Goal: Task Accomplishment & Management: Manage account settings

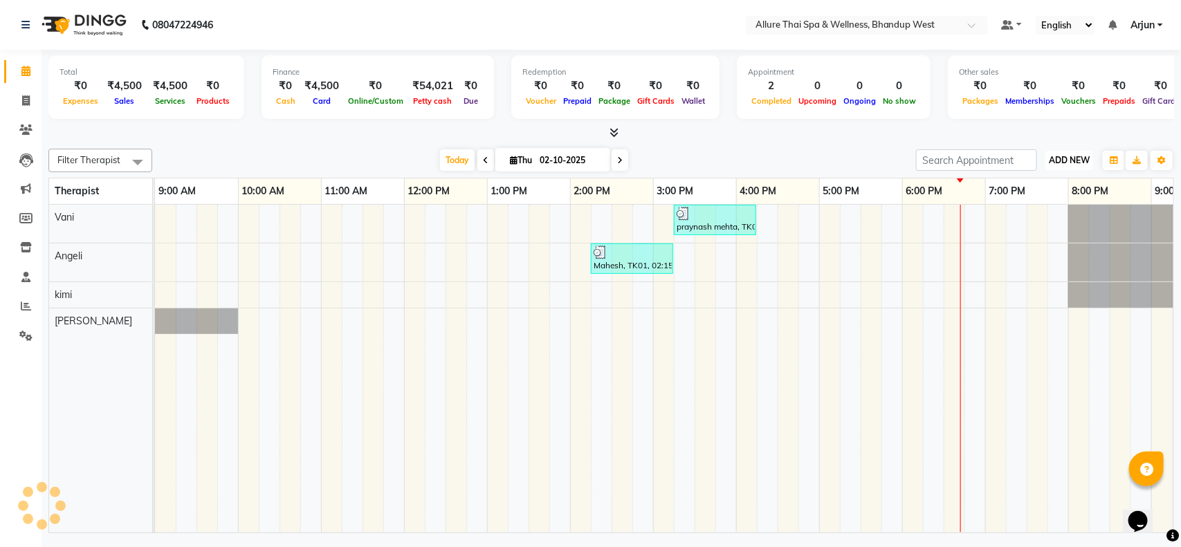
click at [1067, 157] on span "ADD NEW" at bounding box center [1069, 160] width 41 height 10
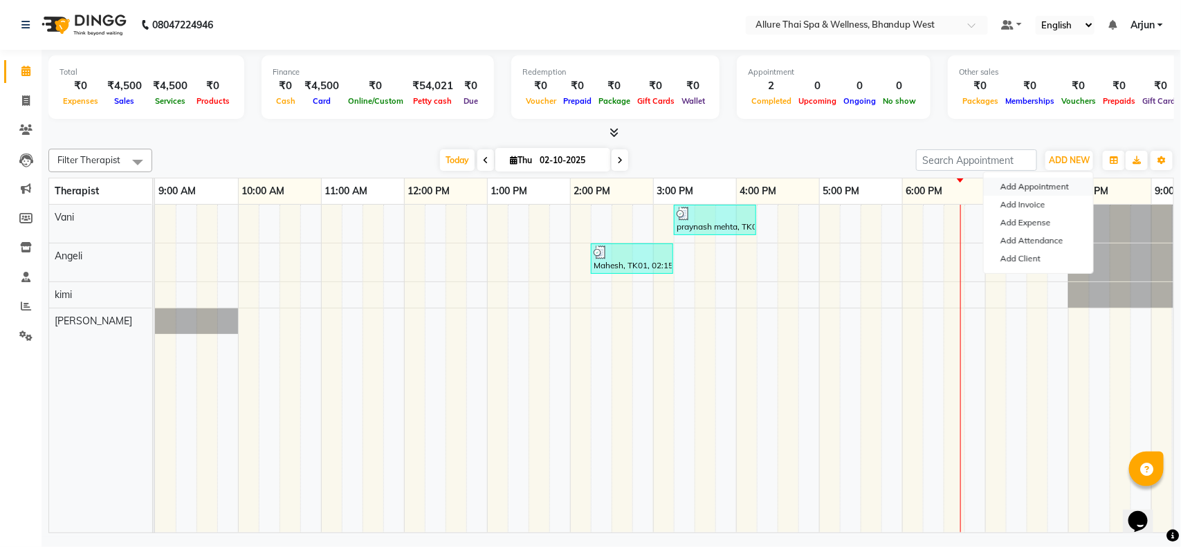
click at [1003, 182] on button "Add Appointment" at bounding box center [1038, 187] width 109 height 18
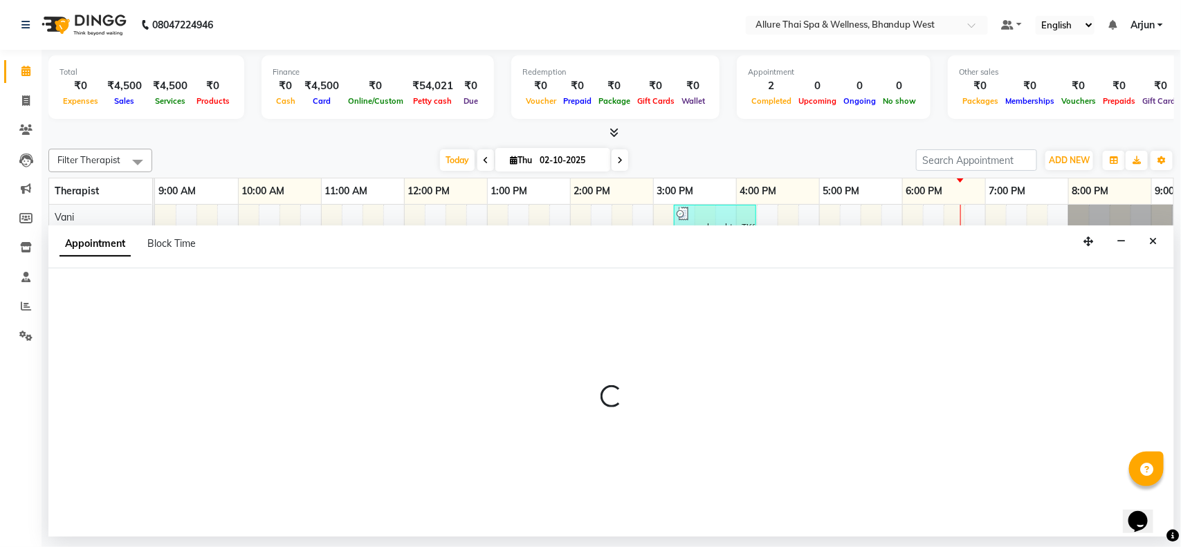
select select "600"
select select "tentative"
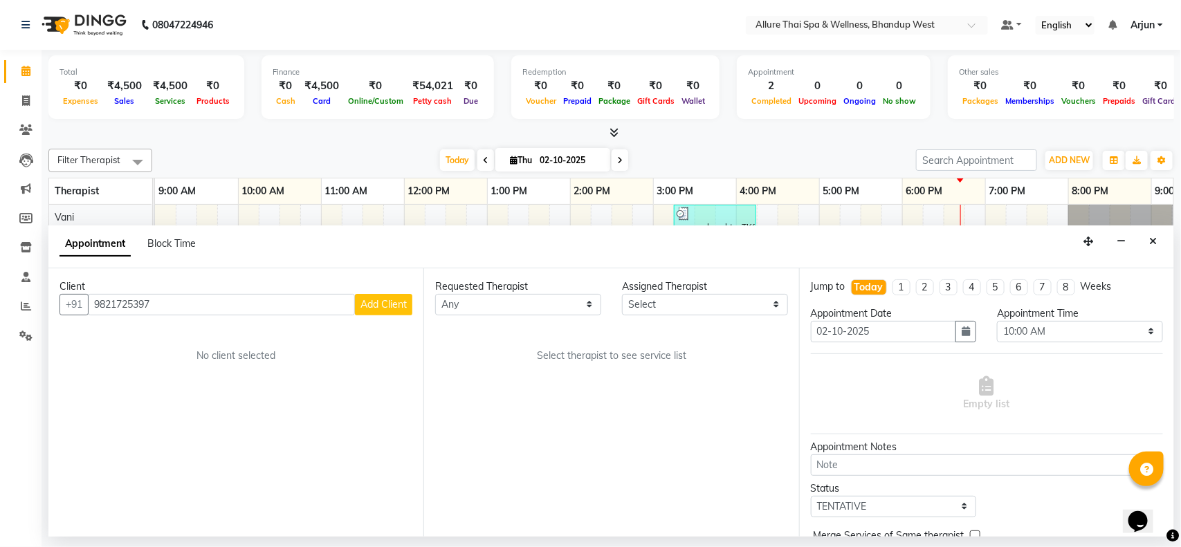
type input "9821725397"
click at [1149, 237] on icon "Close" at bounding box center [1153, 242] width 8 height 10
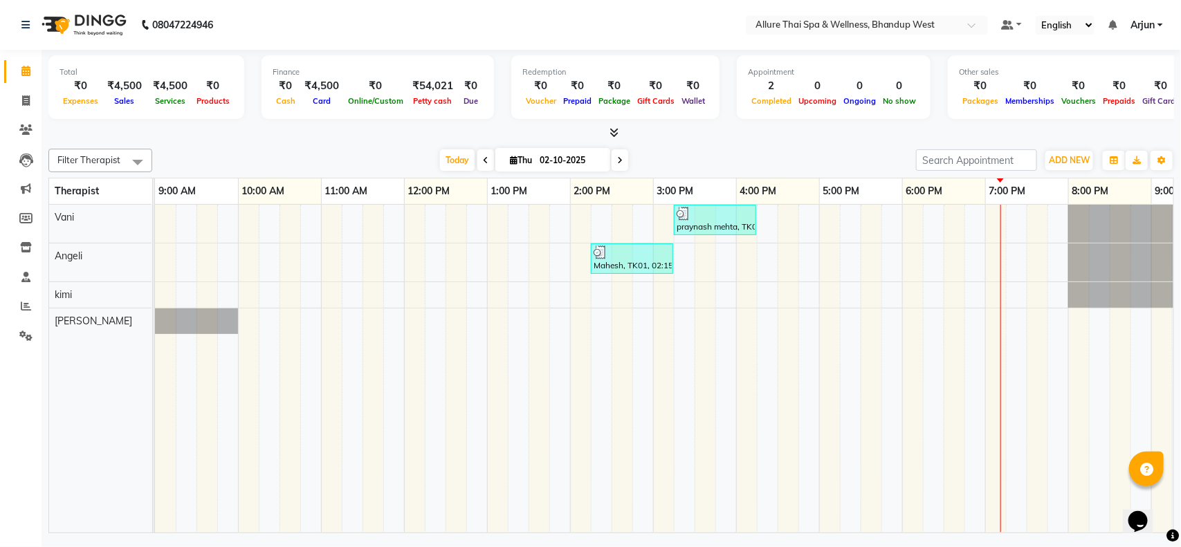
click at [793, 226] on div "praynash mehta, TK02, 03:15 PM-04:15 PM, SWEDISH MASSAGE - 60 Mahesh, TK01, 02:…" at bounding box center [778, 369] width 1246 height 328
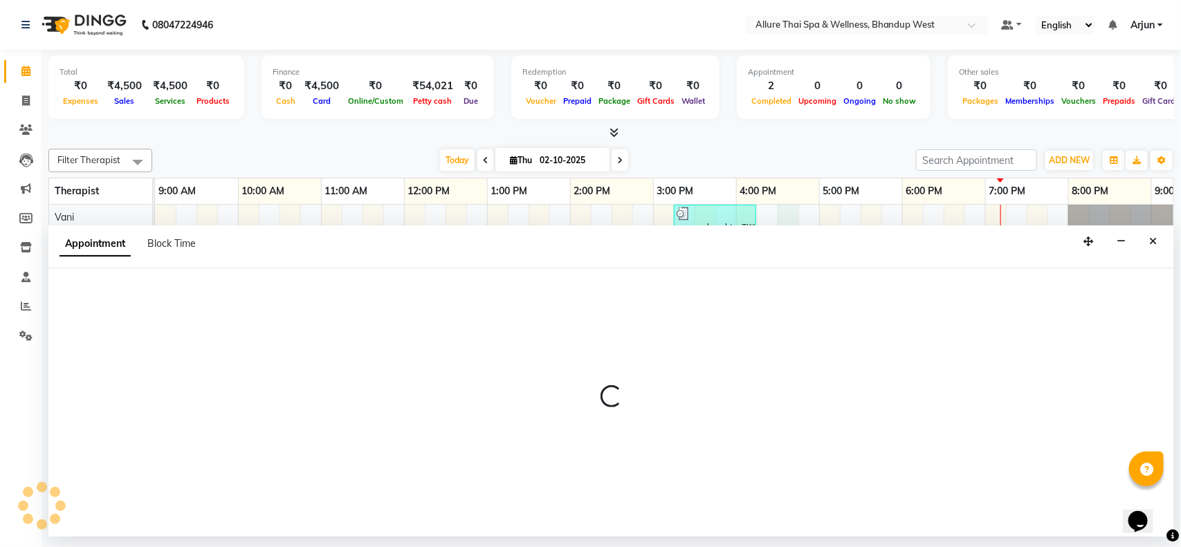
select select "84286"
select select "990"
select select "tentative"
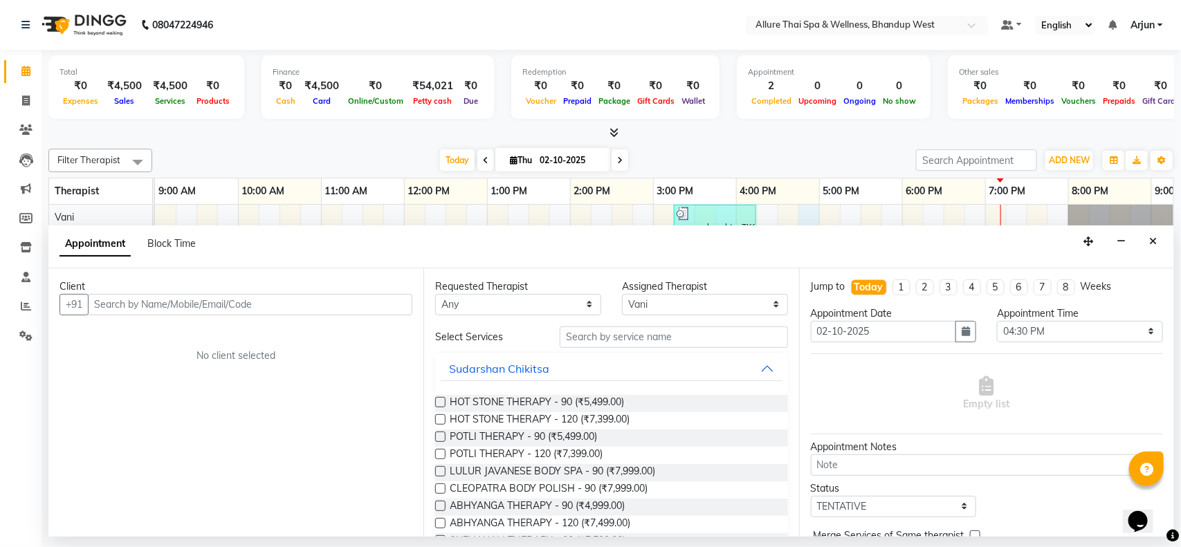
click at [806, 215] on div "praynash mehta, TK02, 03:15 PM-04:15 PM, SWEDISH MASSAGE - 60 Mahesh, TK01, 02:…" at bounding box center [778, 369] width 1246 height 328
click at [1147, 244] on button "Close" at bounding box center [1153, 241] width 20 height 21
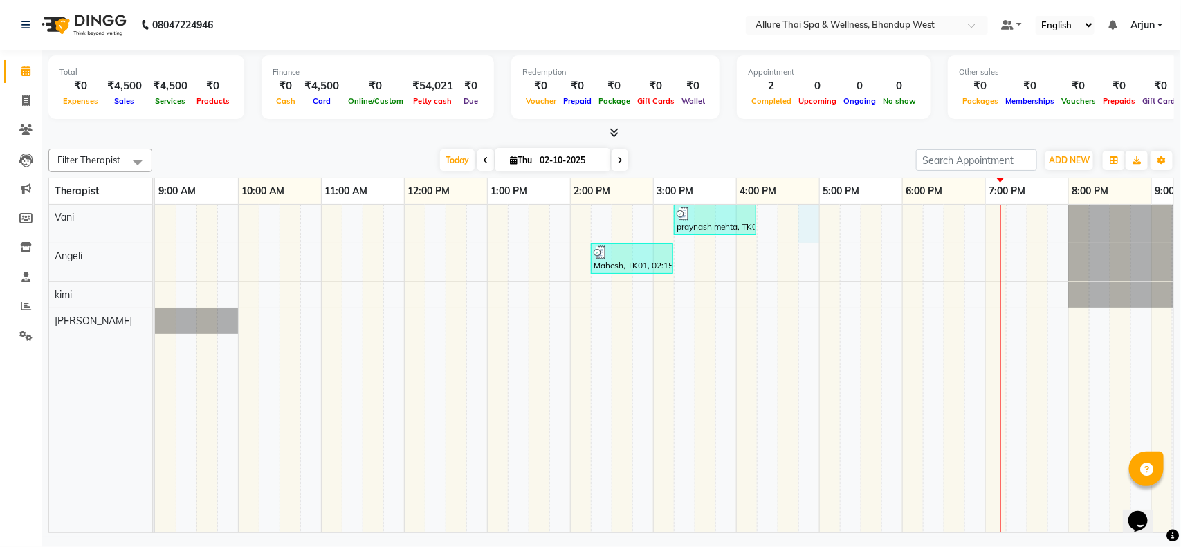
click at [800, 218] on div "praynash mehta, TK02, 03:15 PM-04:15 PM, SWEDISH MASSAGE - 60 Mahesh, TK01, 02:…" at bounding box center [778, 369] width 1246 height 328
select select "84286"
select select "1005"
select select "tentative"
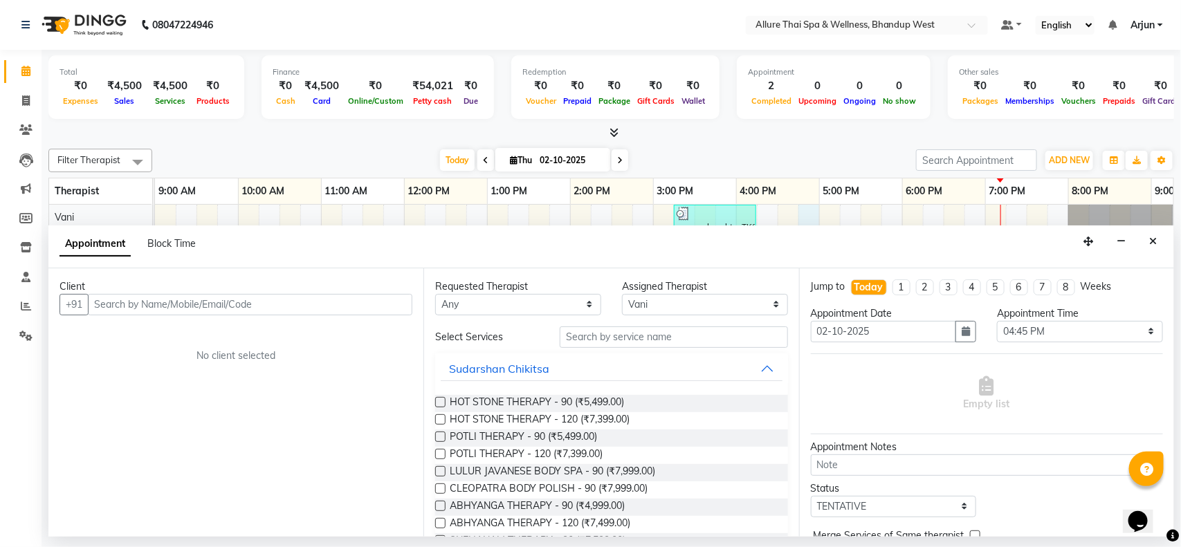
click at [370, 298] on input "text" at bounding box center [250, 304] width 325 height 21
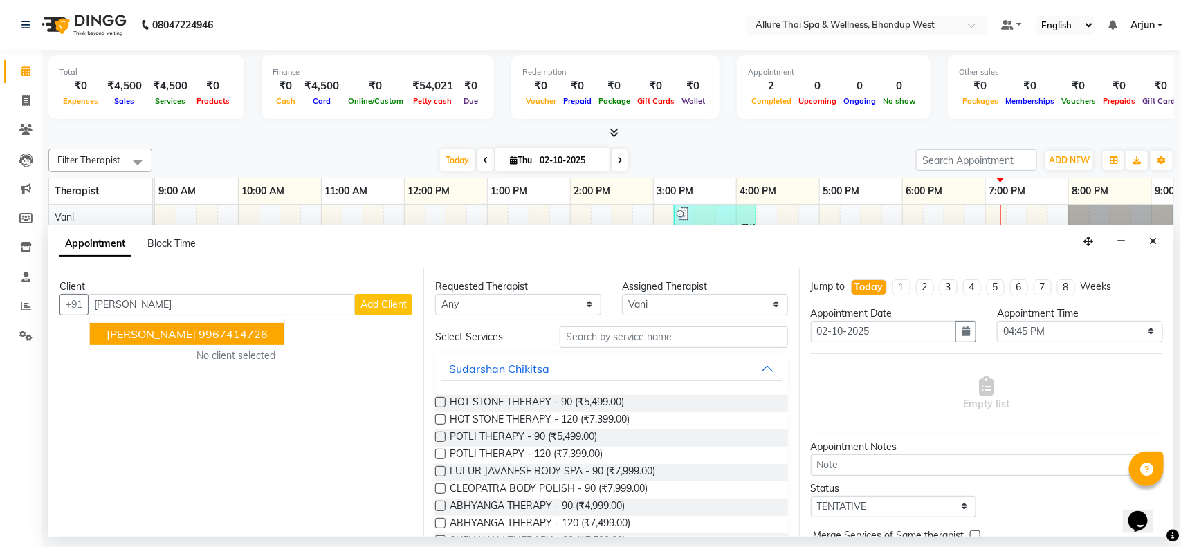
click at [199, 336] on ngb-highlight "9967414726" at bounding box center [233, 334] width 69 height 14
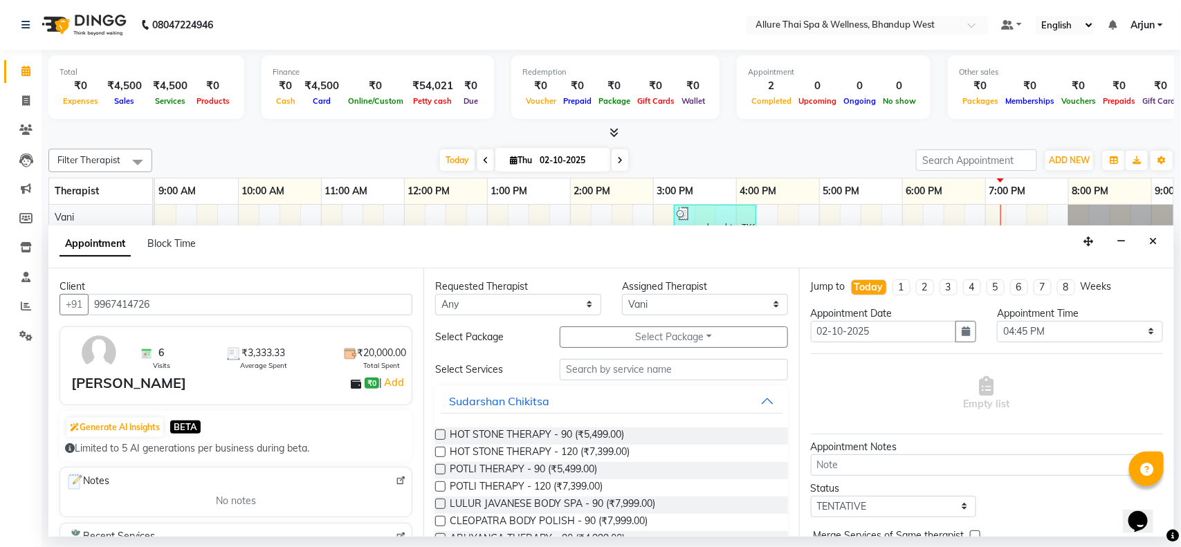
type input "9967414726"
click at [690, 374] on input "text" at bounding box center [674, 369] width 228 height 21
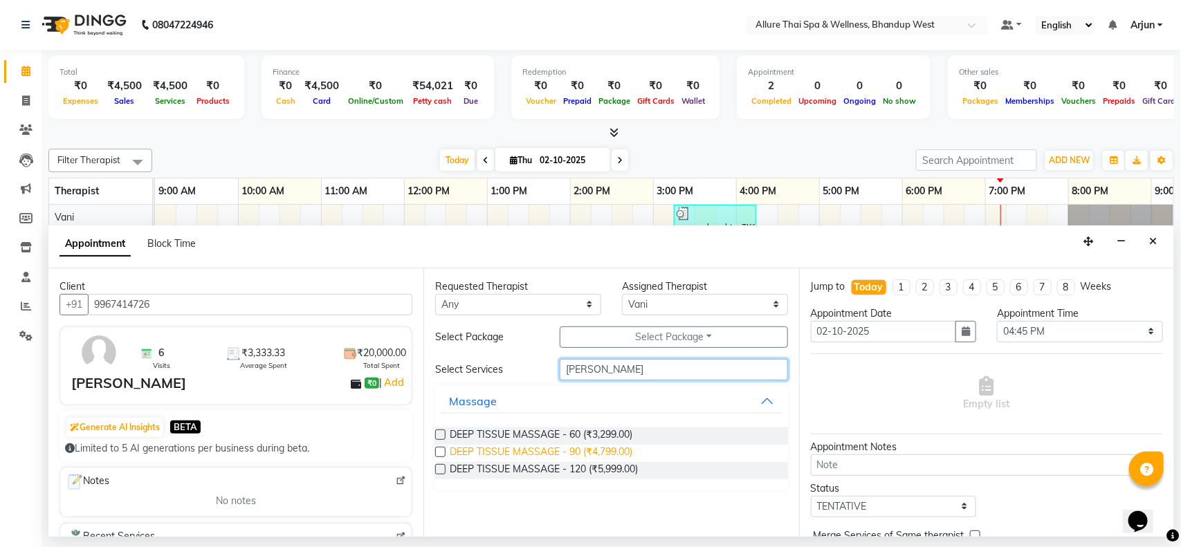
type input "[PERSON_NAME]"
click at [617, 453] on span "DEEP TISSUE MASSAGE - 90 (₹4,799.00)" at bounding box center [541, 453] width 183 height 17
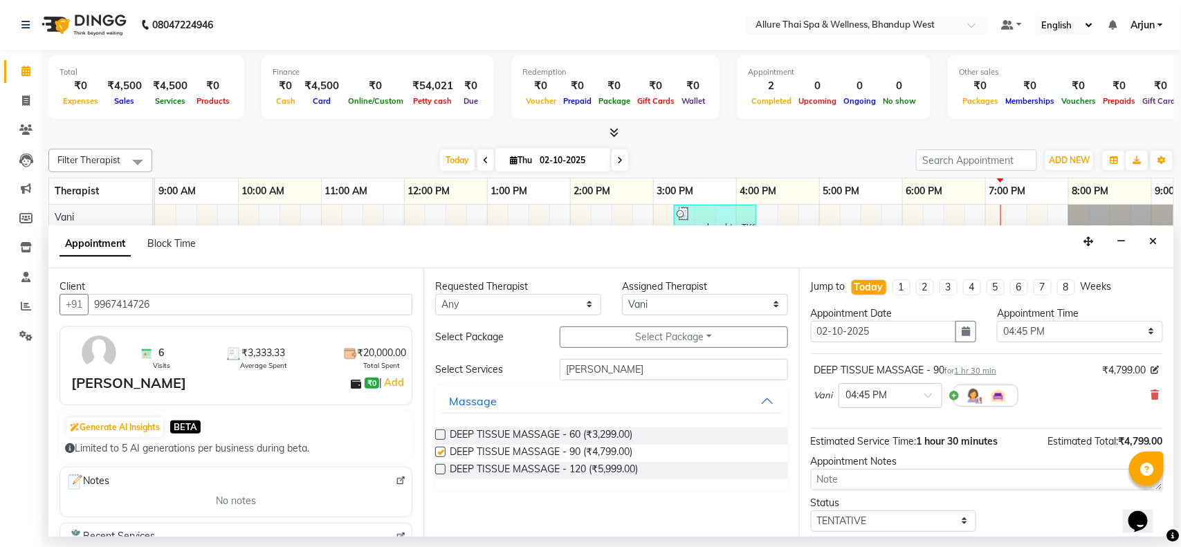
checkbox input "false"
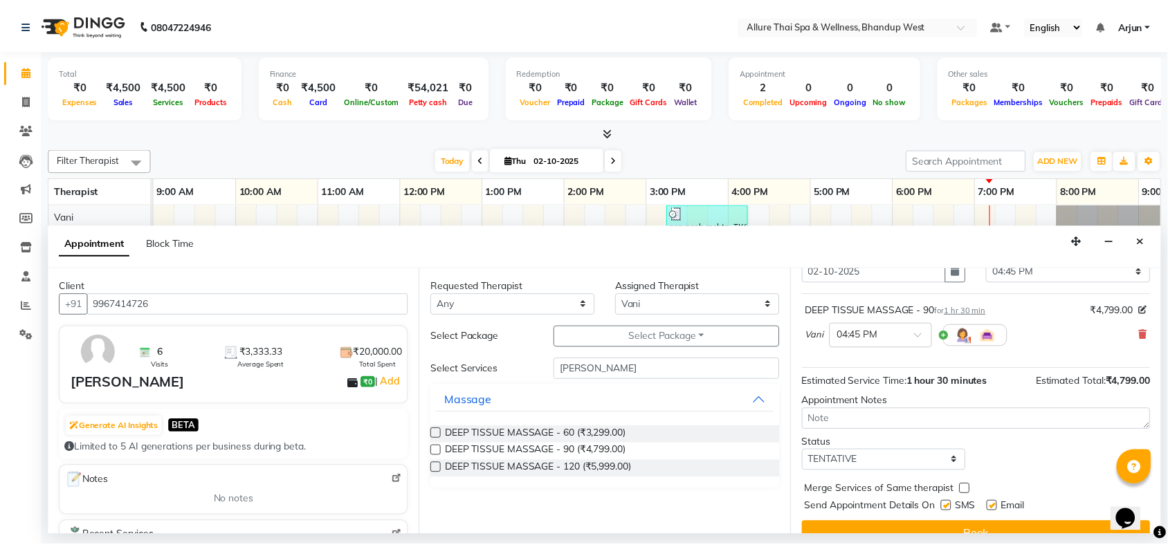
scroll to position [83, 0]
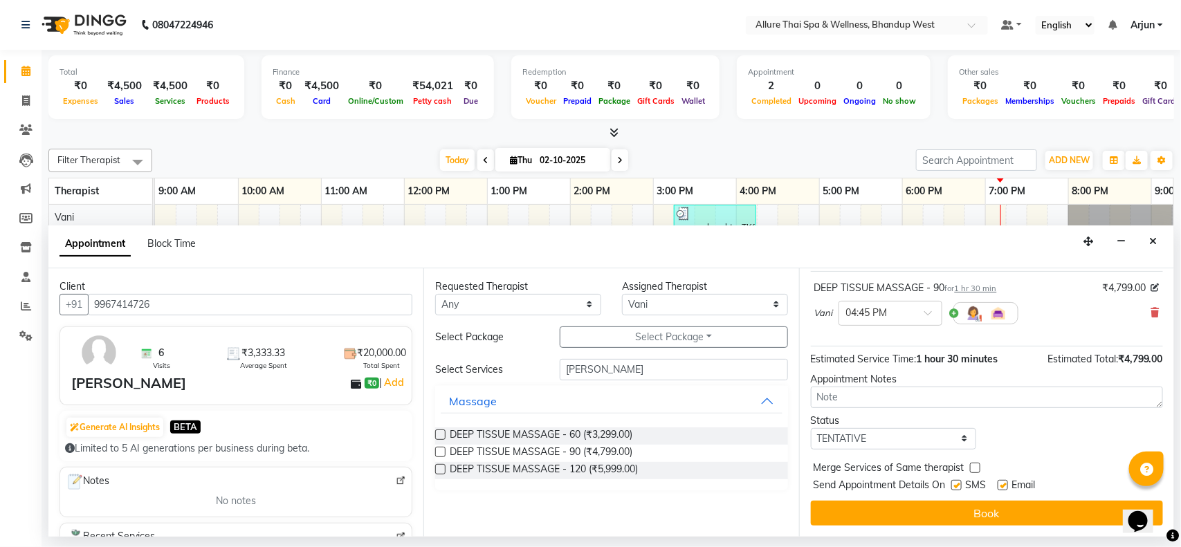
drag, startPoint x: 955, startPoint y: 485, endPoint x: 954, endPoint y: 495, distance: 9.8
click at [955, 486] on label at bounding box center [957, 485] width 10 height 10
click at [955, 486] on input "checkbox" at bounding box center [956, 486] width 9 height 9
checkbox input "false"
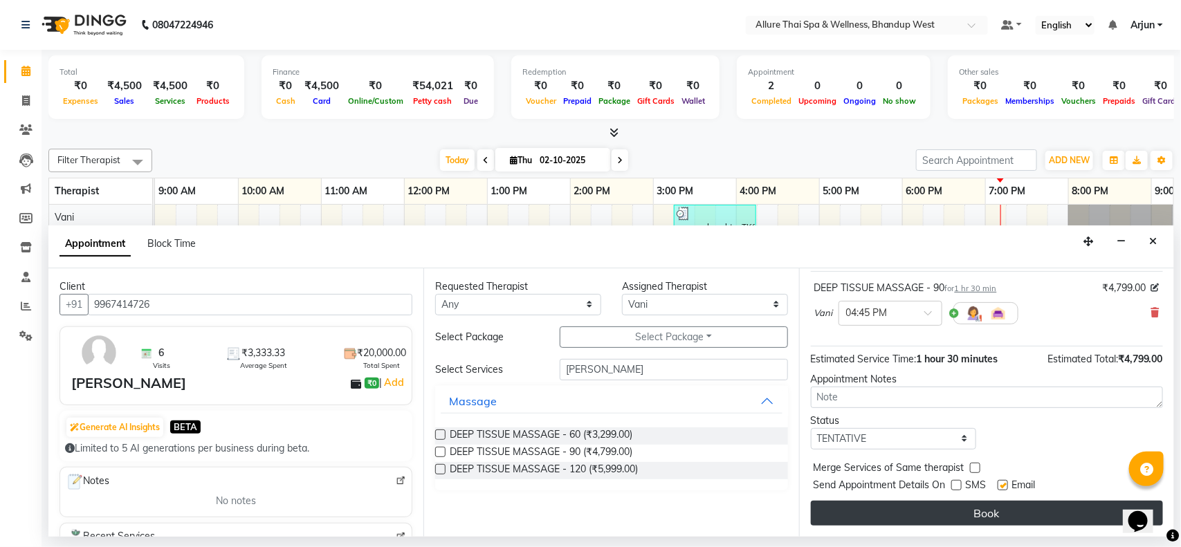
click at [954, 519] on button "Book" at bounding box center [987, 513] width 352 height 25
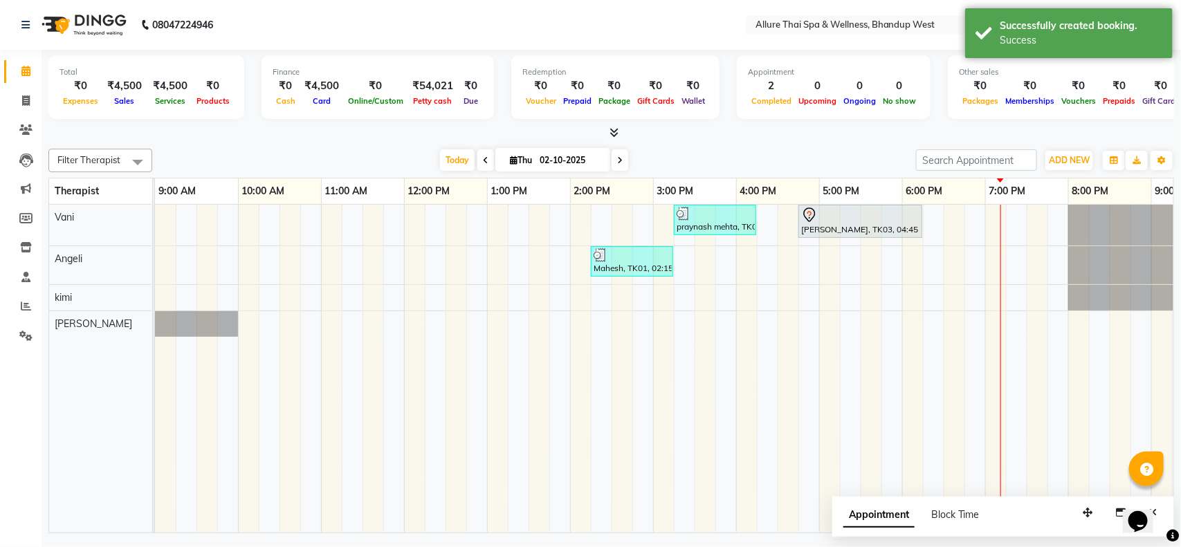
click at [837, 228] on div "[PERSON_NAME], TK03, 04:45 PM-06:15 PM, DEEP TISSUE MASSAGE - 90" at bounding box center [860, 221] width 121 height 29
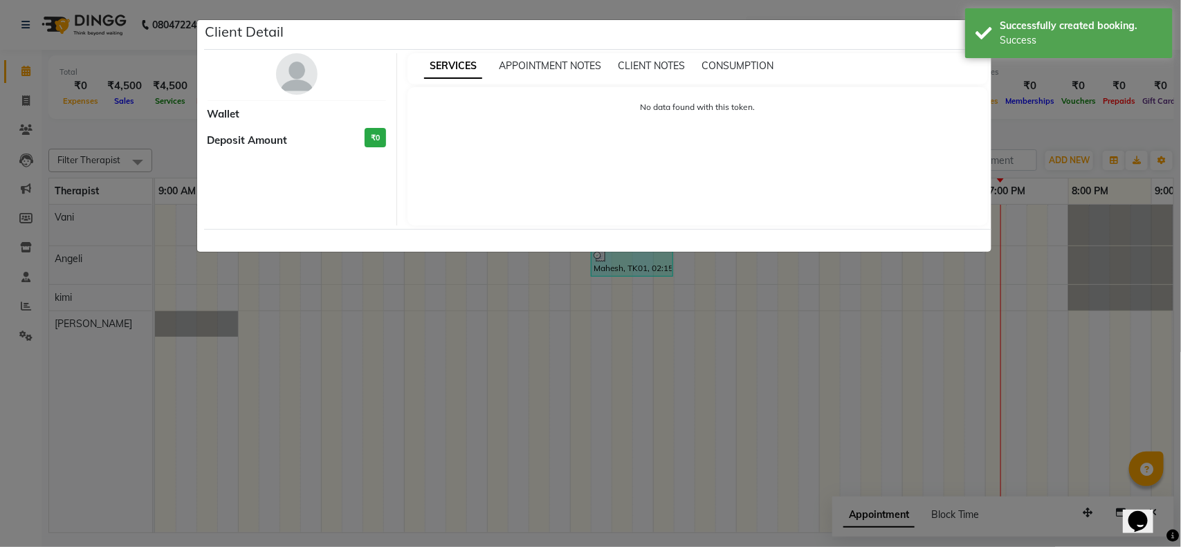
select select "7"
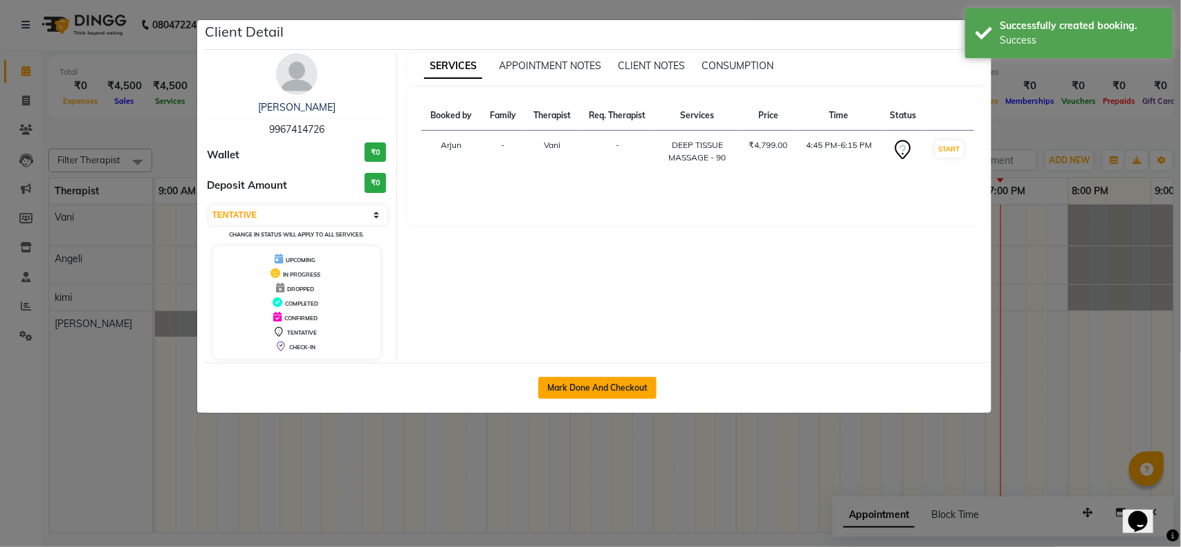
click at [618, 385] on button "Mark Done And Checkout" at bounding box center [597, 388] width 118 height 22
select select "8527"
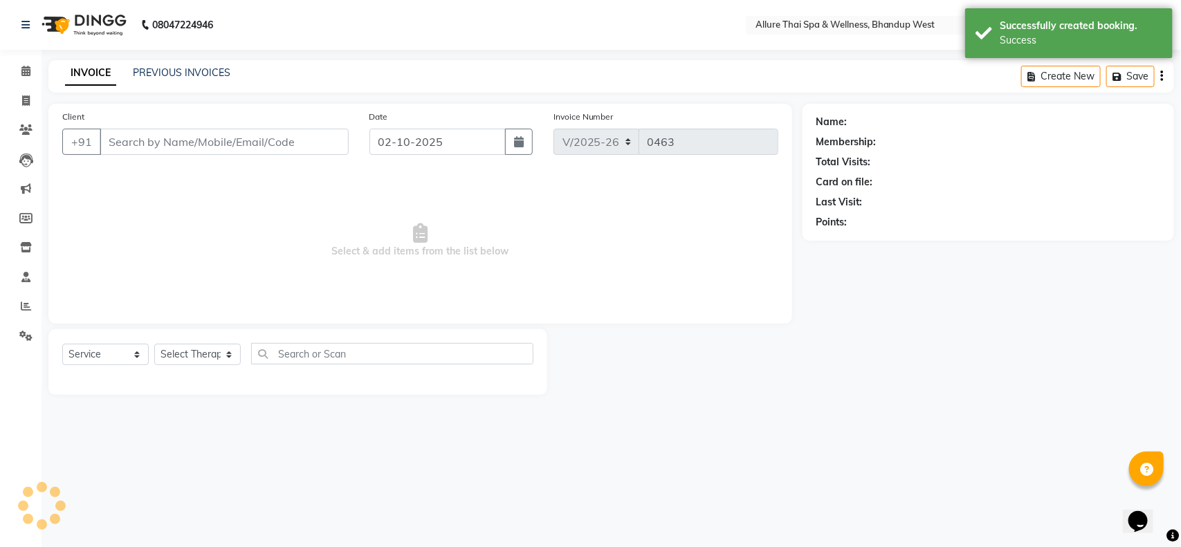
select select "package"
type input "9967414726"
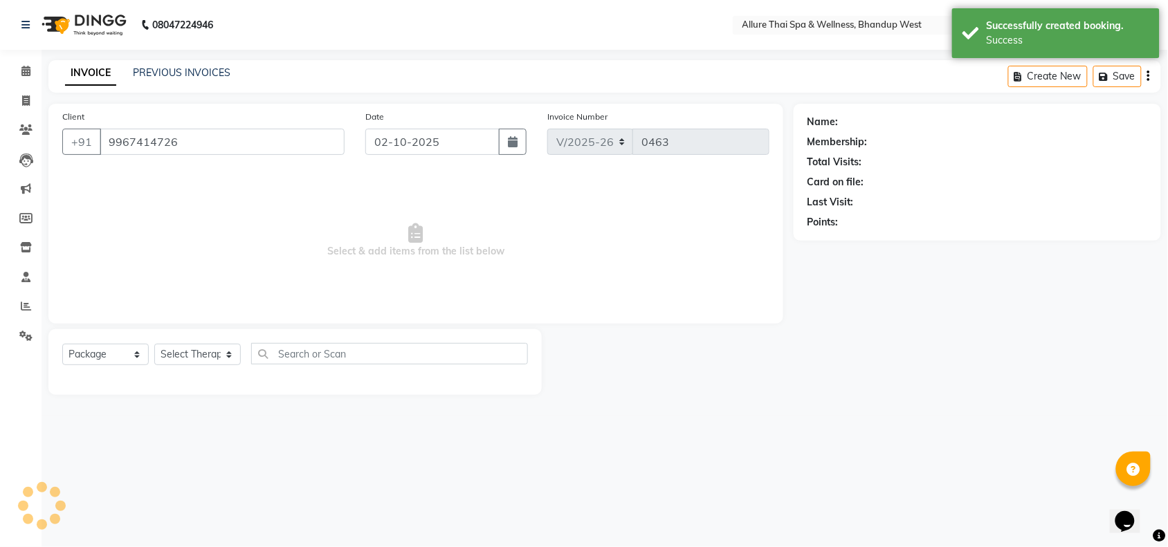
select select "84286"
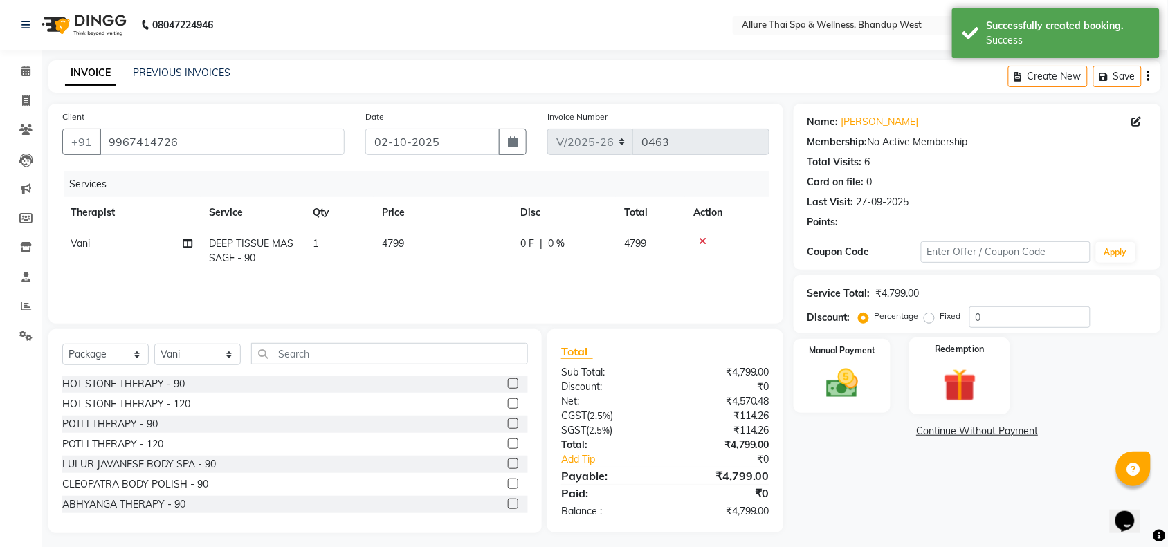
click at [970, 379] on img at bounding box center [960, 386] width 54 height 42
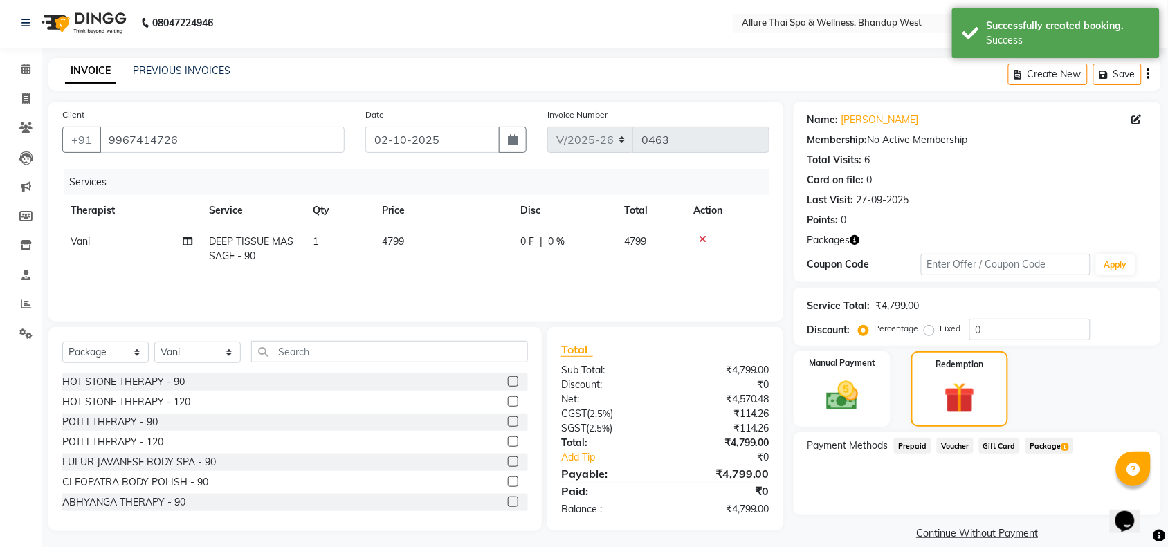
scroll to position [19, 0]
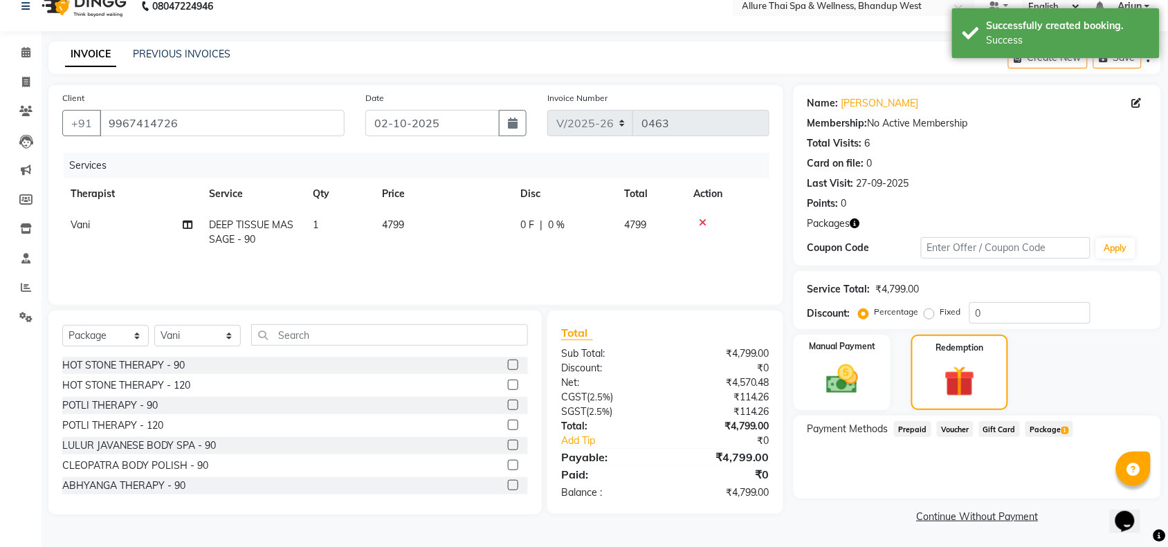
click at [1062, 429] on span "1" at bounding box center [1066, 431] width 8 height 8
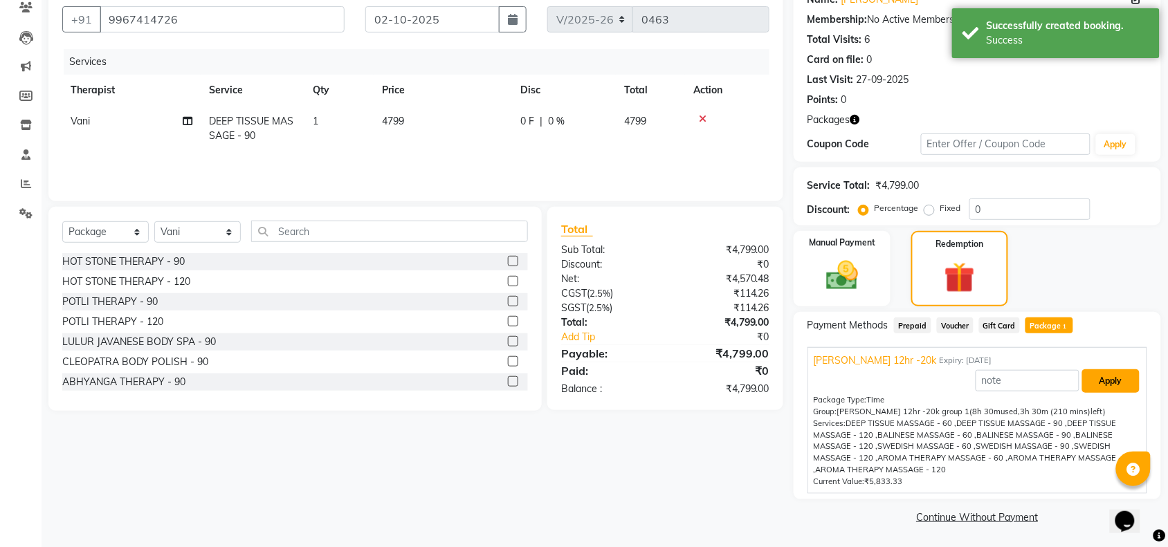
click at [1107, 384] on button "Apply" at bounding box center [1110, 382] width 57 height 24
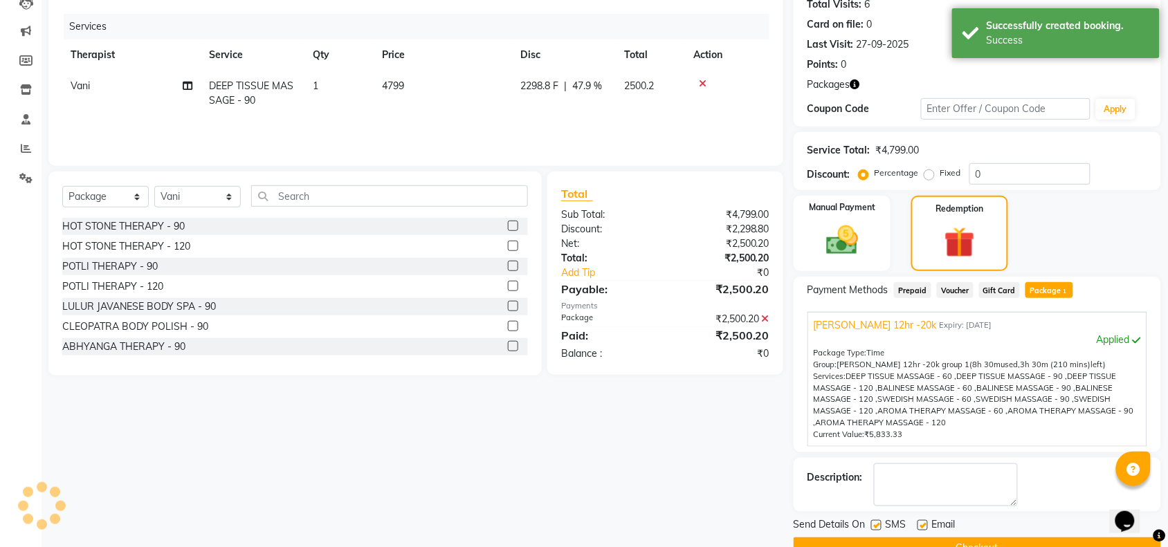
scroll to position [190, 0]
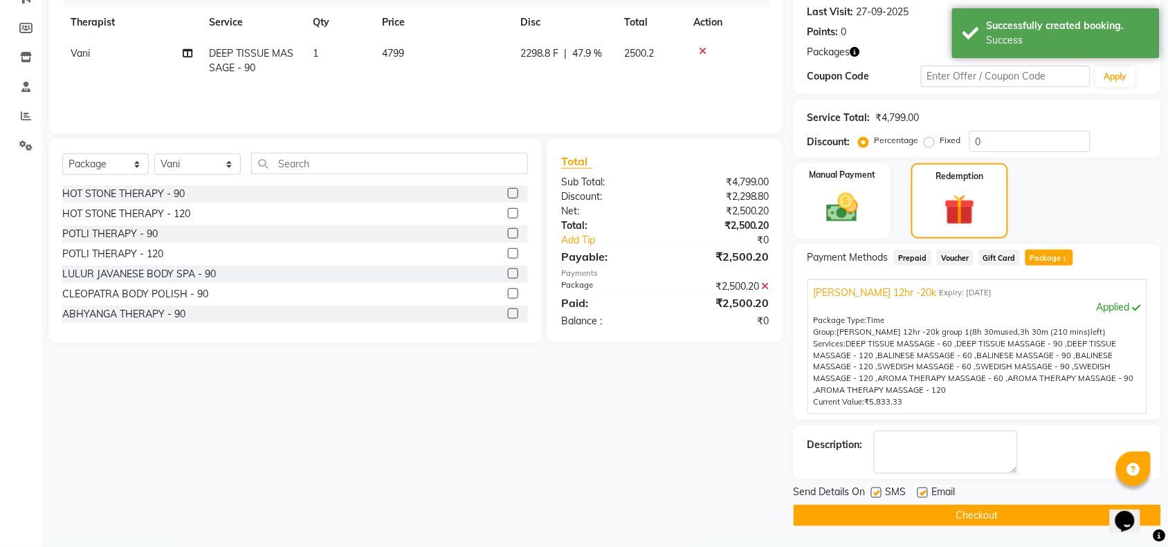
click at [873, 491] on label at bounding box center [876, 493] width 10 height 10
click at [873, 491] on input "checkbox" at bounding box center [875, 493] width 9 height 9
checkbox input "false"
click at [873, 506] on button "Checkout" at bounding box center [977, 515] width 367 height 21
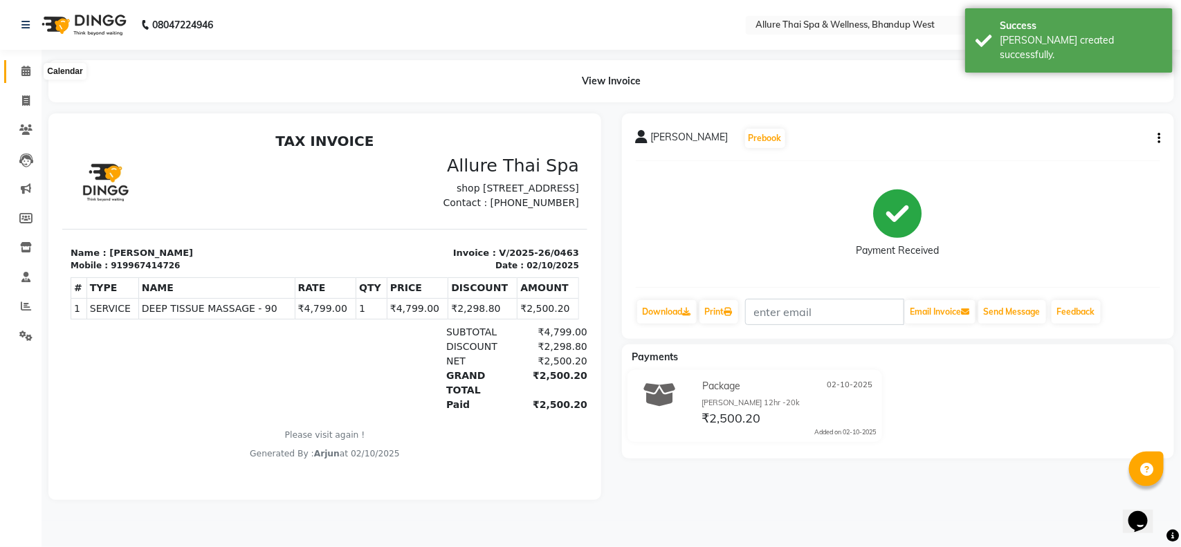
click at [21, 74] on icon at bounding box center [25, 71] width 9 height 10
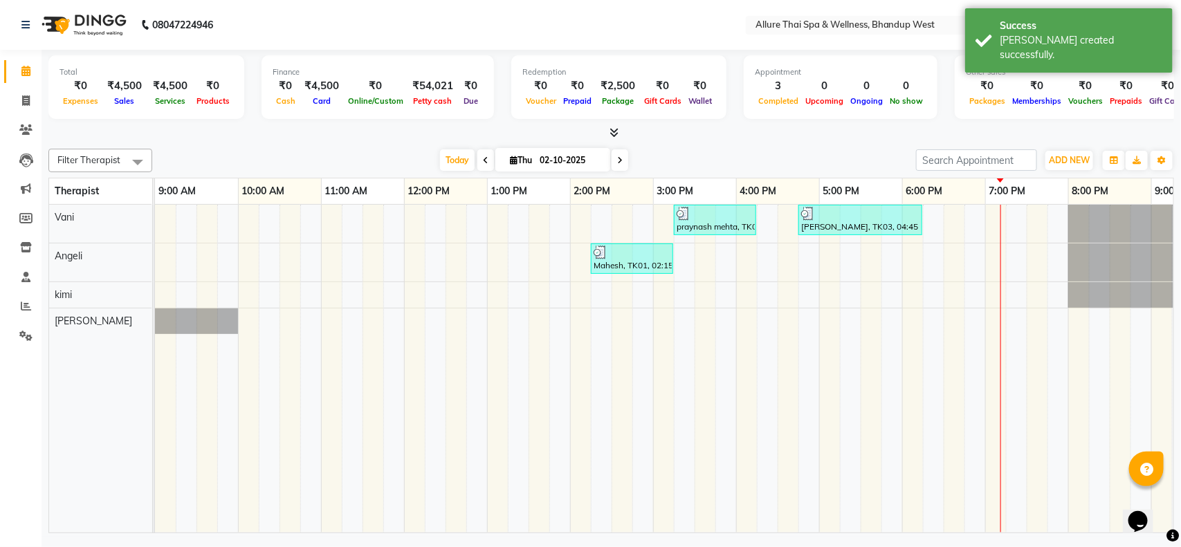
click at [309, 136] on div at bounding box center [611, 133] width 1126 height 15
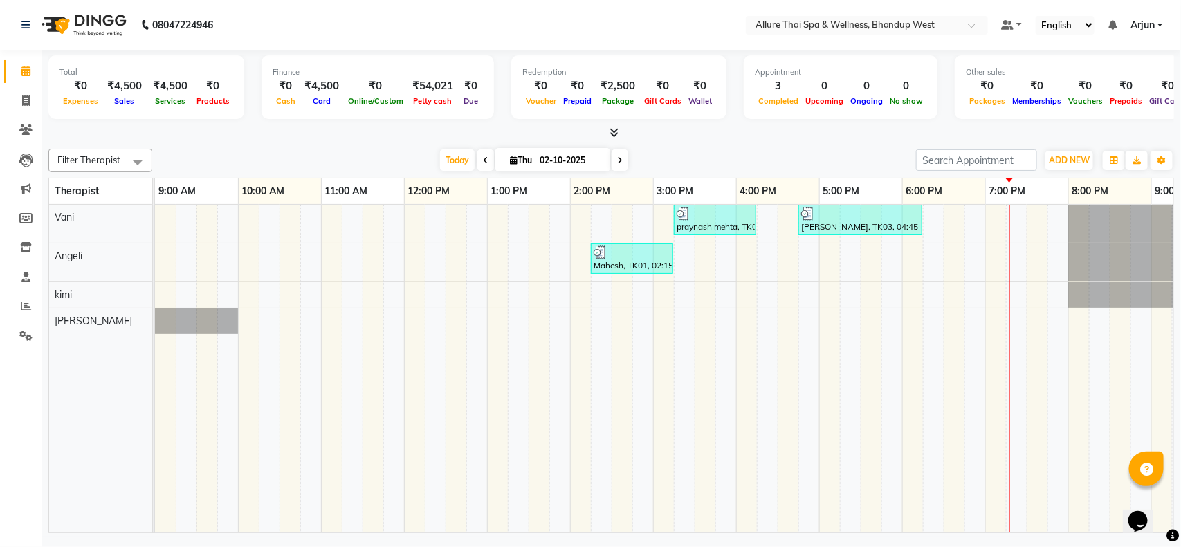
click at [773, 149] on div "Filter Therapist Select All [PERSON_NAME] [PERSON_NAME] [DATE] [DATE] Toggle Dr…" at bounding box center [611, 161] width 1126 height 24
click at [770, 136] on div at bounding box center [611, 133] width 1126 height 15
click at [847, 89] on div "0" at bounding box center [866, 86] width 39 height 16
click at [25, 337] on icon at bounding box center [25, 336] width 13 height 10
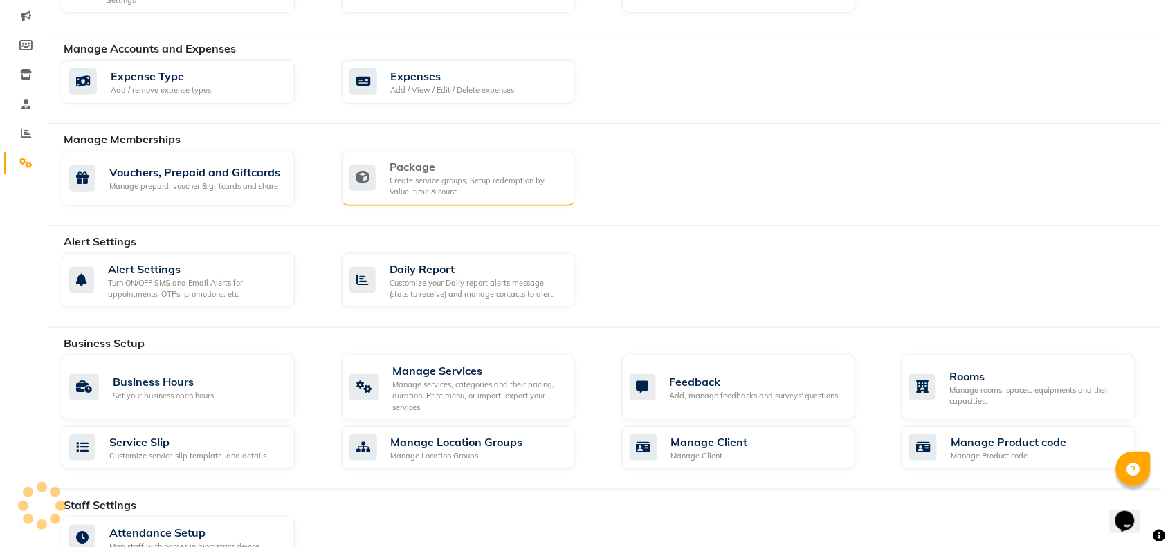
click at [452, 172] on div "Package" at bounding box center [477, 166] width 174 height 17
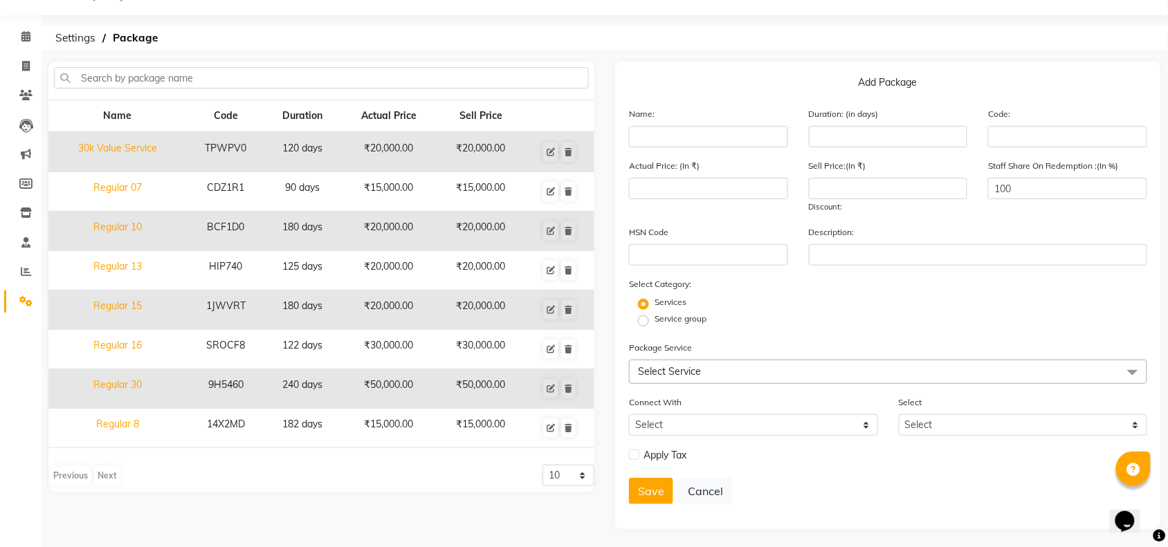
click at [720, 118] on div "Name:" at bounding box center [709, 127] width 180 height 41
click at [707, 139] on input "text" at bounding box center [708, 136] width 159 height 21
type input "Regular 20"
click at [829, 123] on div "Duration: (in days)" at bounding box center [889, 127] width 180 height 41
click at [832, 140] on input "number" at bounding box center [888, 136] width 159 height 21
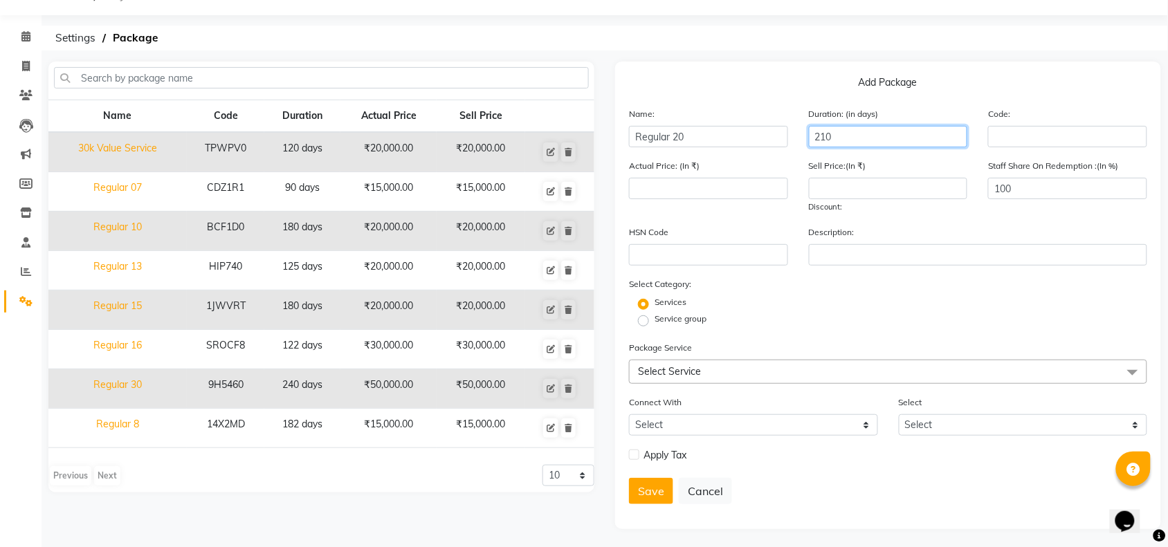
type input "210"
click at [701, 199] on div "Actual Price: (In ₹)" at bounding box center [709, 185] width 180 height 55
click at [700, 182] on input "number" at bounding box center [708, 188] width 159 height 21
type input "30000"
click at [857, 175] on div "Sell Price:(In ₹) Discount:" at bounding box center [889, 185] width 180 height 55
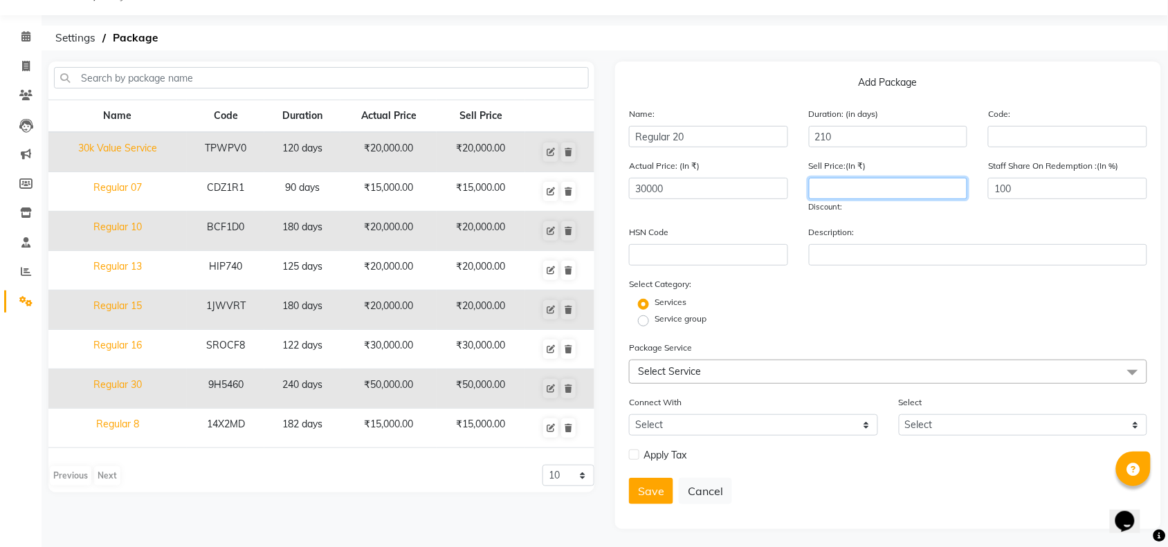
click at [853, 189] on input "number" at bounding box center [888, 188] width 159 height 21
type input "30000"
click at [655, 316] on label "Service group" at bounding box center [681, 319] width 52 height 12
click at [648, 316] on input "Service group" at bounding box center [648, 320] width 9 height 9
radio input "true"
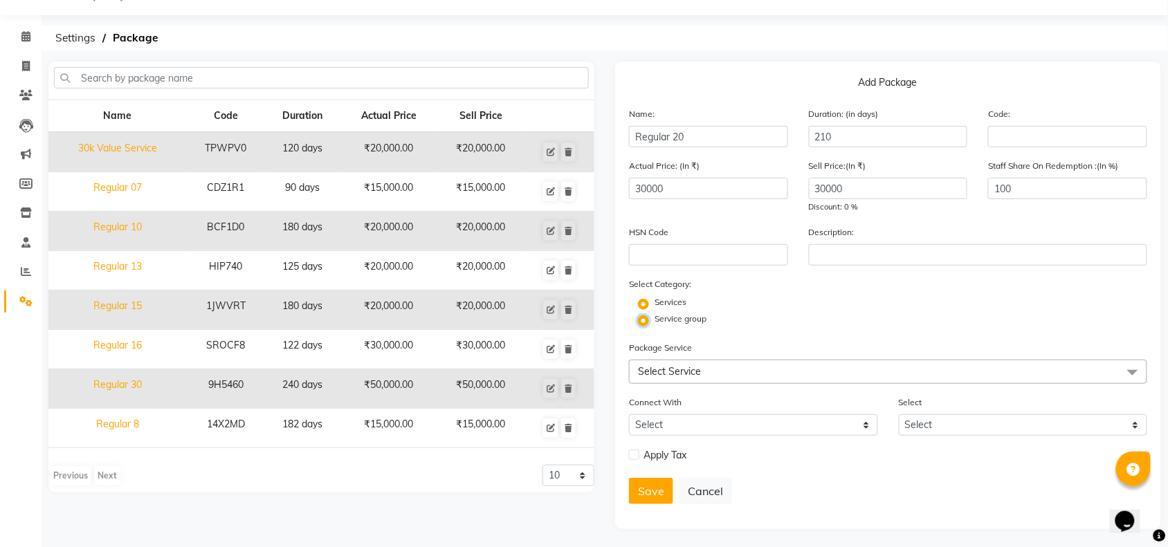
radio input "false"
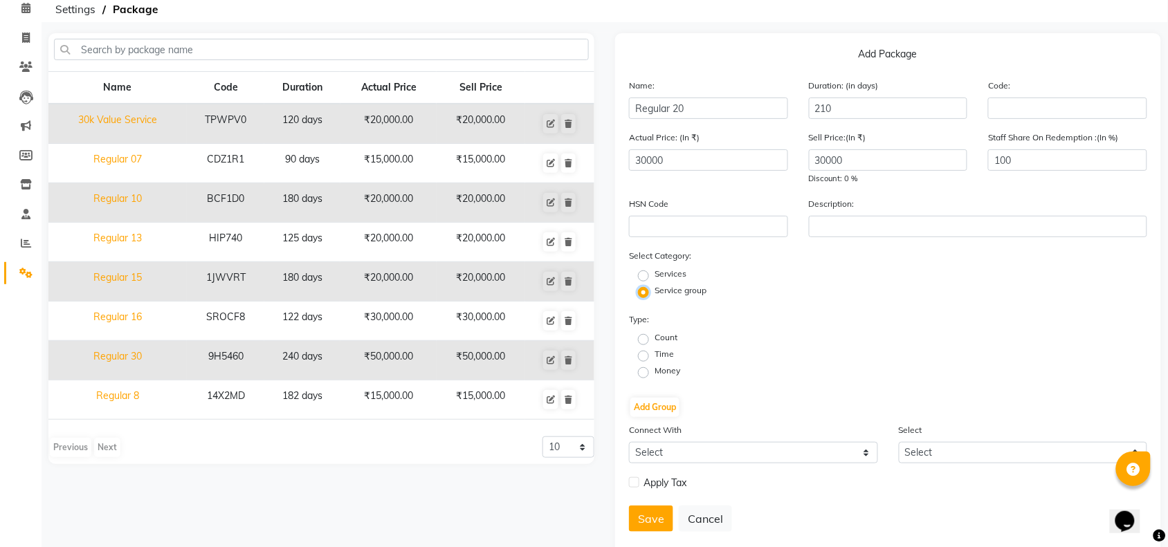
scroll to position [90, 0]
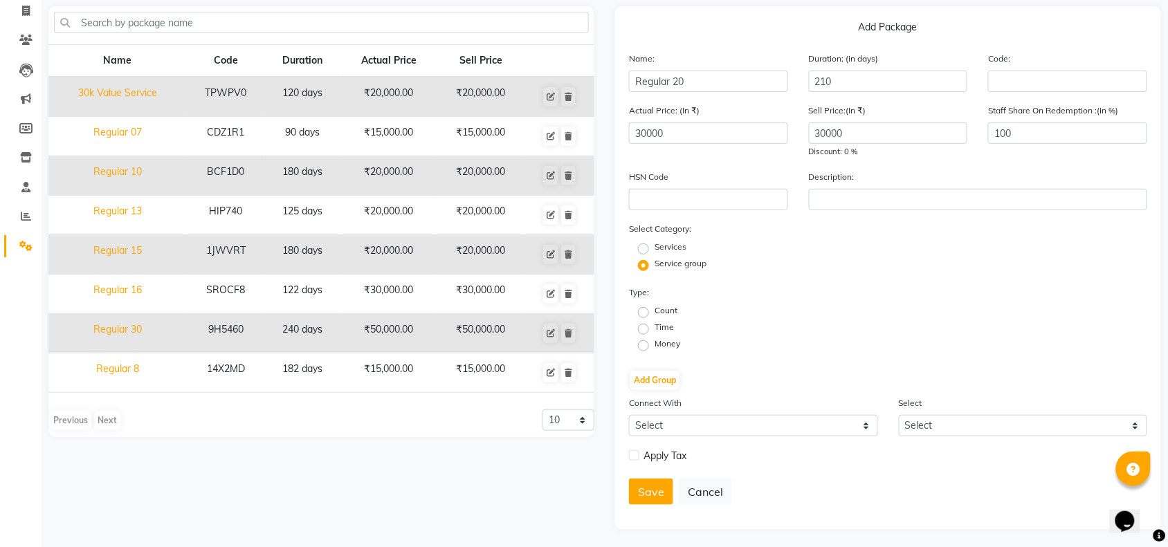
click at [655, 322] on label "Time" at bounding box center [664, 327] width 19 height 12
click at [644, 324] on input "Time" at bounding box center [648, 328] width 9 height 9
radio input "true"
click at [657, 375] on button "Add Group" at bounding box center [654, 380] width 49 height 19
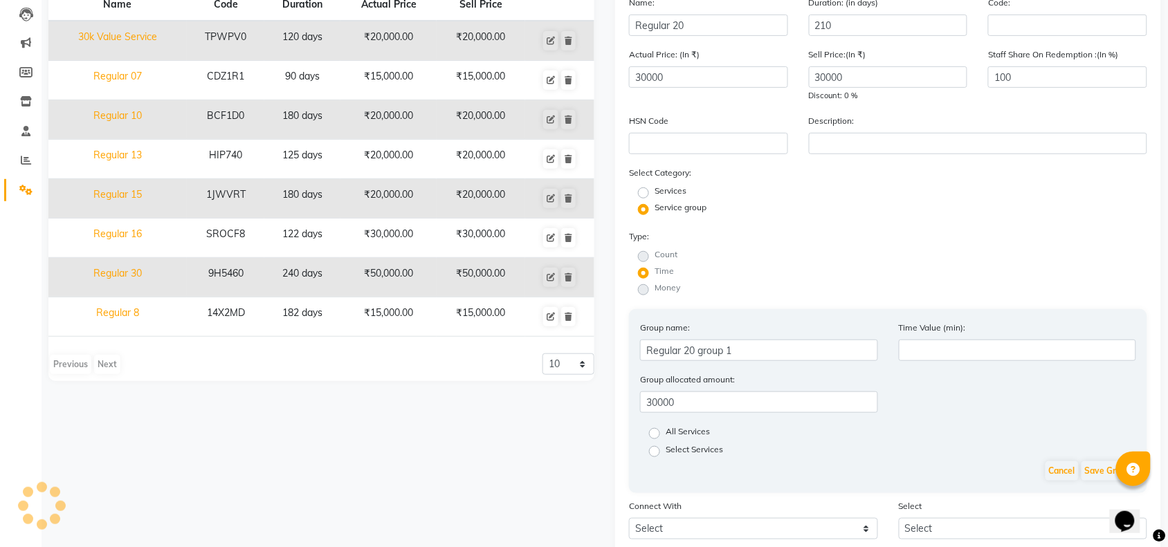
scroll to position [176, 0]
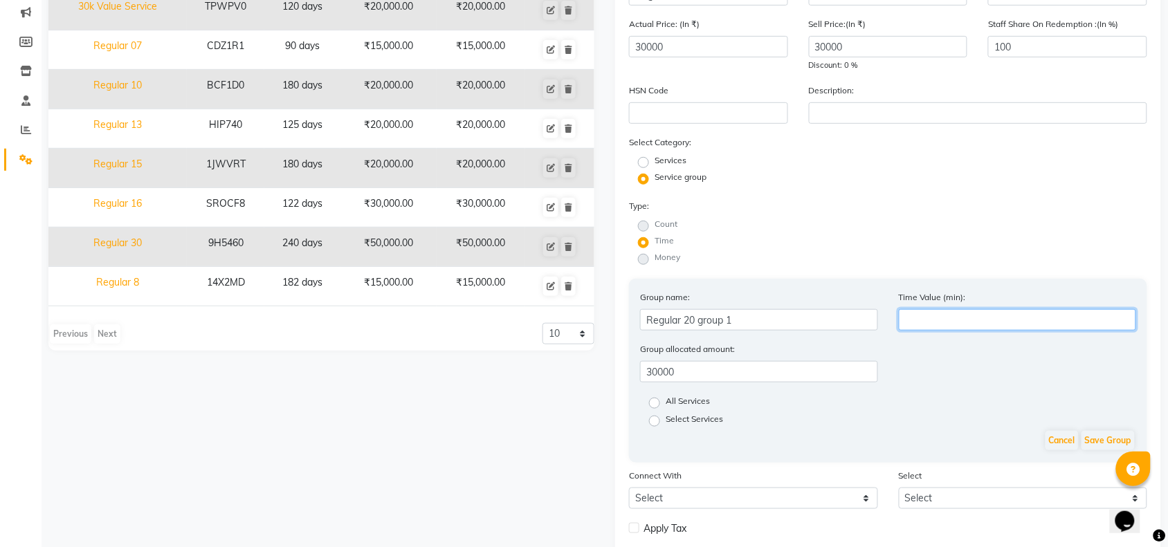
click at [925, 317] on input "number" at bounding box center [1018, 319] width 238 height 21
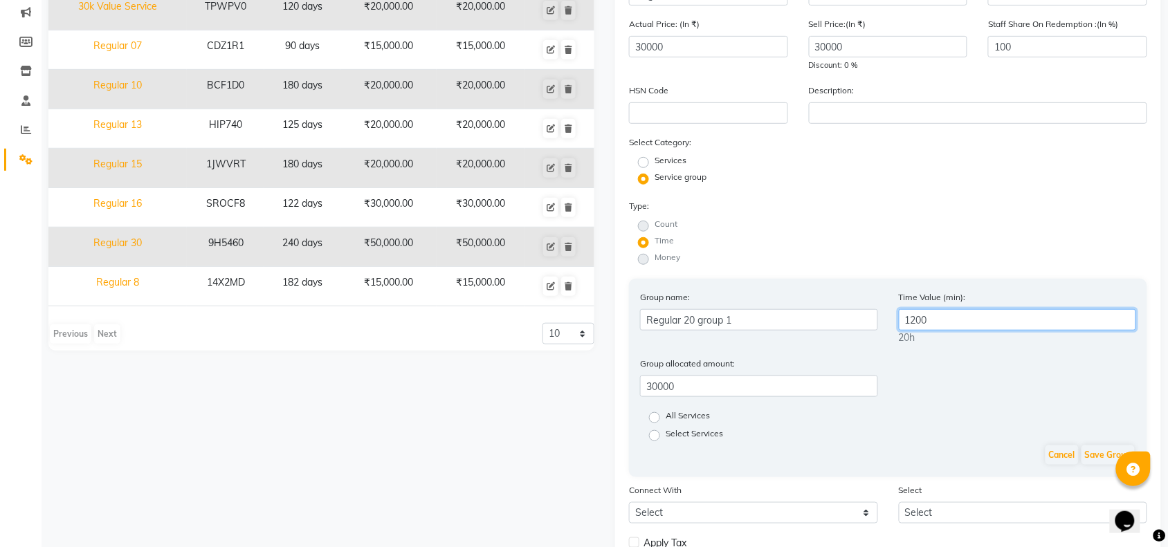
type input "1200"
click at [666, 428] on label "Select Services" at bounding box center [694, 436] width 57 height 17
click at [657, 430] on input "Select Services" at bounding box center [659, 434] width 9 height 9
radio input "true"
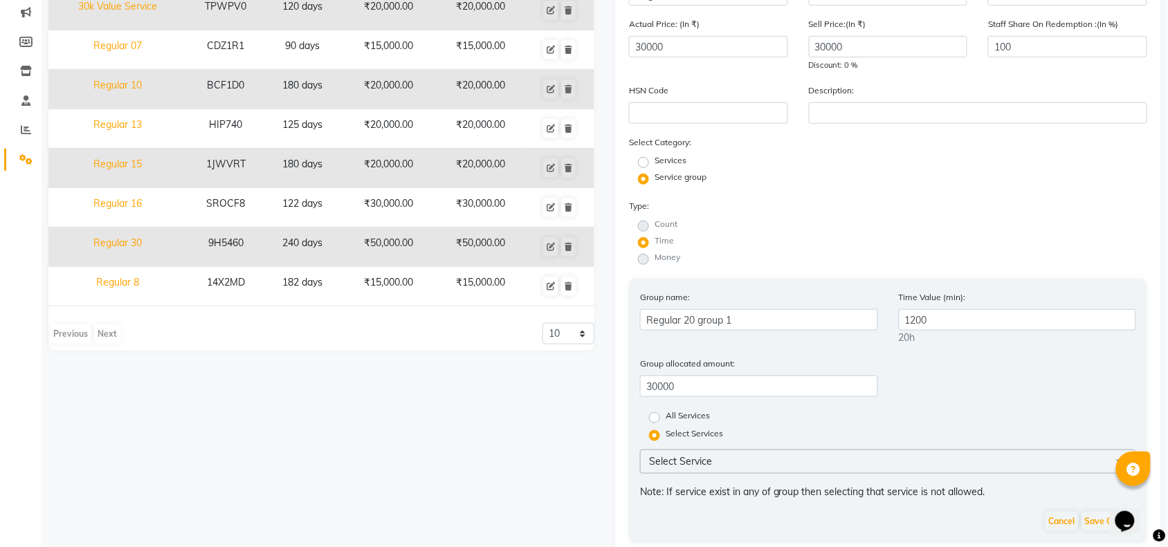
click at [666, 430] on label "Select Services" at bounding box center [694, 436] width 57 height 17
click at [657, 430] on input "Select Services" at bounding box center [659, 434] width 9 height 9
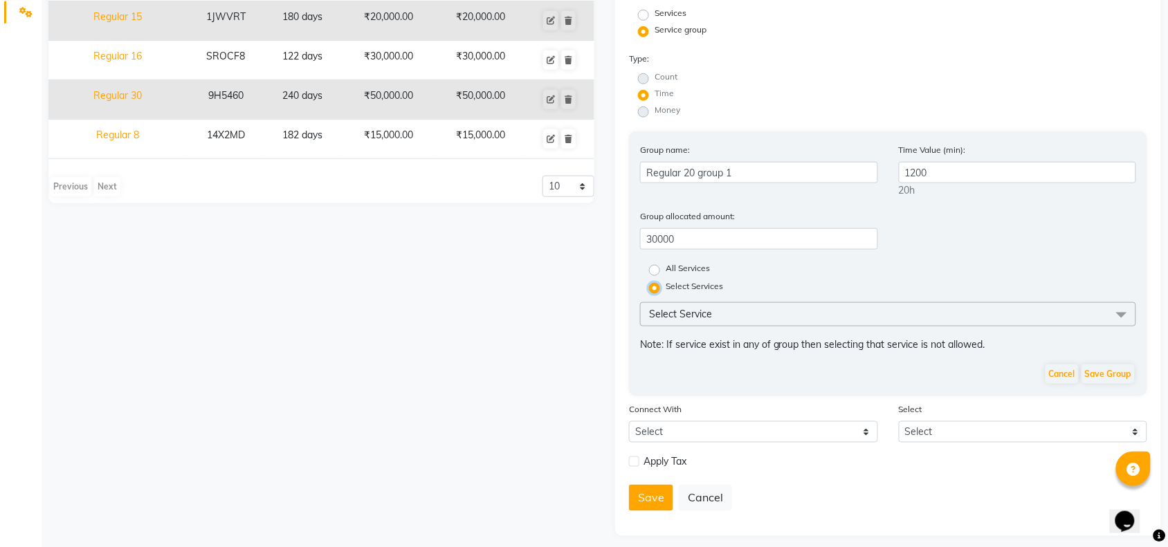
scroll to position [329, 0]
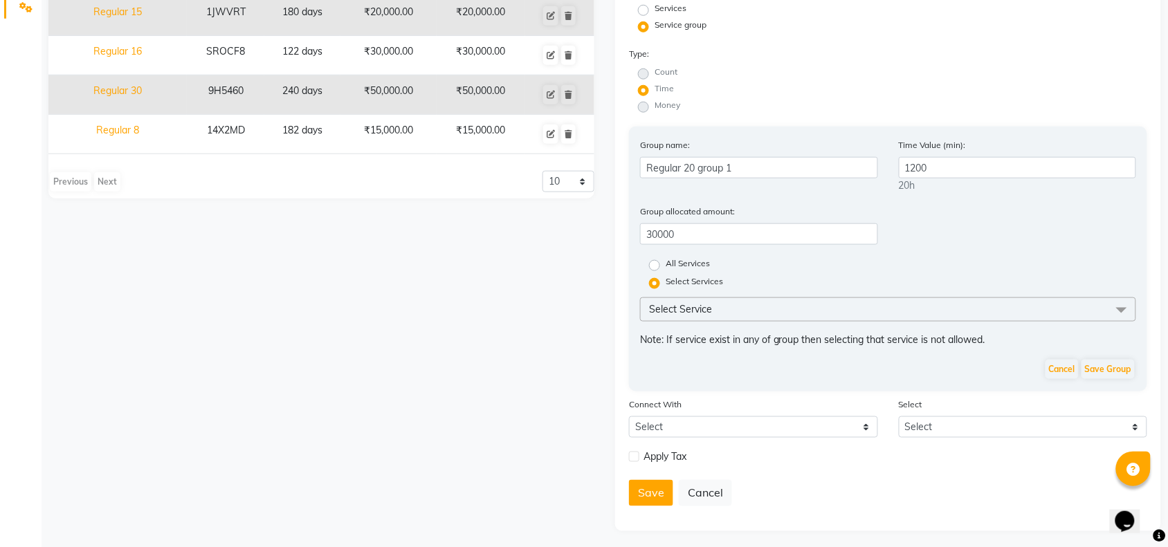
click at [1116, 308] on span at bounding box center [1122, 311] width 28 height 26
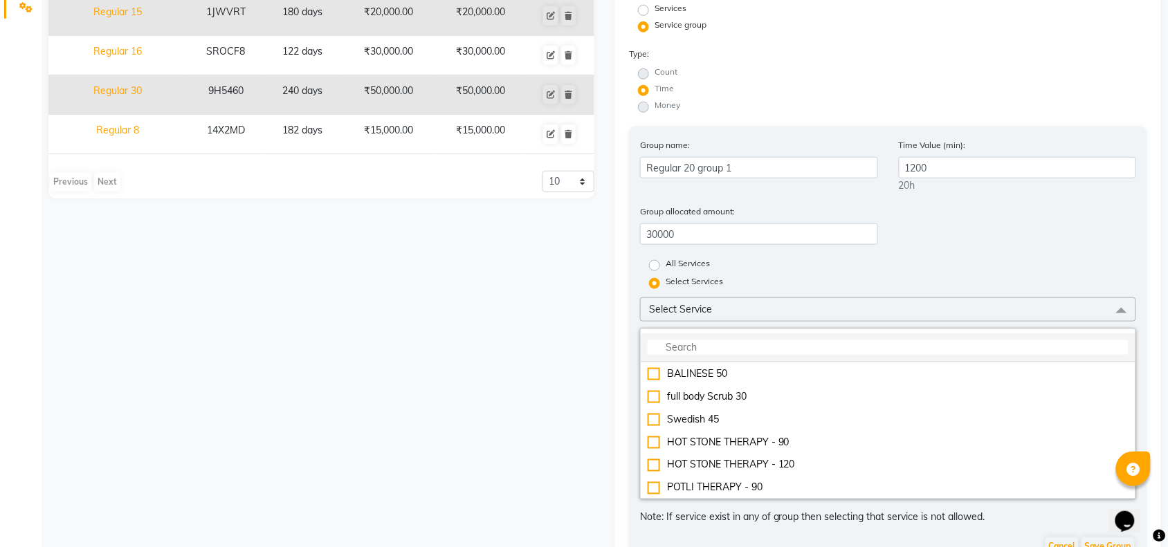
click at [782, 341] on input "multiselect-search" at bounding box center [888, 347] width 481 height 15
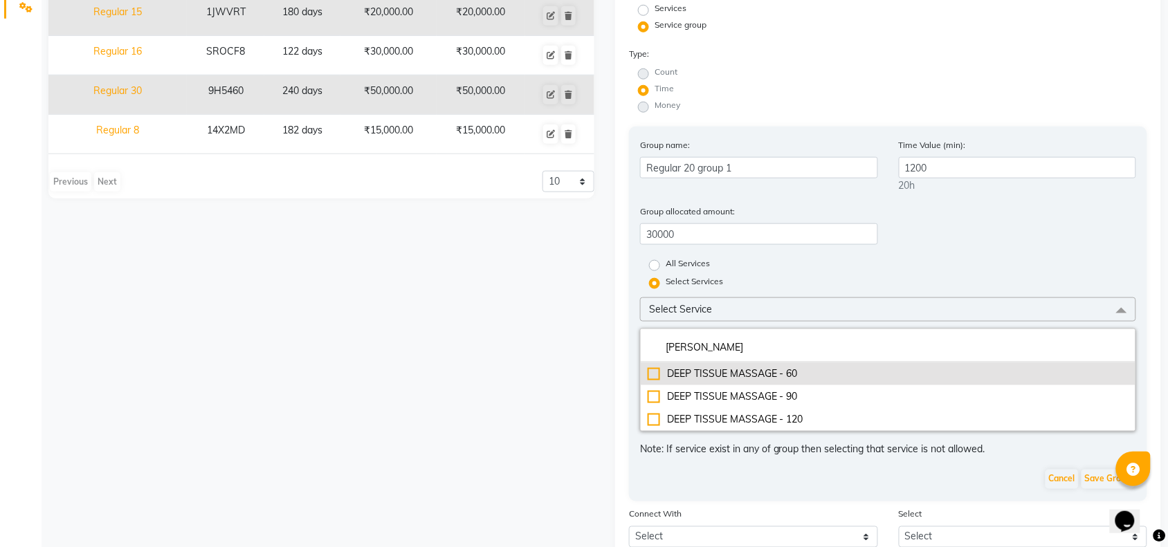
type input "[PERSON_NAME]"
click at [761, 363] on li "DEEP TISSUE MASSAGE - 60" at bounding box center [888, 374] width 495 height 23
checkbox input "true"
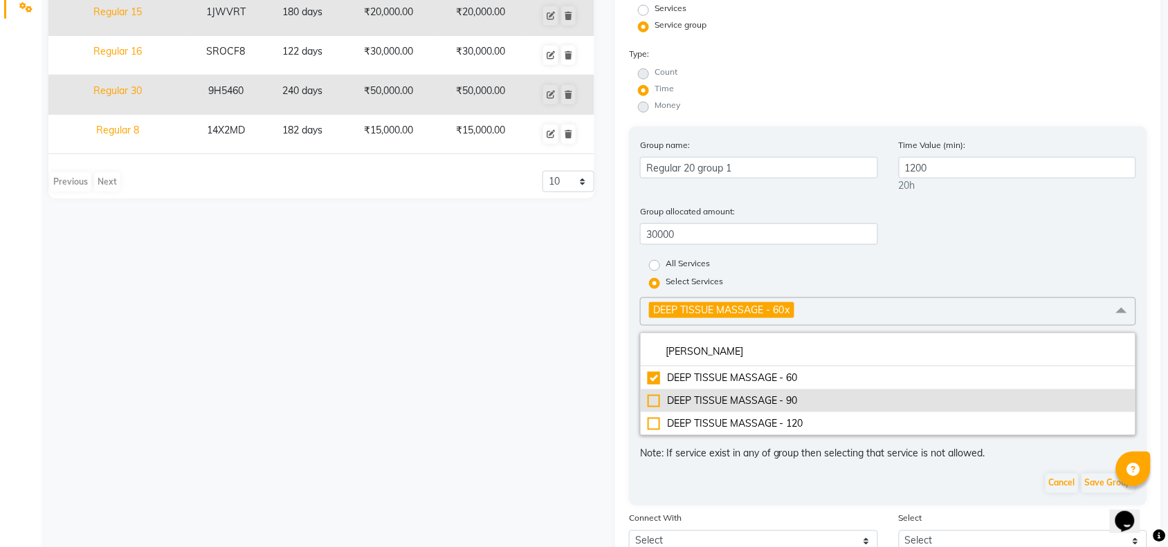
click at [718, 397] on div "DEEP TISSUE MASSAGE - 90" at bounding box center [888, 401] width 481 height 15
checkbox input "true"
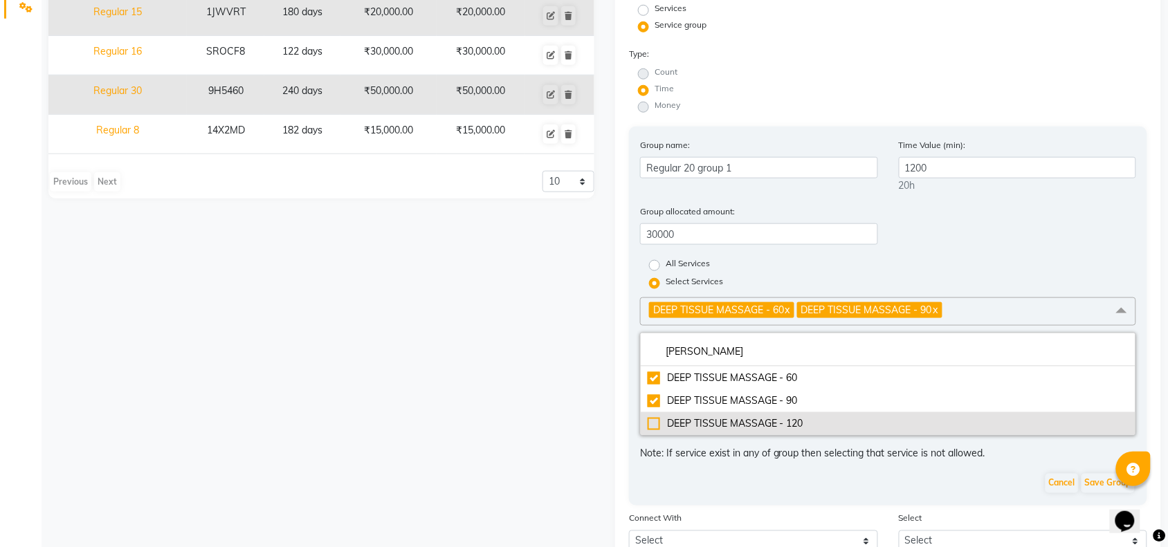
click at [707, 417] on div "DEEP TISSUE MASSAGE - 120" at bounding box center [888, 424] width 481 height 15
checkbox input "true"
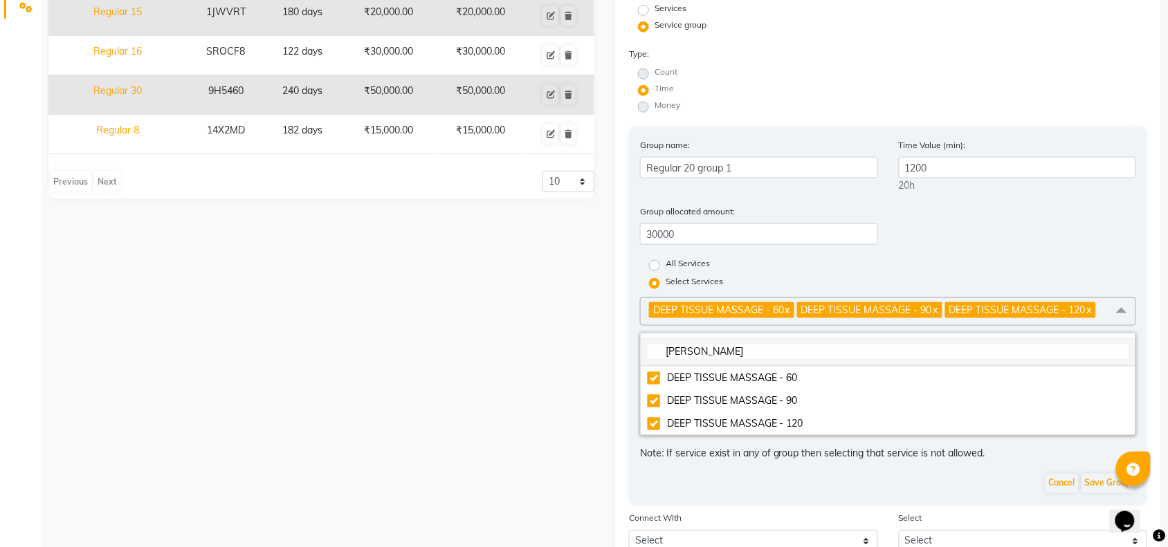
click at [801, 355] on li "[PERSON_NAME]" at bounding box center [888, 352] width 495 height 29
click at [749, 345] on input "[PERSON_NAME]" at bounding box center [888, 352] width 481 height 15
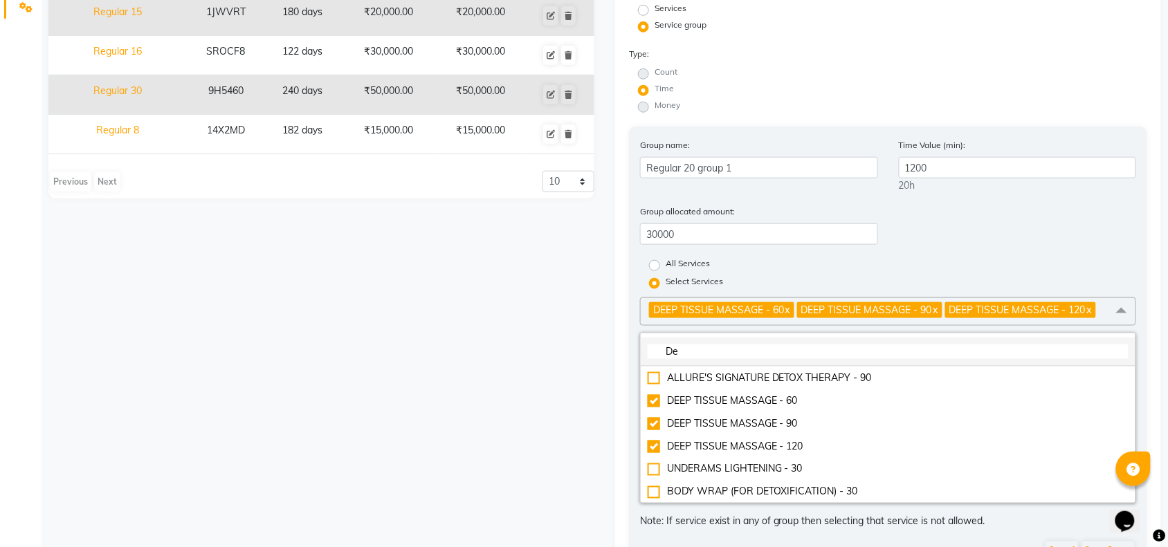
type input "D"
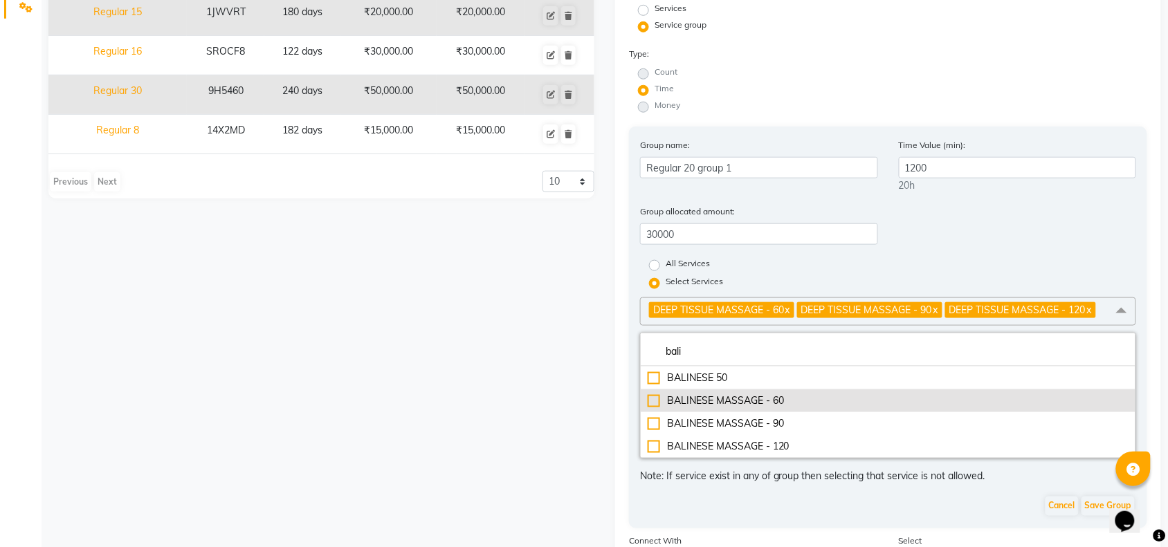
type input "bali"
click at [648, 396] on div "BALINESE MASSAGE - 60" at bounding box center [888, 401] width 481 height 15
checkbox input "true"
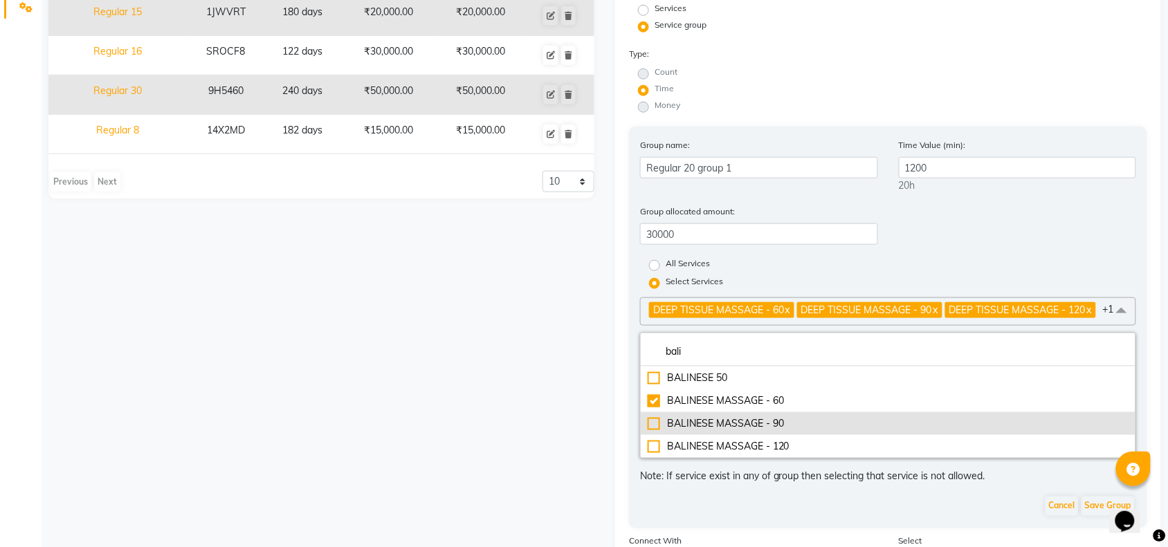
click at [654, 430] on div "BALINESE MASSAGE - 90" at bounding box center [888, 424] width 481 height 15
checkbox input "true"
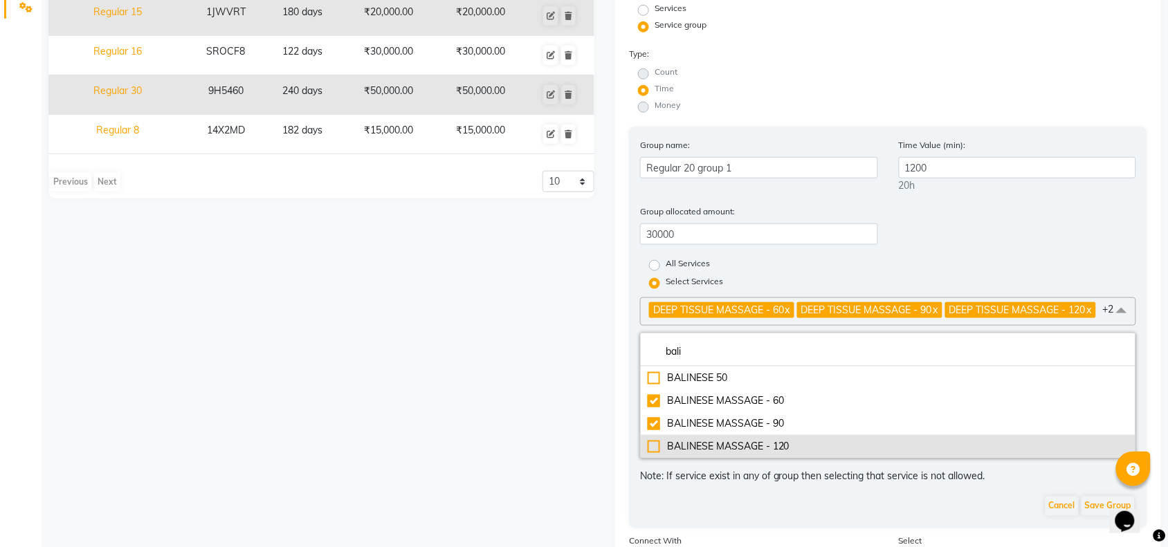
click at [657, 454] on div "BALINESE MASSAGE - 120" at bounding box center [888, 446] width 481 height 15
checkbox input "true"
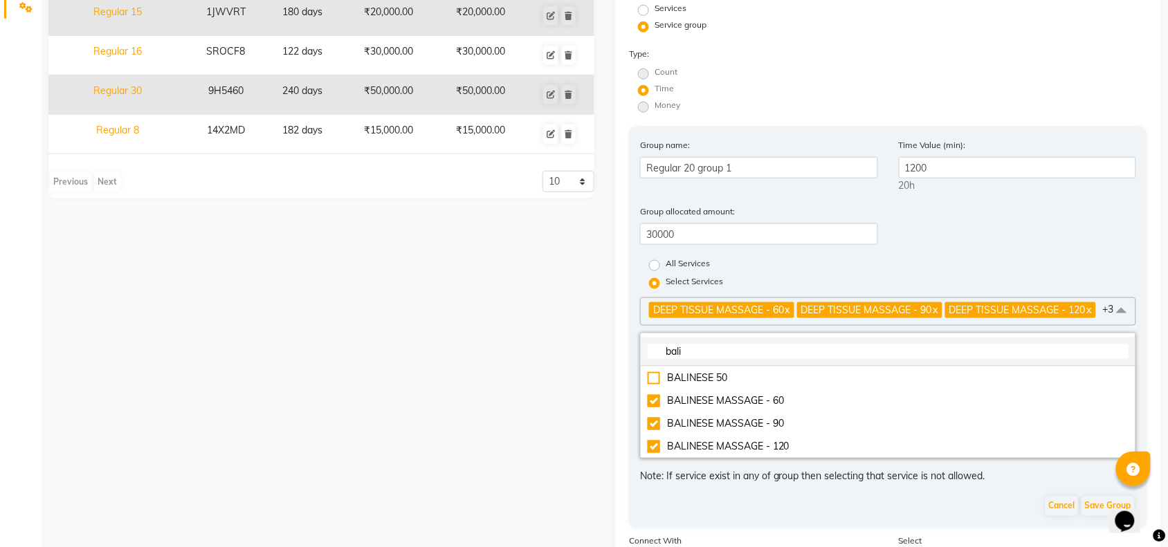
click at [690, 359] on input "bali" at bounding box center [888, 352] width 481 height 15
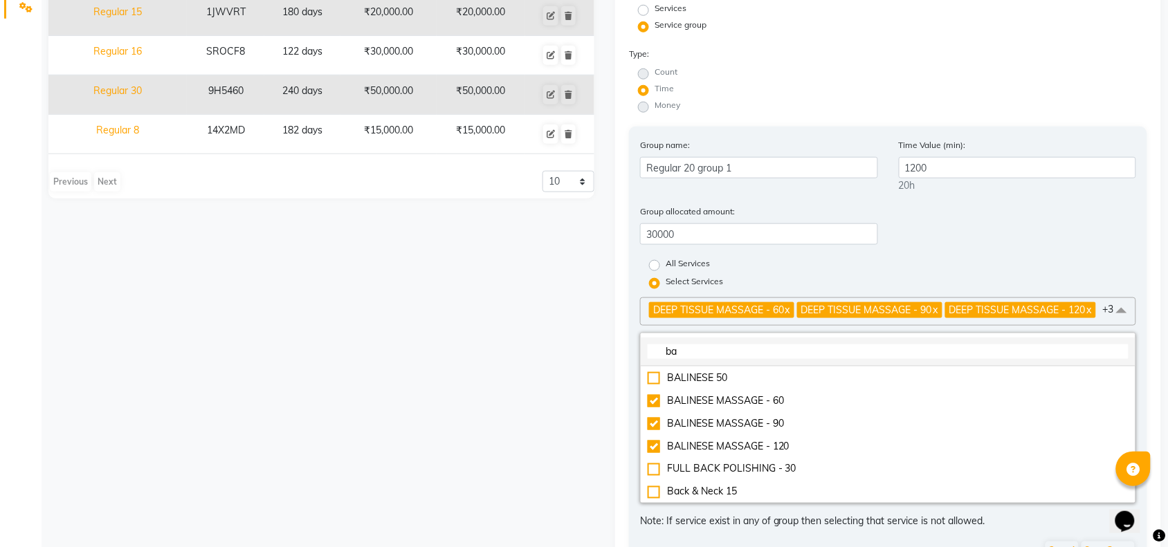
type input "b"
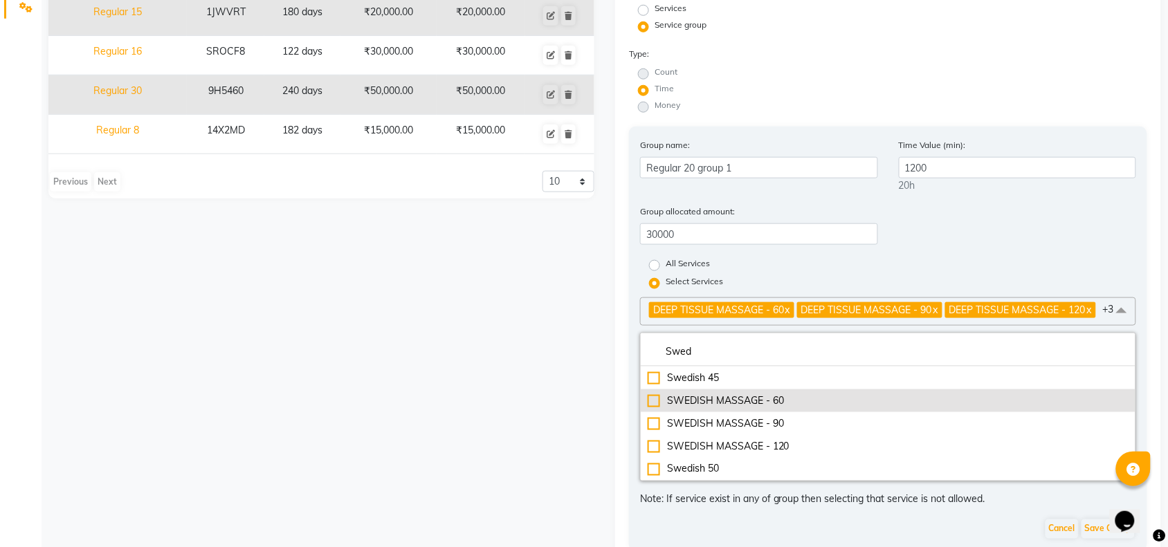
type input "Swed"
click at [654, 408] on div "SWEDISH MASSAGE - 60" at bounding box center [888, 401] width 481 height 15
checkbox input "true"
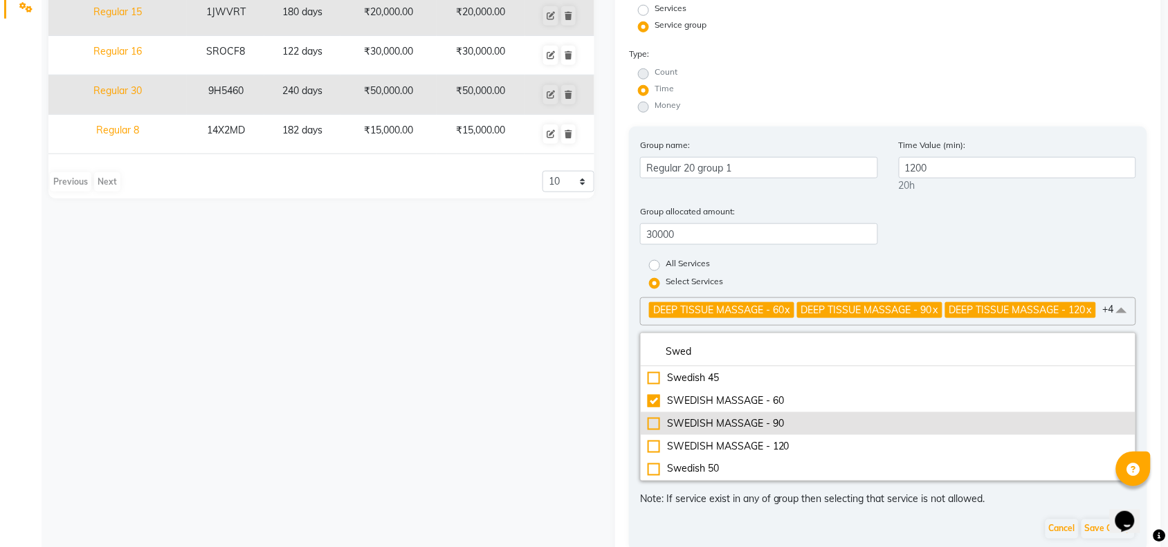
click at [653, 431] on div "SWEDISH MASSAGE - 90" at bounding box center [888, 424] width 481 height 15
checkbox input "true"
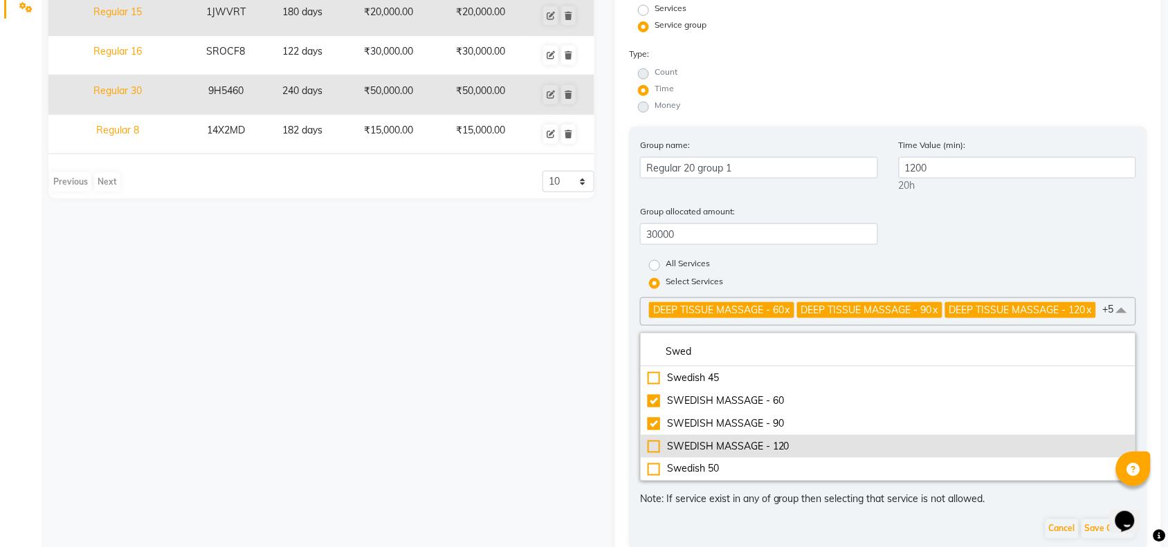
click at [655, 454] on div "SWEDISH MASSAGE - 120" at bounding box center [888, 446] width 481 height 15
checkbox input "true"
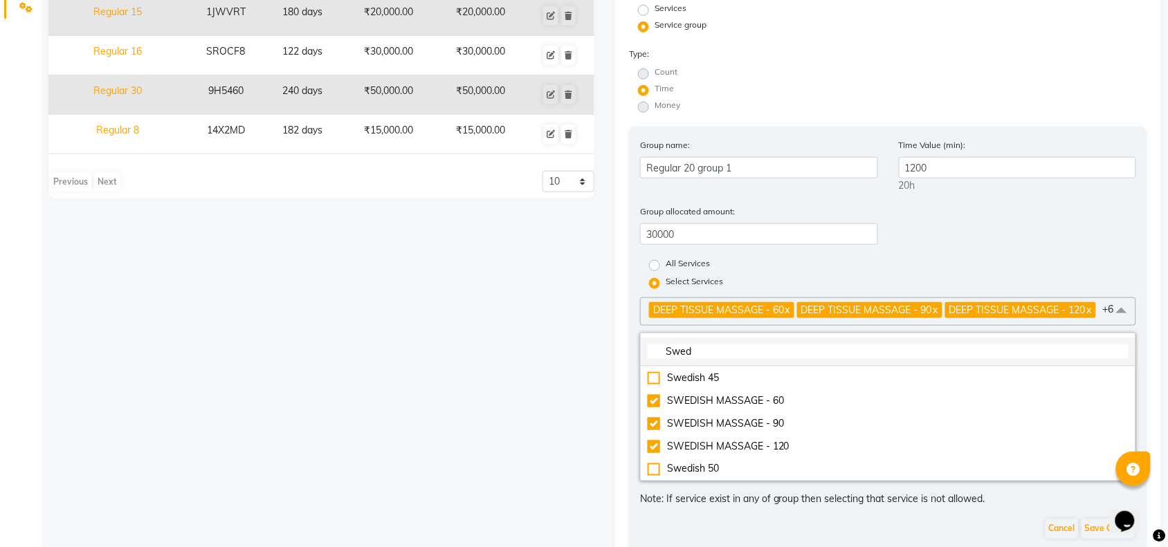
click at [763, 359] on input "Swed" at bounding box center [888, 352] width 481 height 15
type input "S"
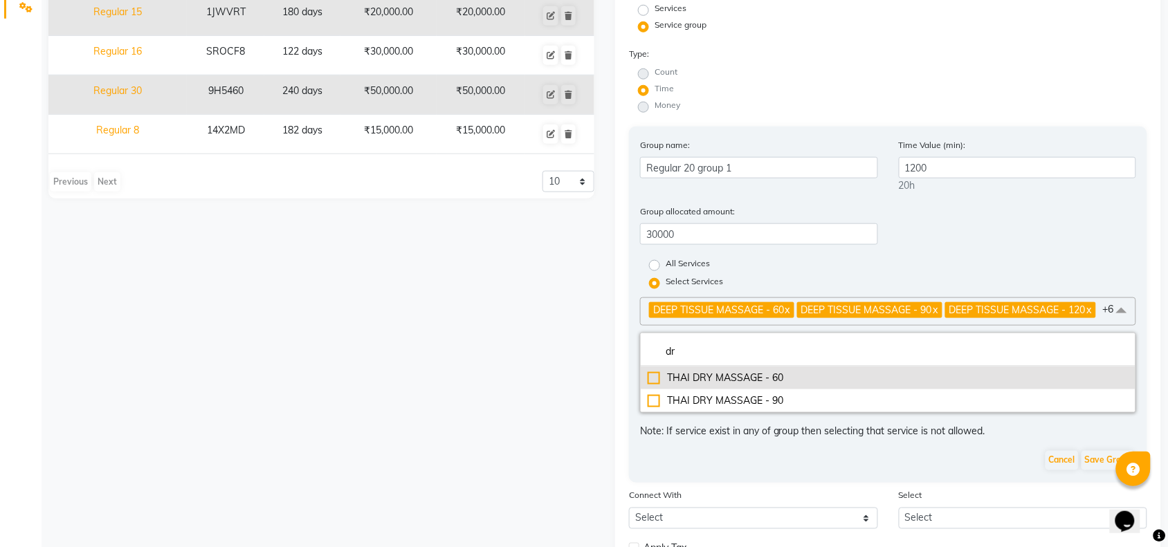
type input "dr"
click at [647, 383] on li "THAI DRY MASSAGE - 60" at bounding box center [888, 378] width 495 height 23
checkbox input "true"
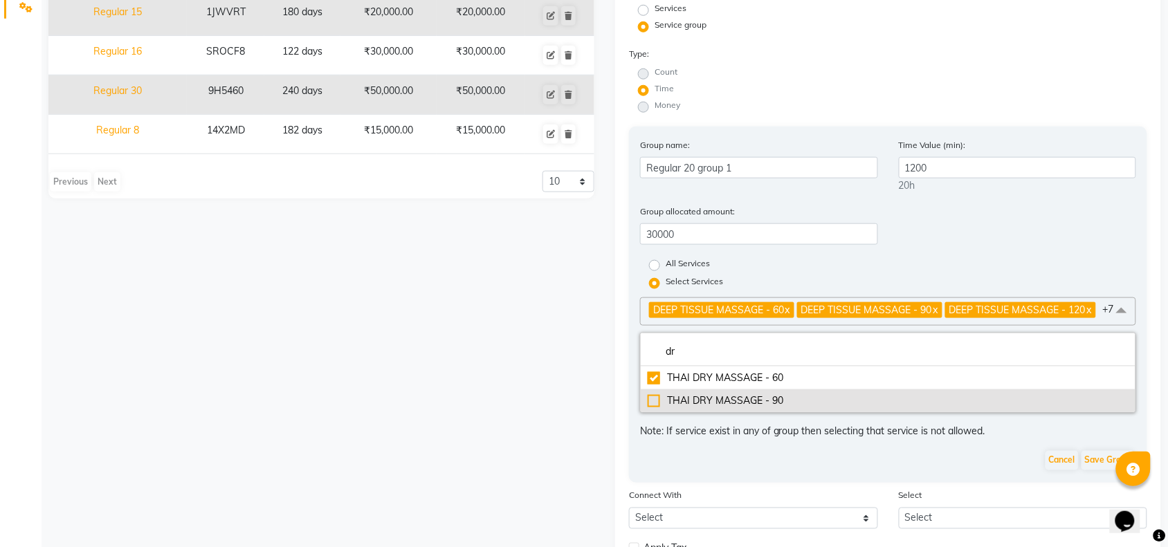
click at [653, 405] on div "THAI DRY MASSAGE - 90" at bounding box center [888, 401] width 481 height 15
checkbox input "true"
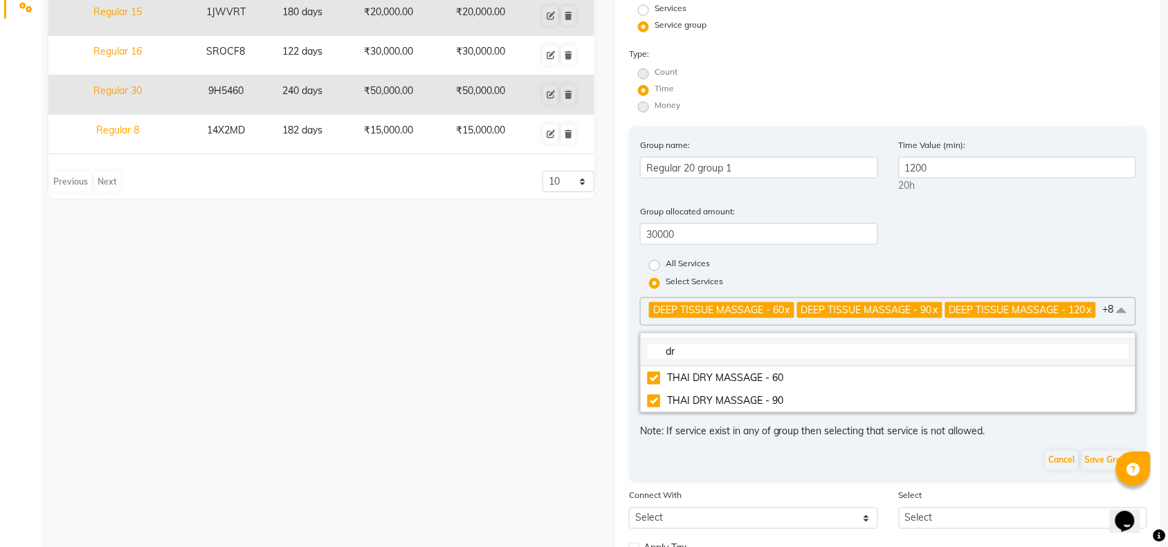
click at [703, 359] on input "dr" at bounding box center [888, 352] width 481 height 15
type input "d"
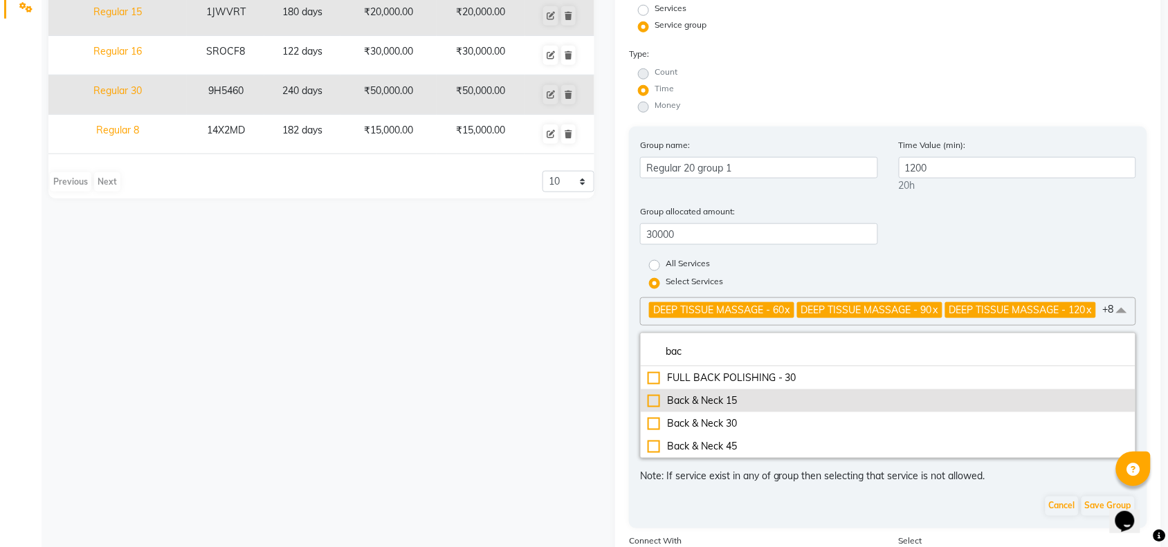
type input "bac"
click at [659, 408] on div "Back & Neck 15" at bounding box center [888, 401] width 481 height 15
checkbox input "true"
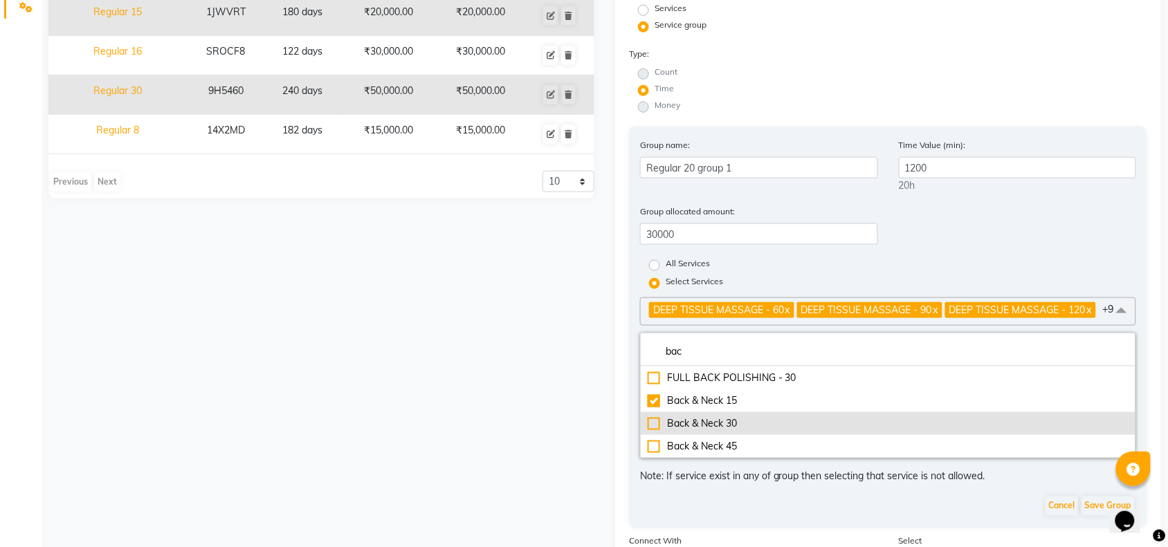
click at [655, 430] on div "Back & Neck 30" at bounding box center [888, 424] width 481 height 15
checkbox input "true"
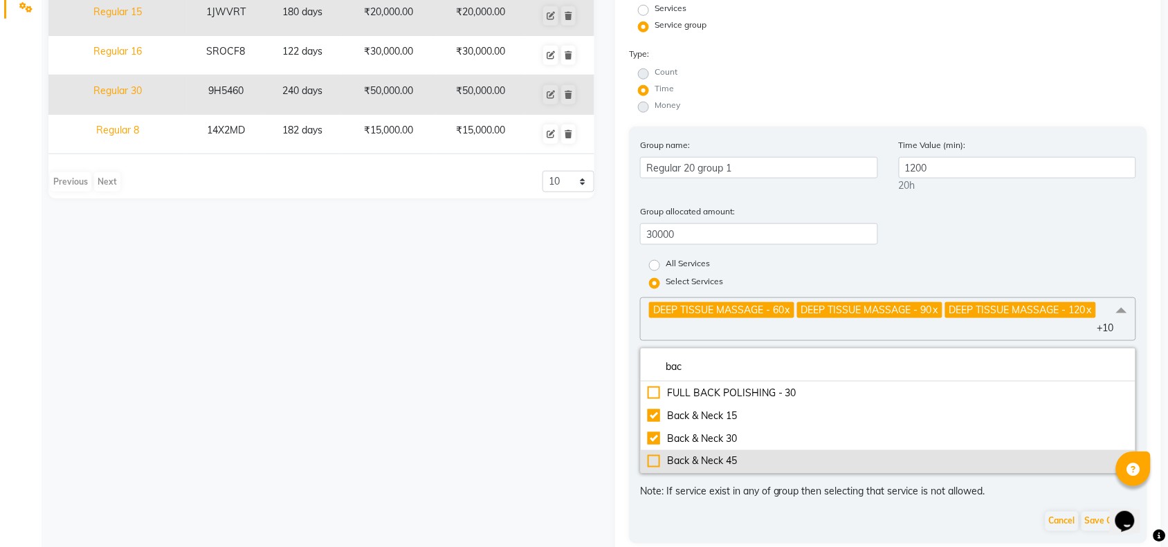
click at [655, 455] on div "Back & Neck 45" at bounding box center [888, 462] width 481 height 15
checkbox input "true"
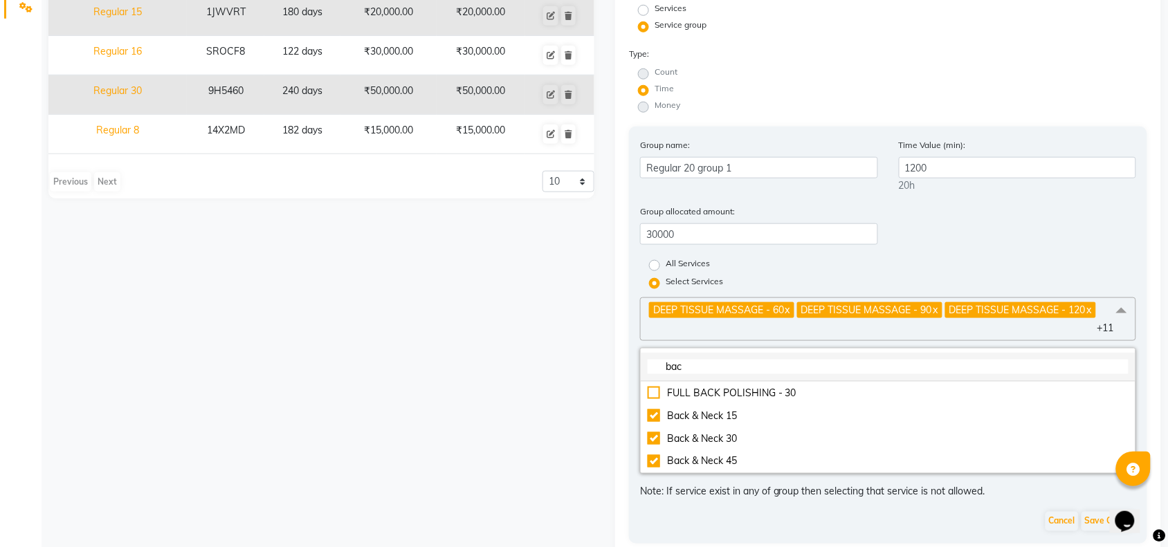
click at [716, 360] on input "bac" at bounding box center [888, 367] width 481 height 15
type input "b"
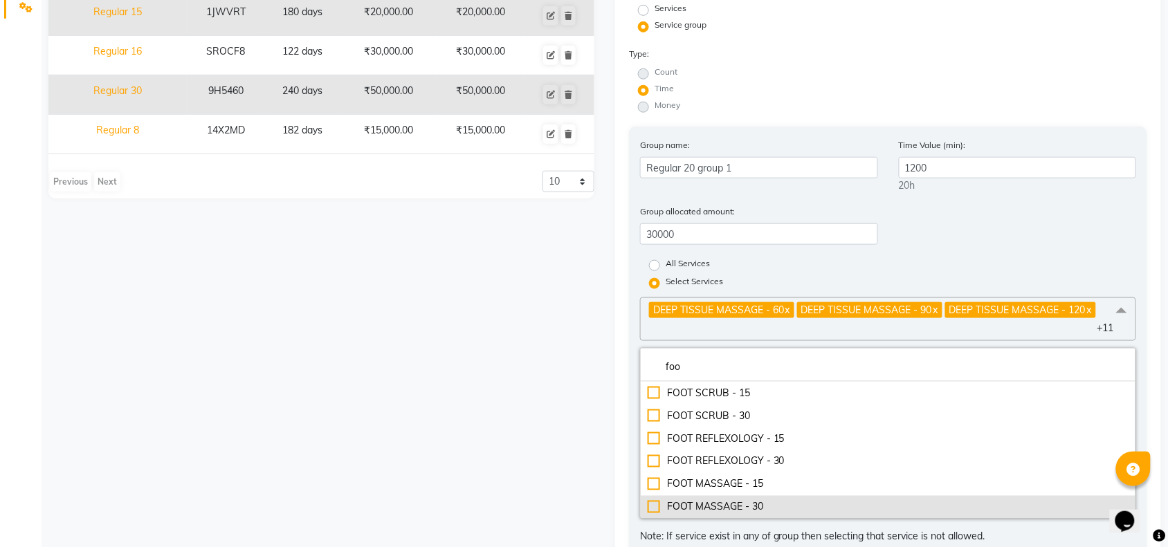
type input "foo"
click at [652, 502] on div "FOOT MASSAGE - 30" at bounding box center [888, 507] width 481 height 15
checkbox input "true"
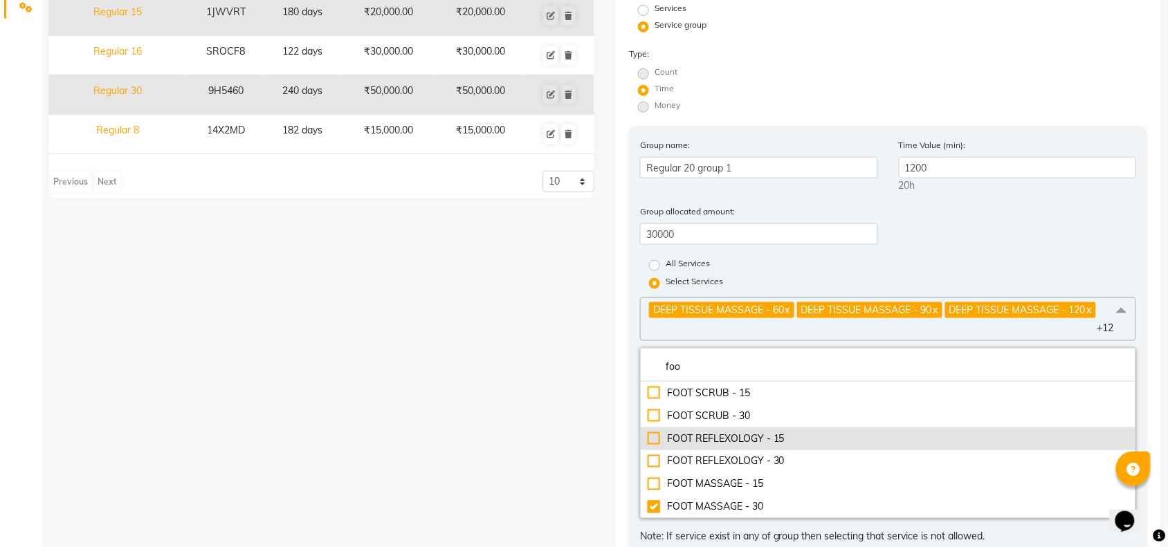
click at [658, 438] on div "FOOT REFLEXOLOGY - 15" at bounding box center [888, 439] width 481 height 15
checkbox input "true"
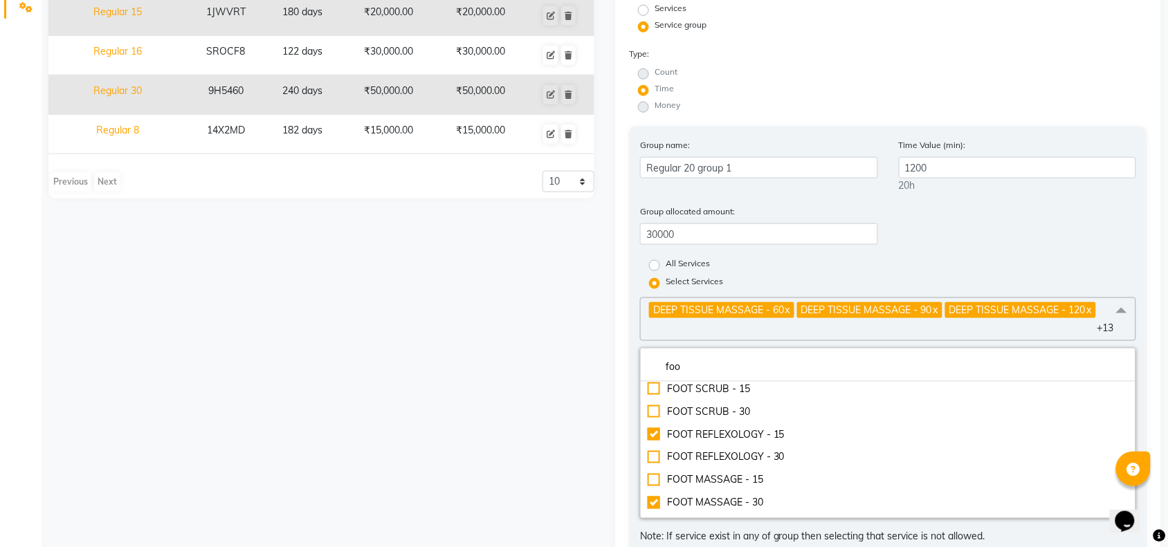
scroll to position [0, 0]
click at [823, 327] on span "DEEP TISSUE MASSAGE - 60 x DEEP TISSUE MASSAGE - 90 x DEEP TISSUE MASSAGE - 120…" at bounding box center [888, 320] width 496 height 44
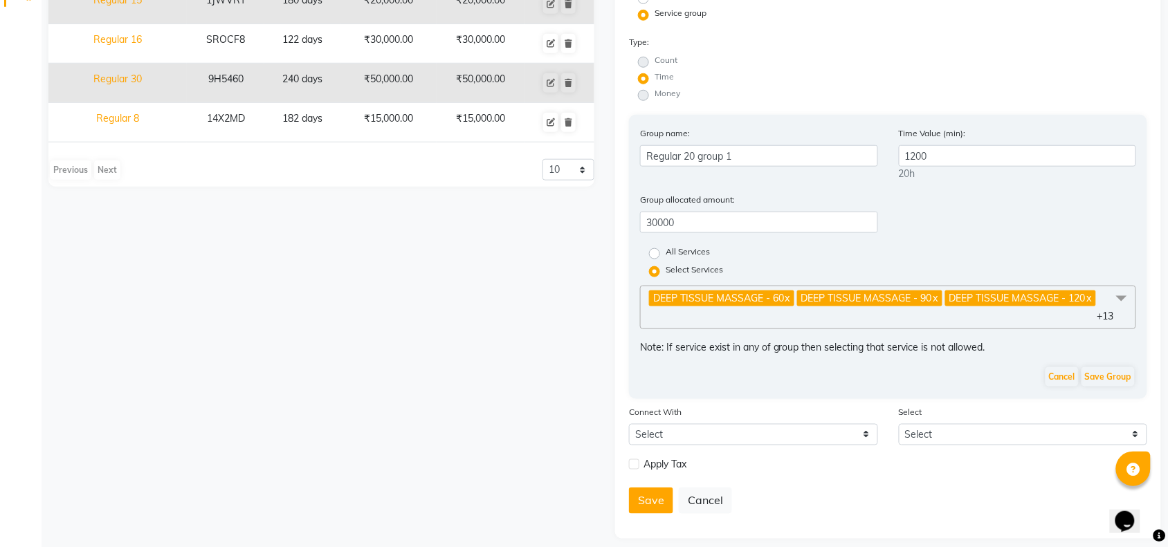
scroll to position [347, 0]
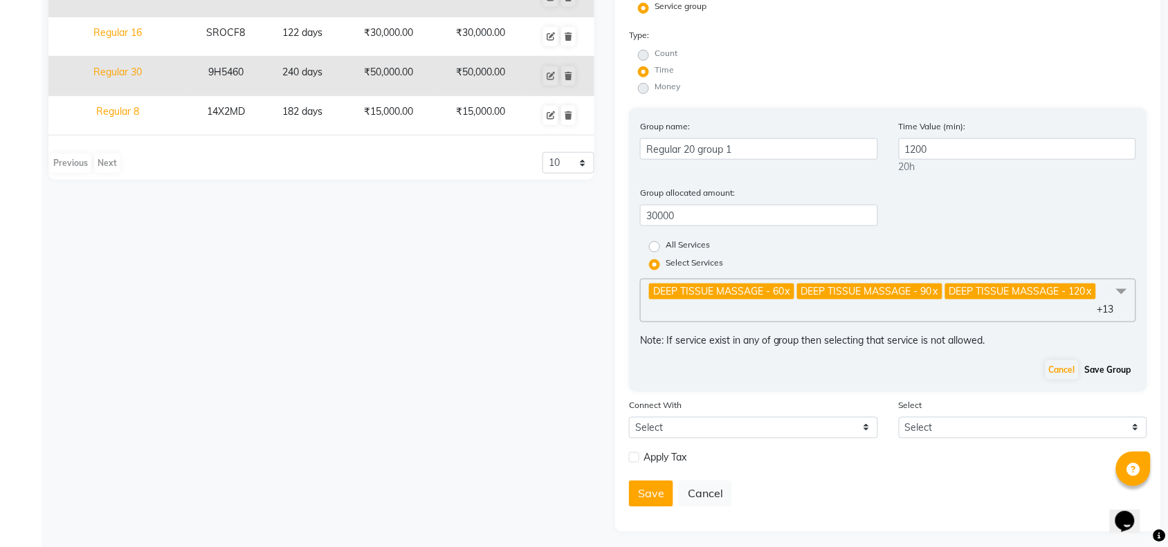
click at [1102, 367] on button "Save Group" at bounding box center [1108, 370] width 53 height 19
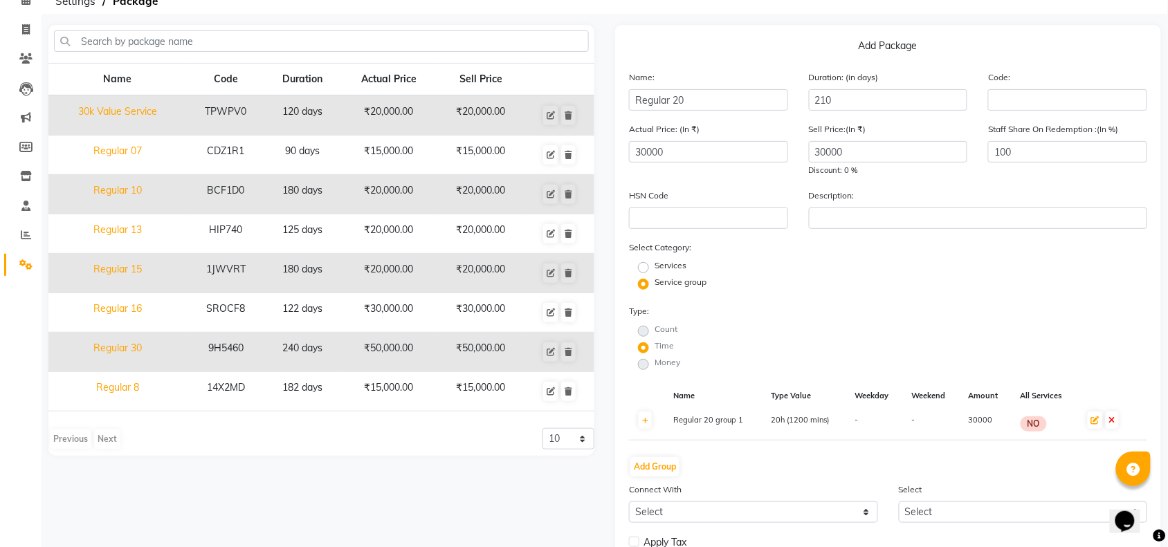
scroll to position [158, 0]
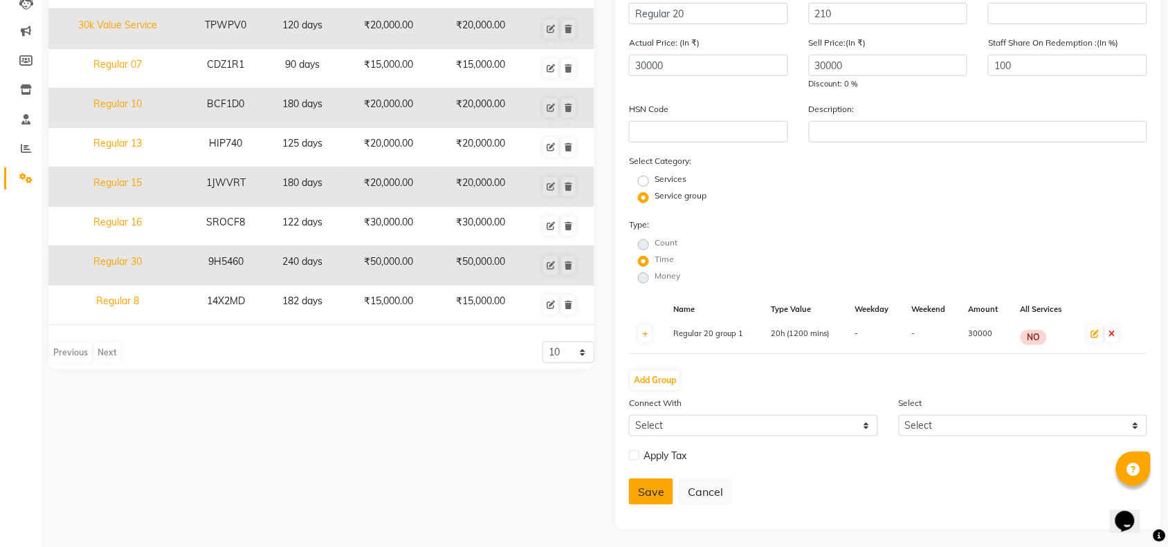
click at [659, 489] on button "Save" at bounding box center [651, 492] width 44 height 26
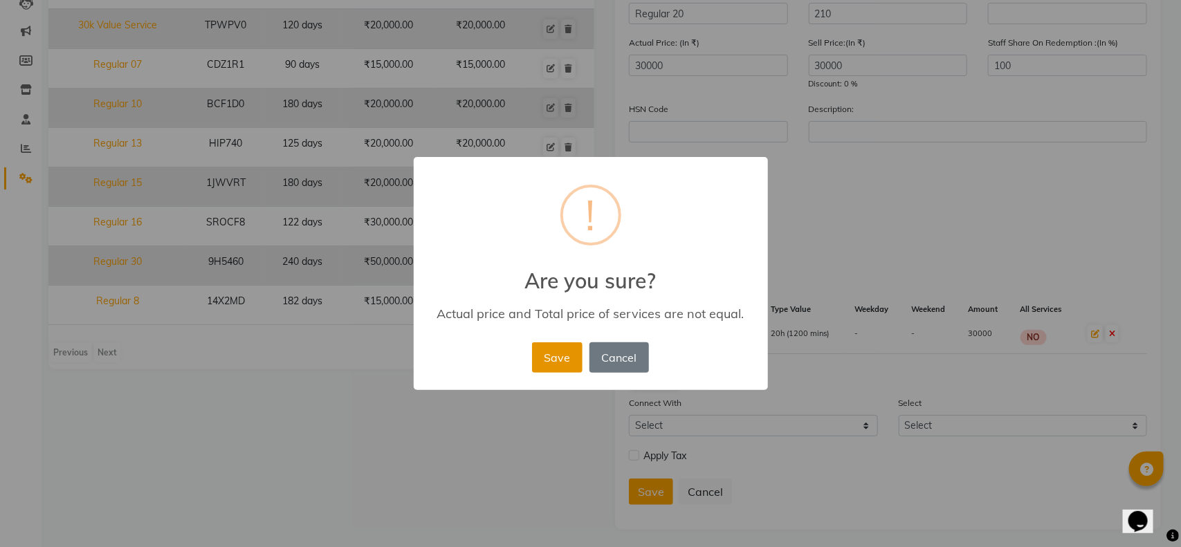
click at [554, 355] on button "Save" at bounding box center [557, 358] width 51 height 30
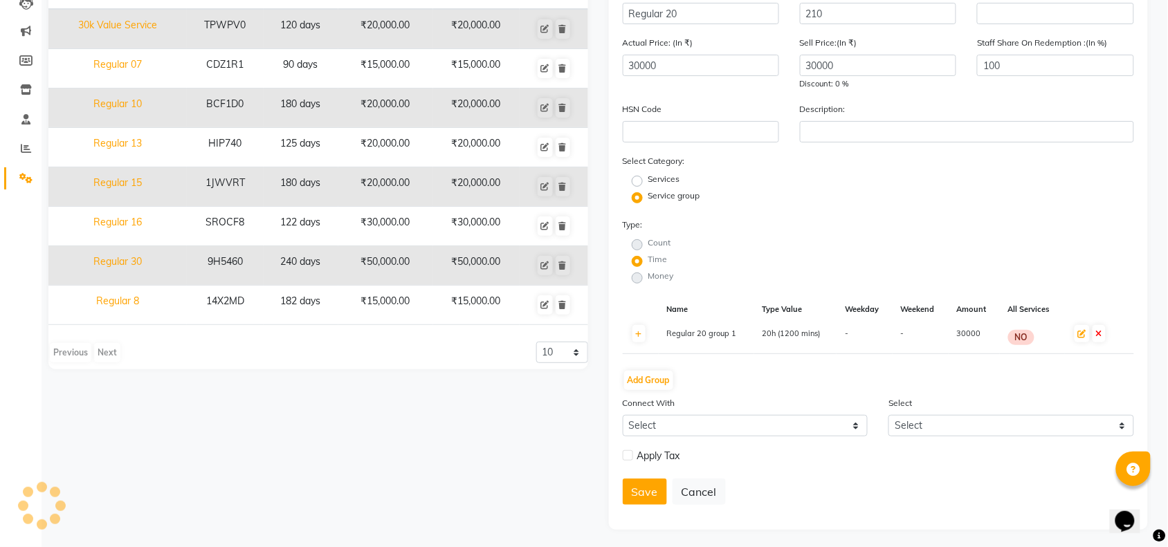
radio input "true"
radio input "false"
select select
checkbox input "false"
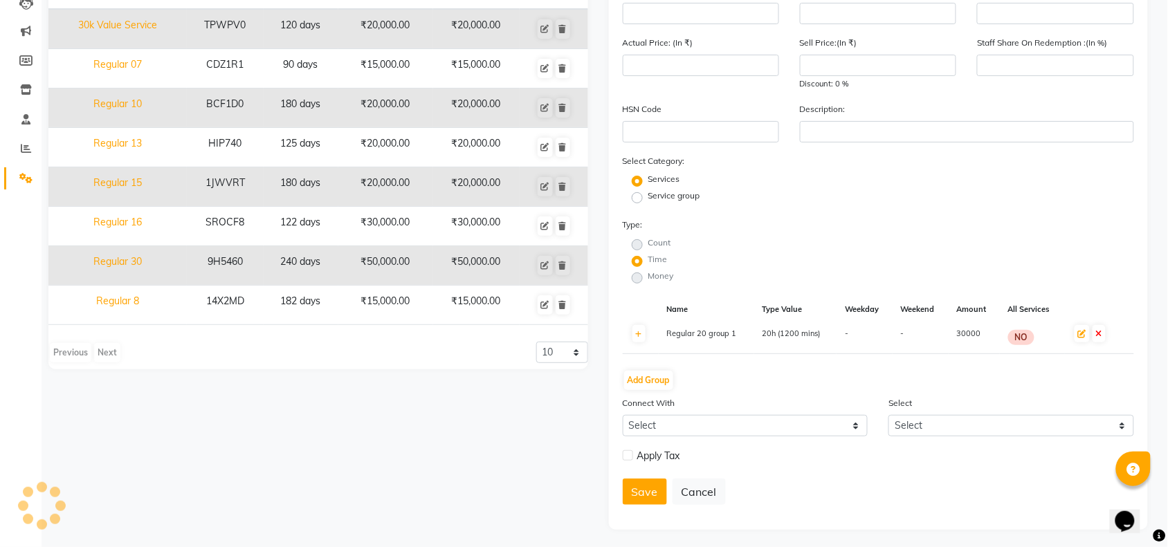
scroll to position [35, 0]
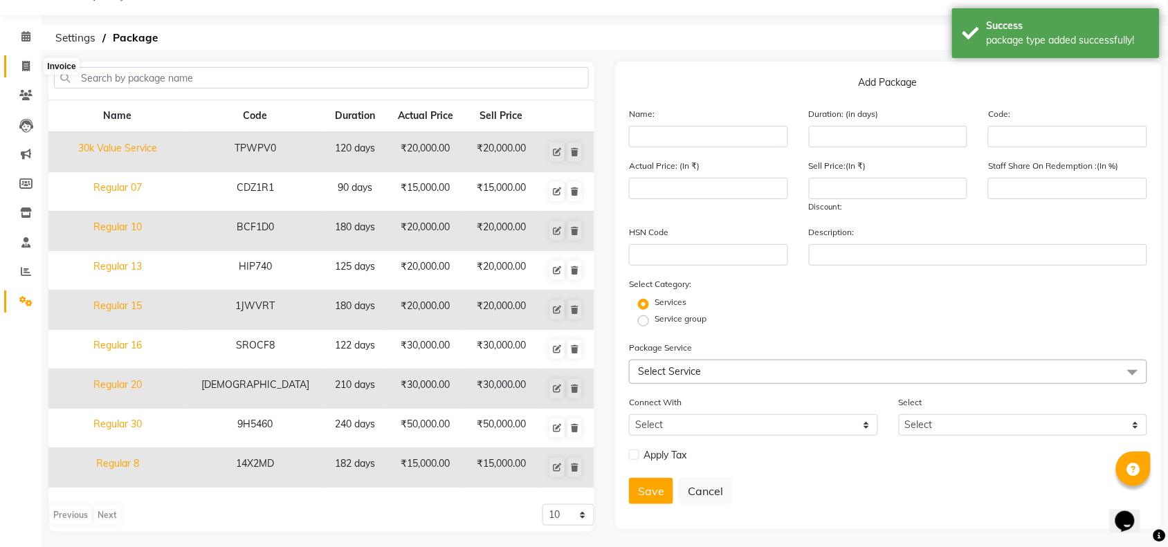
click at [28, 64] on icon at bounding box center [26, 66] width 8 height 10
select select "service"
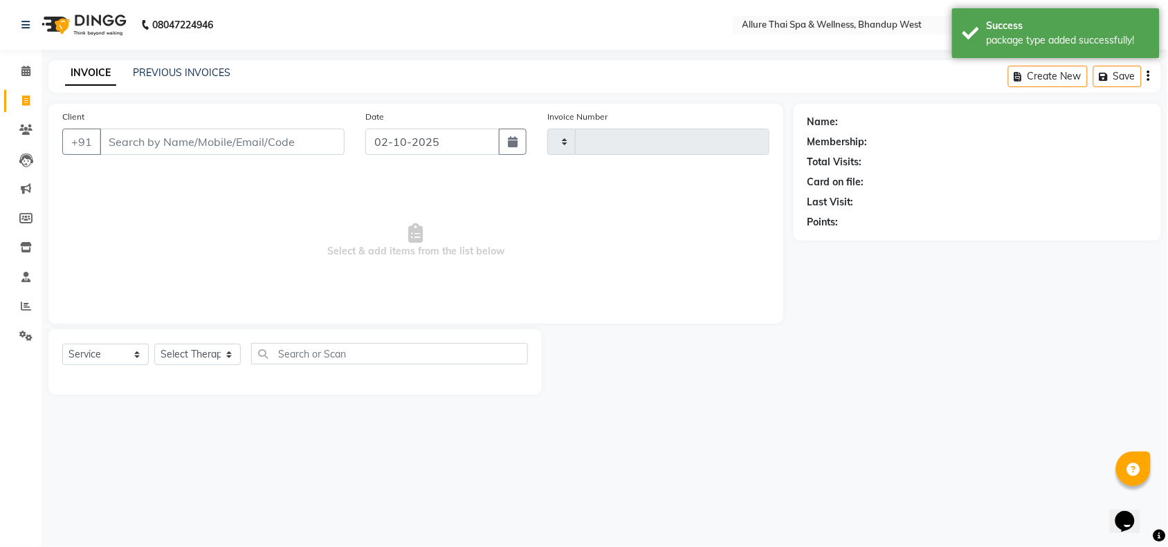
type input "0464"
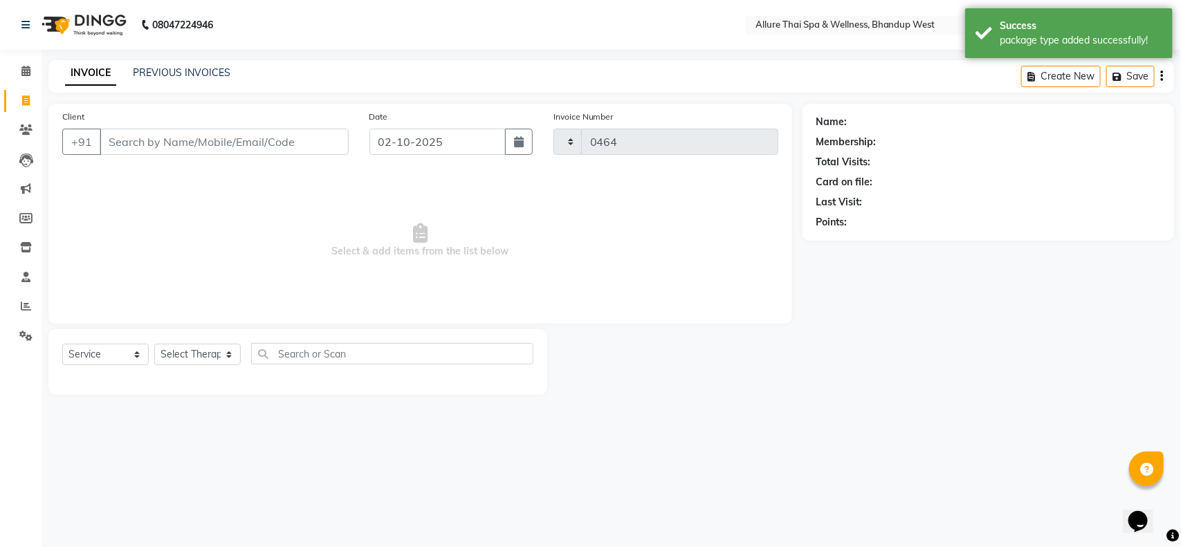
select select "8527"
select select "package"
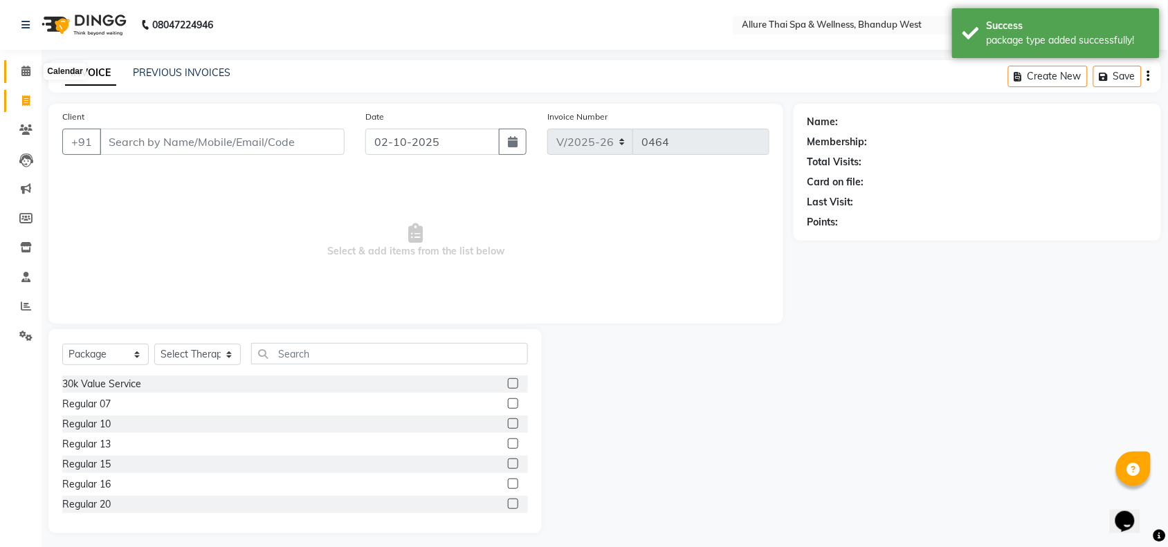
click at [29, 73] on icon at bounding box center [25, 71] width 9 height 10
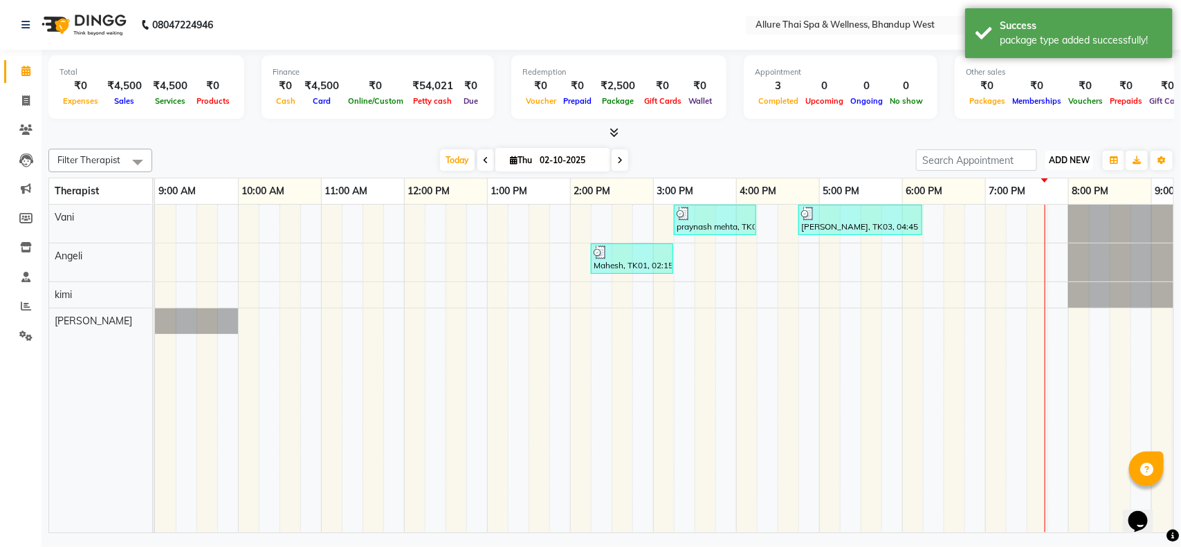
click at [1057, 161] on span "ADD NEW" at bounding box center [1069, 160] width 41 height 10
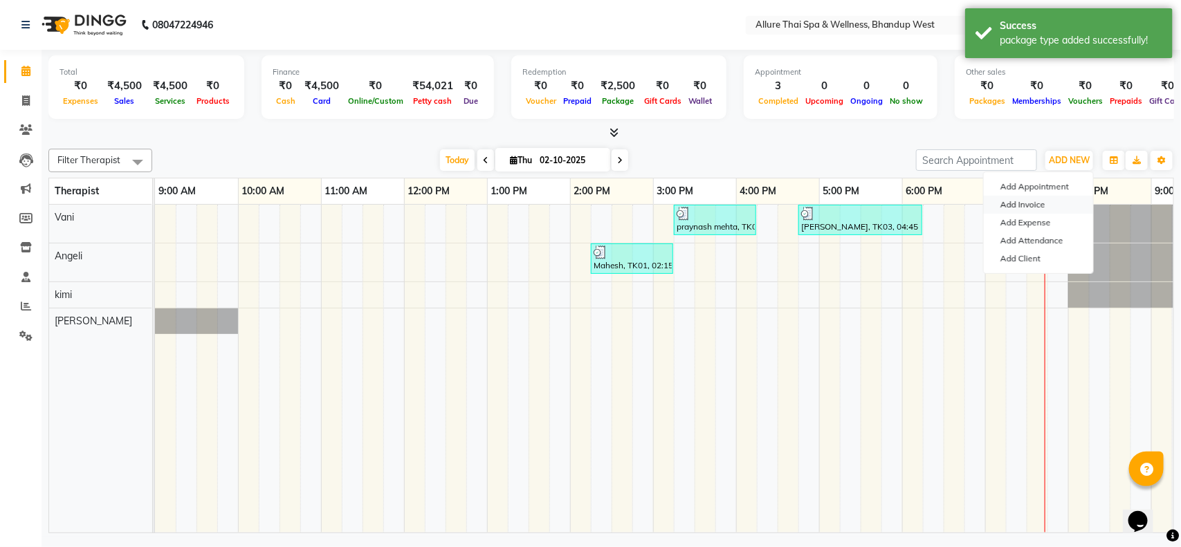
click at [1035, 198] on link "Add Invoice" at bounding box center [1038, 205] width 109 height 18
select select "8527"
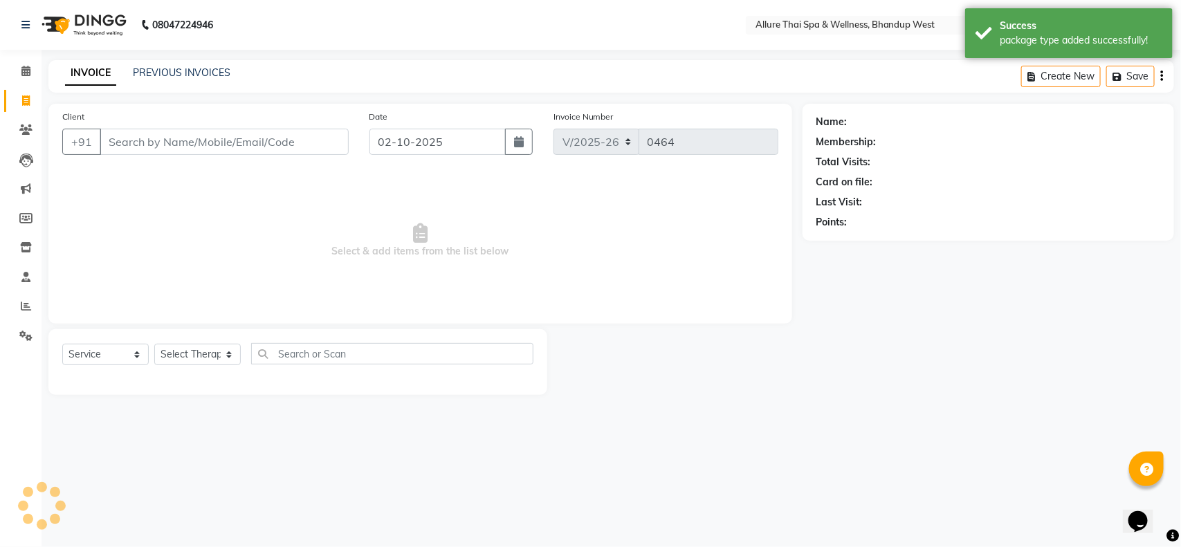
select select "package"
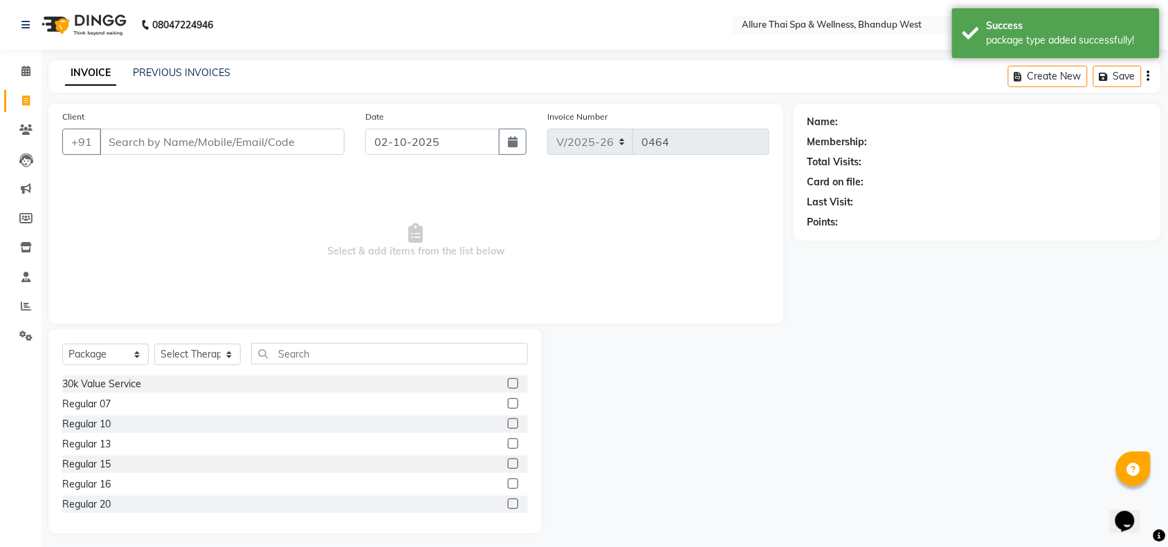
click at [324, 145] on input "Client" at bounding box center [222, 142] width 245 height 26
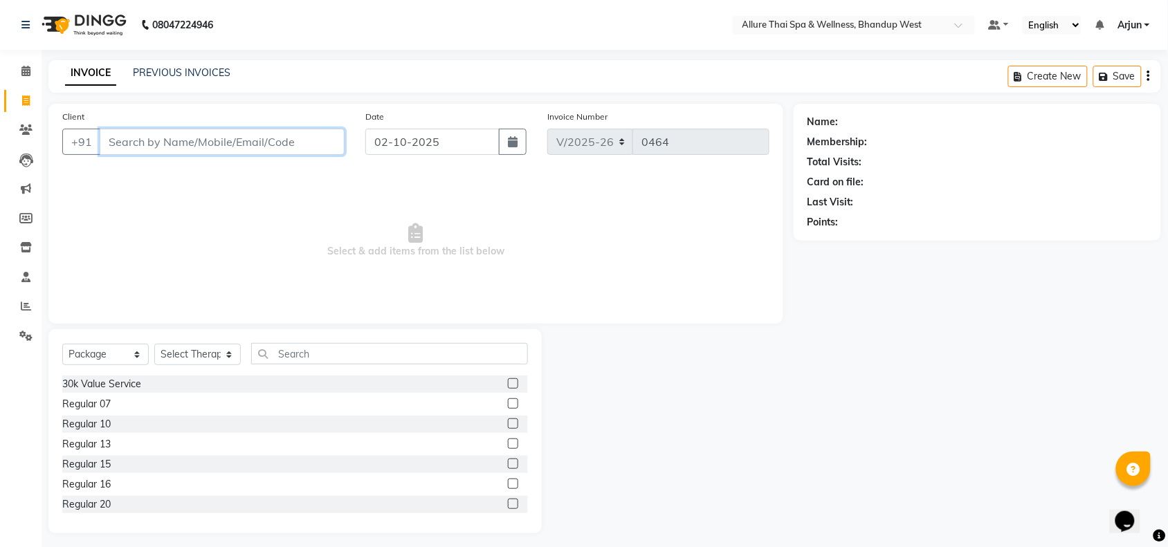
click at [302, 144] on input "Client" at bounding box center [222, 142] width 245 height 26
paste input "9833707736"
type input "9833707736"
click at [324, 144] on span "Add Client" at bounding box center [309, 142] width 55 height 14
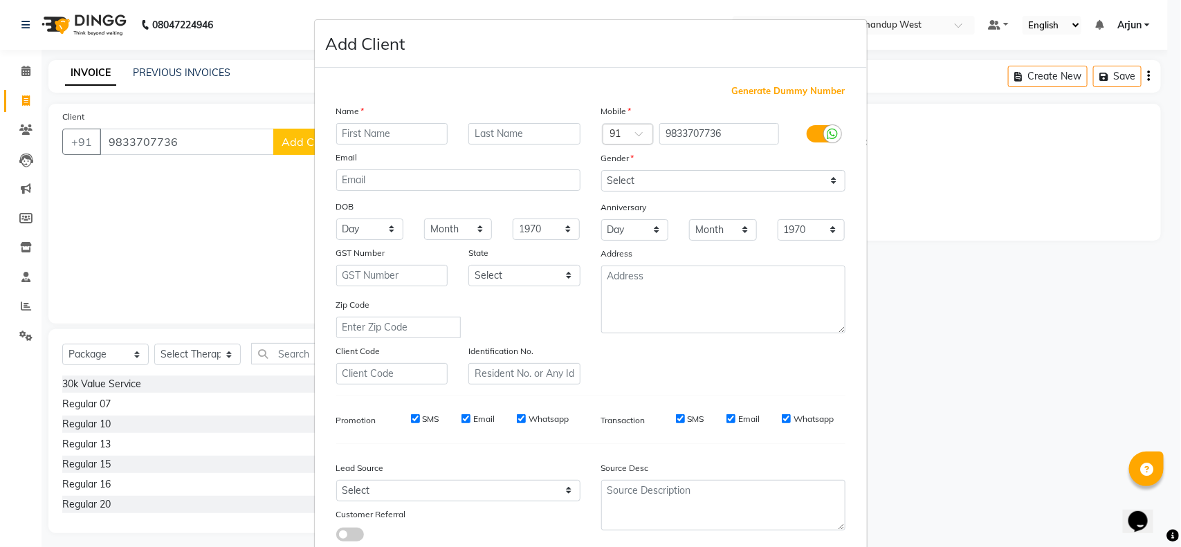
click at [365, 131] on input "text" at bounding box center [392, 133] width 112 height 21
type input "Prashant"
click at [710, 177] on select "Select [DEMOGRAPHIC_DATA] [DEMOGRAPHIC_DATA] Other Prefer Not To Say" at bounding box center [723, 180] width 244 height 21
select select "[DEMOGRAPHIC_DATA]"
click at [601, 170] on select "Select [DEMOGRAPHIC_DATA] [DEMOGRAPHIC_DATA] Other Prefer Not To Say" at bounding box center [723, 180] width 244 height 21
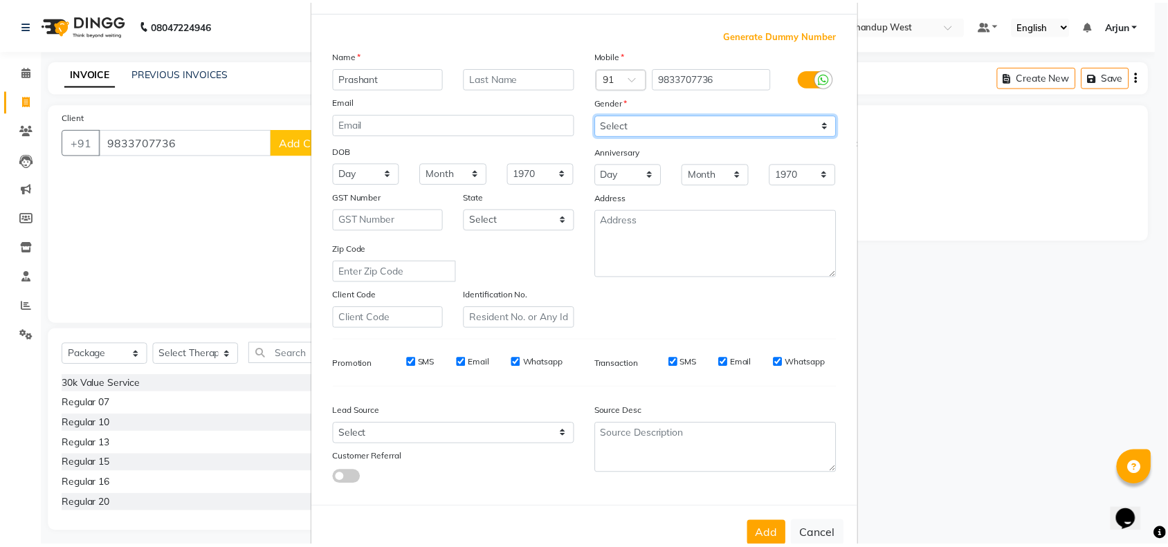
scroll to position [87, 0]
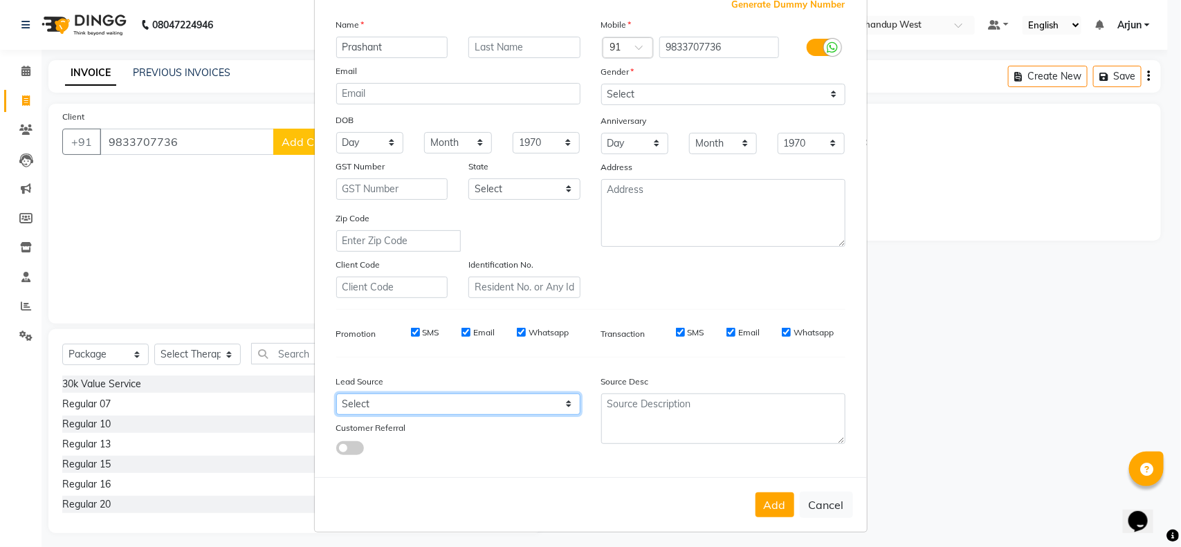
click at [534, 401] on select "Select Walk-in Referral Internet Friend Word of Mouth Advertisement Facebook Ju…" at bounding box center [458, 404] width 244 height 21
select select "55736"
click at [336, 394] on select "Select Walk-in Referral Internet Friend Word of Mouth Advertisement Facebook Ju…" at bounding box center [458, 404] width 244 height 21
click at [756, 500] on button "Add" at bounding box center [775, 505] width 39 height 25
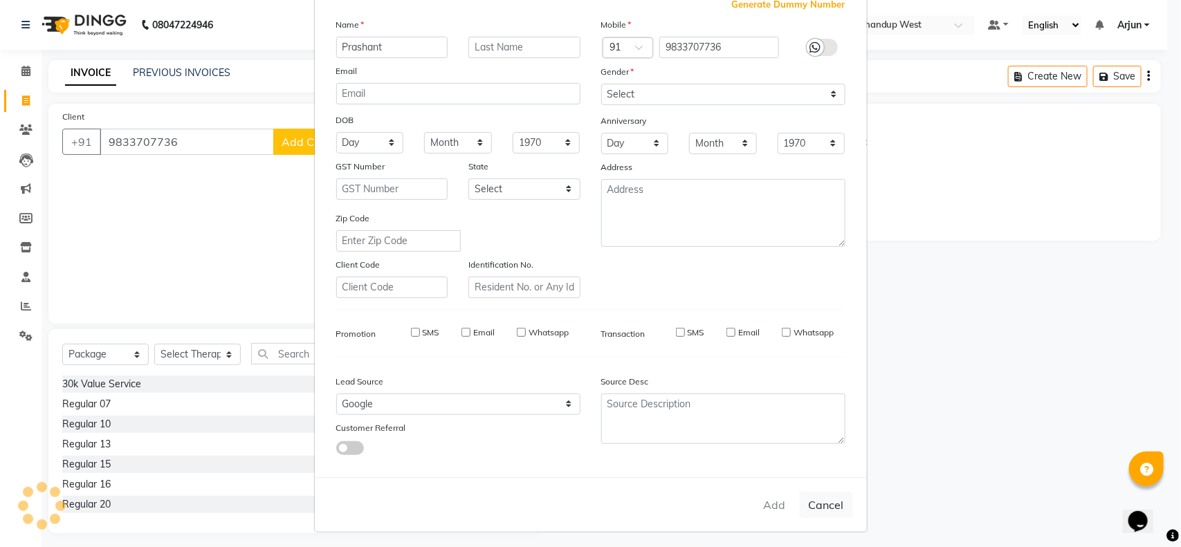
select select
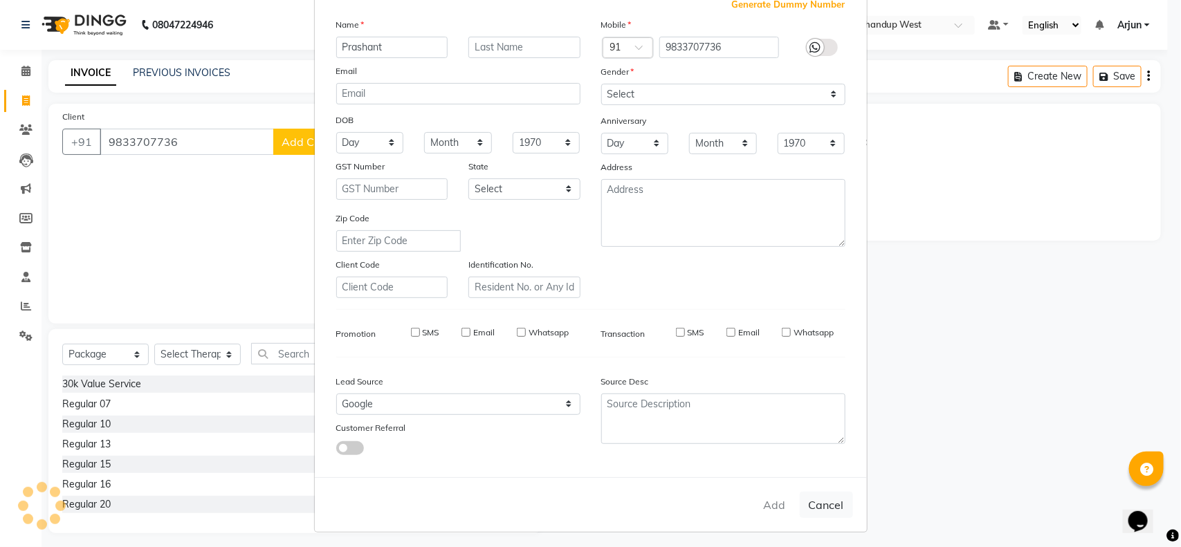
select select
checkbox input "false"
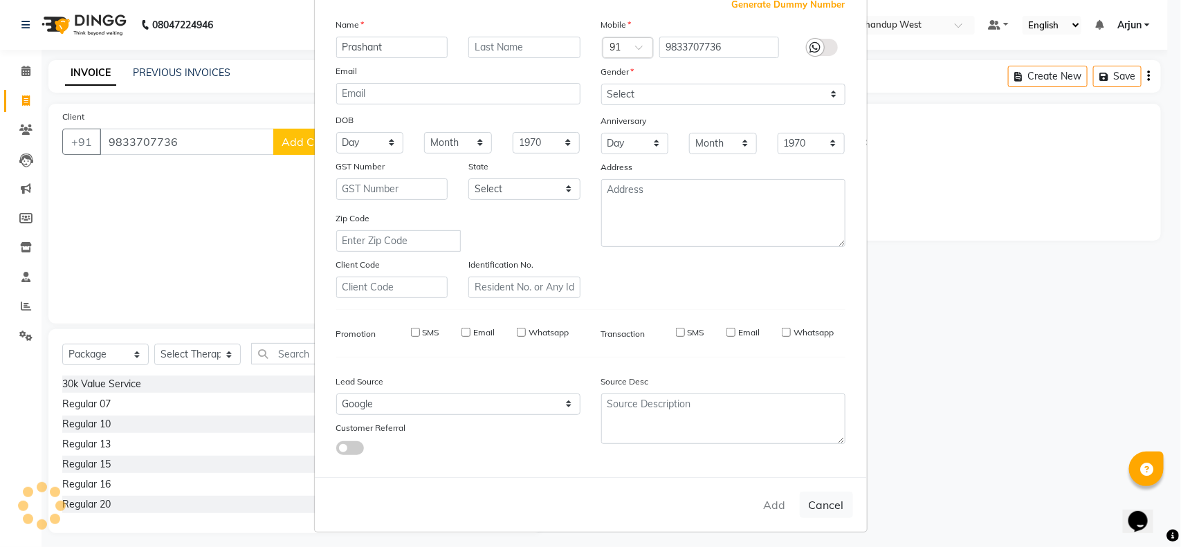
checkbox input "false"
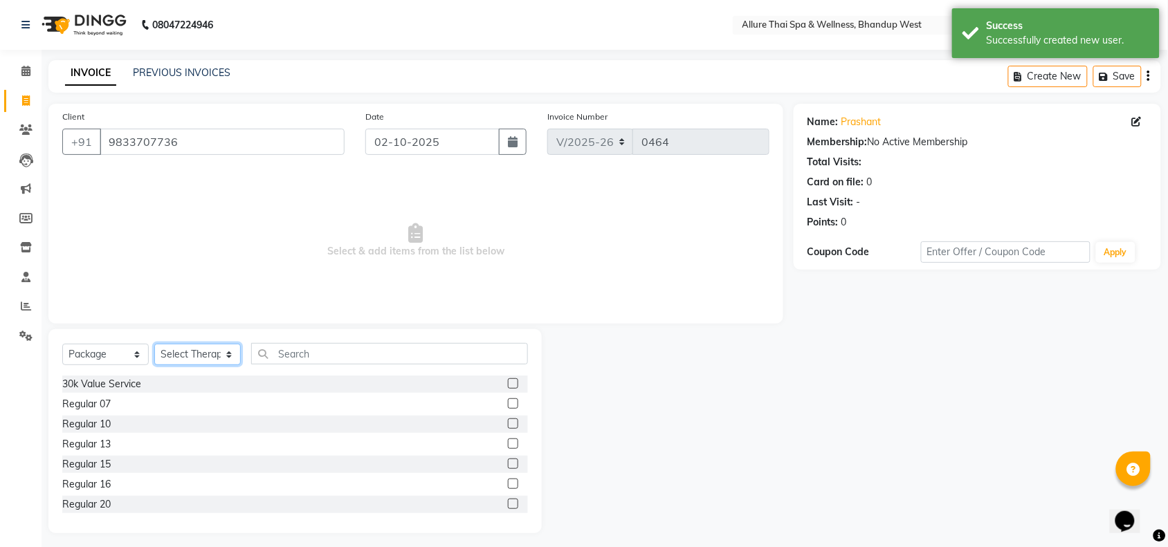
click at [224, 358] on select "Select Therapist [PERSON_NAME] [PERSON_NAME] kimi Mercy Noite Pari [PERSON_NAME…" at bounding box center [197, 354] width 87 height 21
select select "86274"
click at [154, 344] on select "Select Therapist [PERSON_NAME] [PERSON_NAME] kimi Mercy Noite Pari [PERSON_NAME…" at bounding box center [197, 354] width 87 height 21
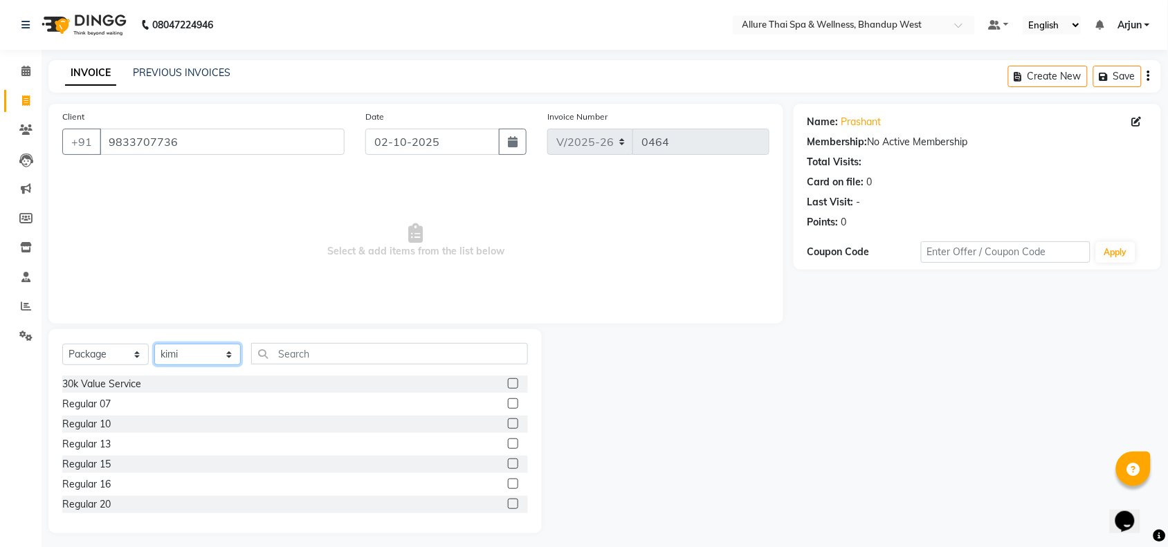
click at [225, 360] on select "Select Therapist [PERSON_NAME] [PERSON_NAME] kimi Mercy Noite Pari [PERSON_NAME…" at bounding box center [197, 354] width 87 height 21
click at [386, 332] on div "Select Service Product Membership Package Voucher Prepaid Gift Card Select Ther…" at bounding box center [294, 431] width 493 height 204
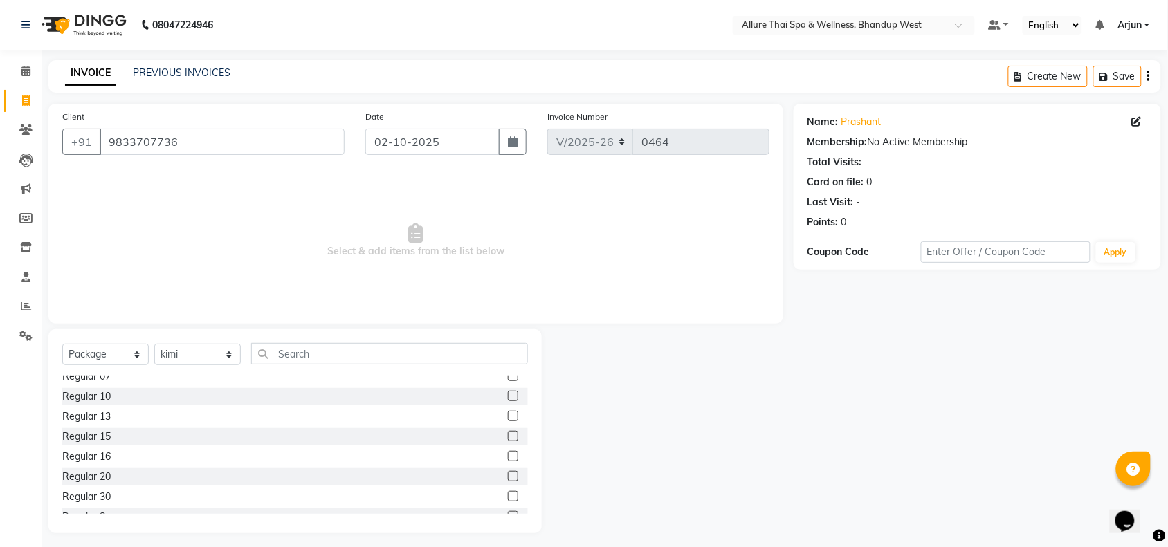
scroll to position [42, 0]
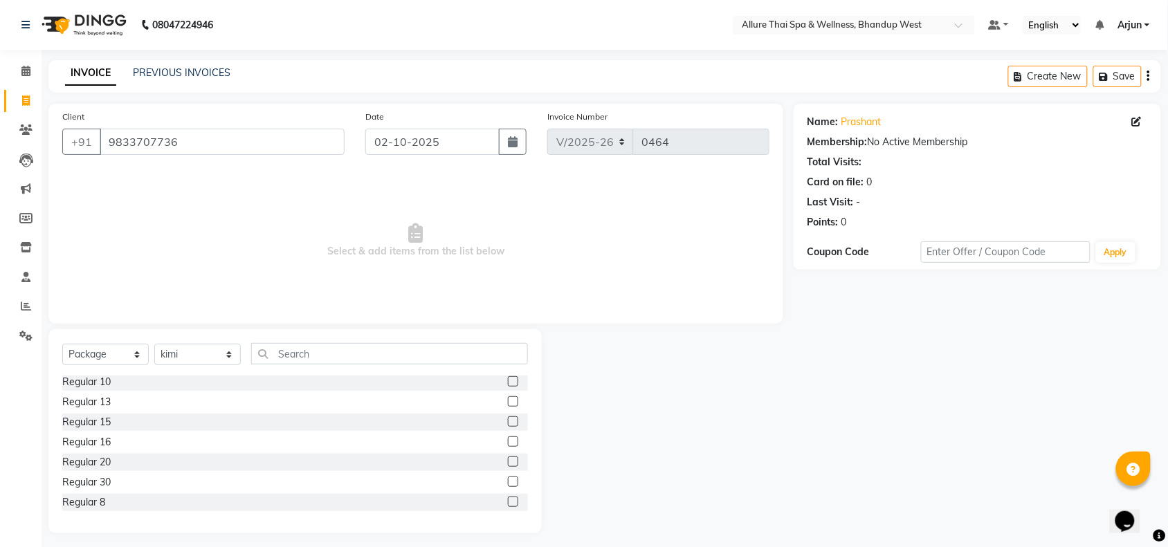
click at [508, 460] on label at bounding box center [513, 462] width 10 height 10
click at [508, 460] on input "checkbox" at bounding box center [512, 462] width 9 height 9
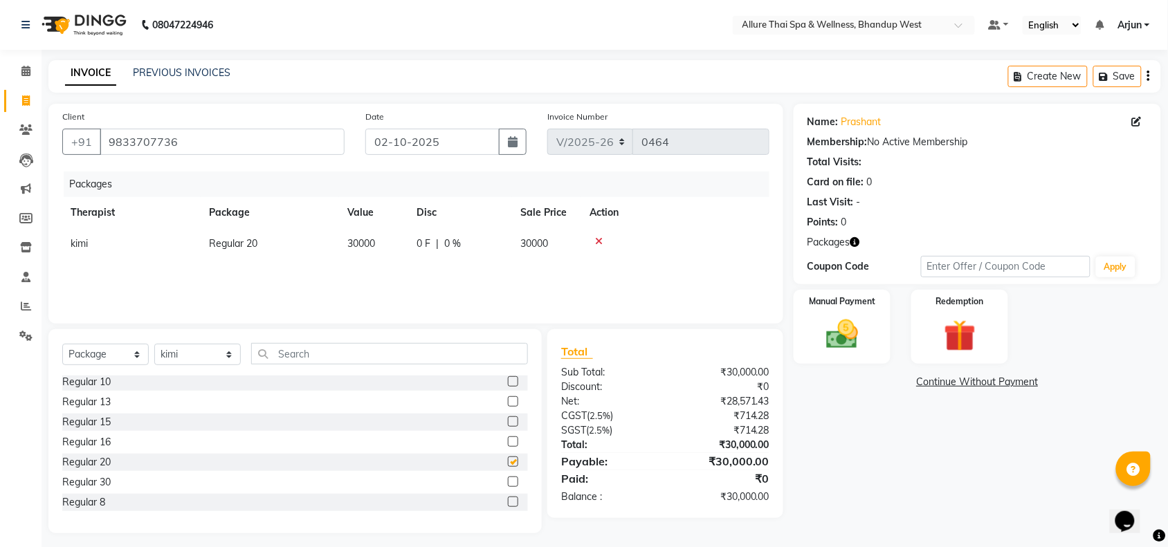
checkbox input "false"
click at [870, 327] on div "Manual Payment" at bounding box center [842, 328] width 101 height 78
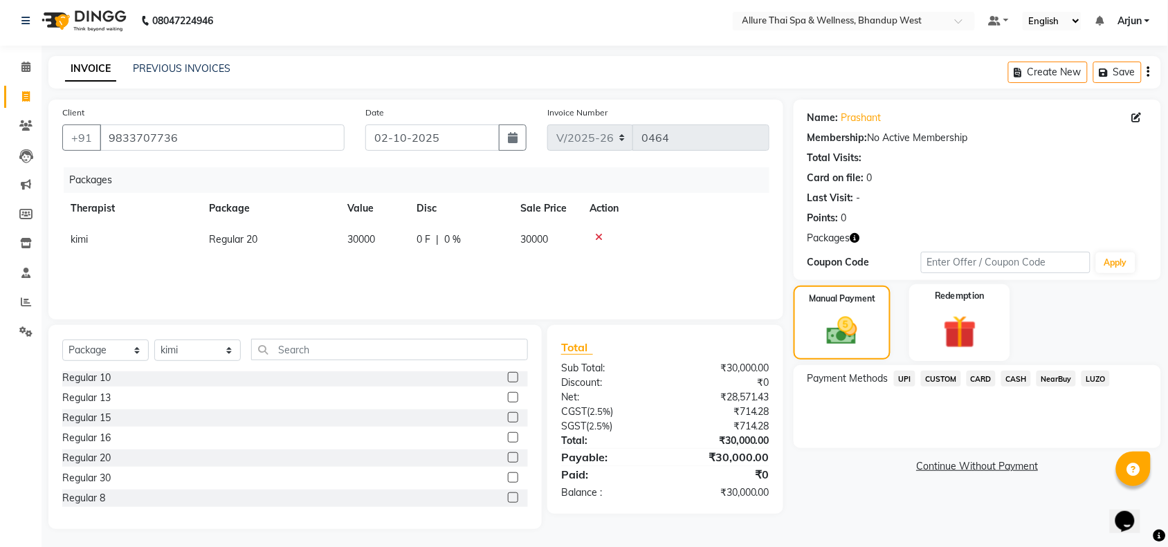
scroll to position [6, 0]
click at [978, 376] on span "CARD" at bounding box center [982, 378] width 30 height 16
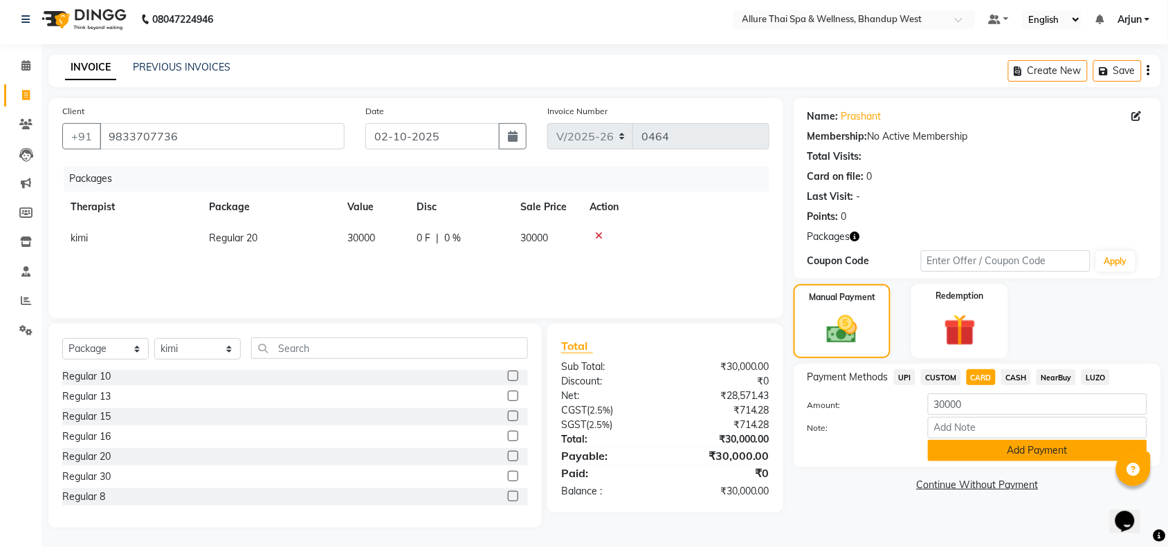
click at [983, 444] on button "Add Payment" at bounding box center [1037, 450] width 219 height 21
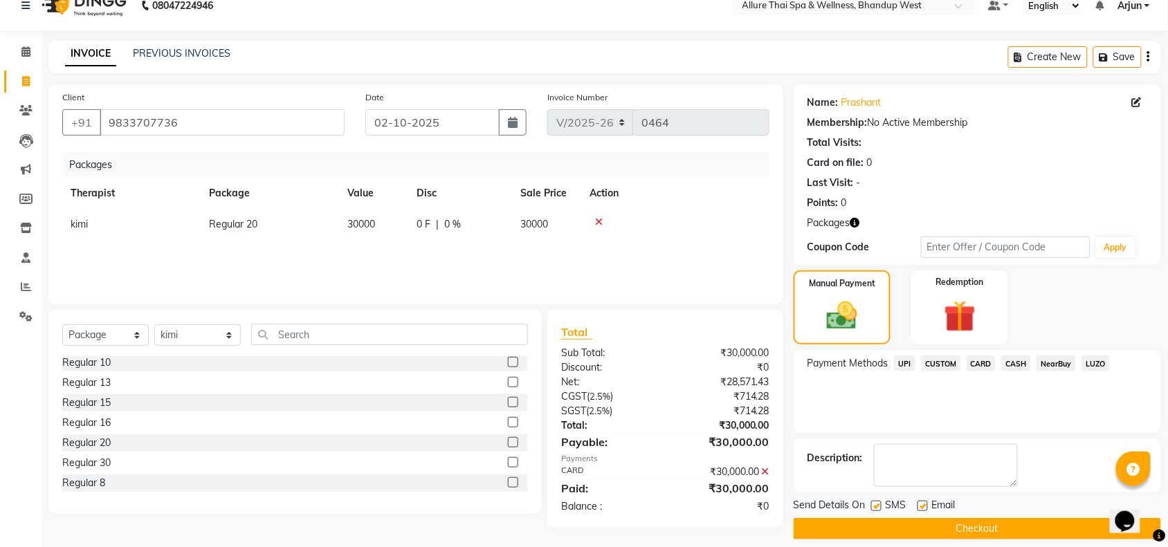
scroll to position [33, 0]
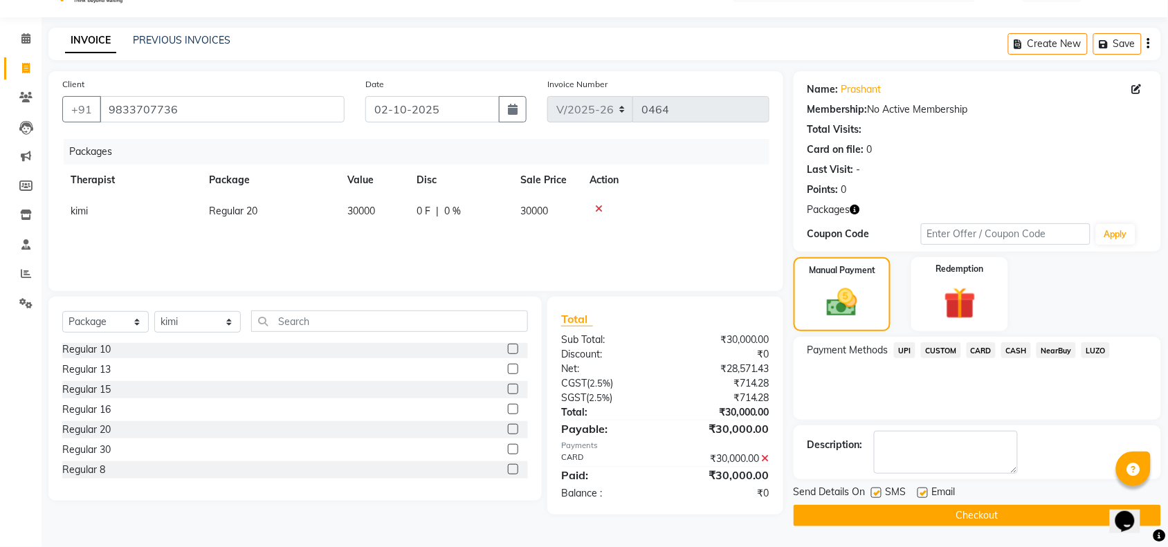
click at [874, 492] on label at bounding box center [876, 493] width 10 height 10
click at [874, 492] on input "checkbox" at bounding box center [875, 493] width 9 height 9
checkbox input "false"
click at [900, 518] on button "Checkout" at bounding box center [977, 515] width 367 height 21
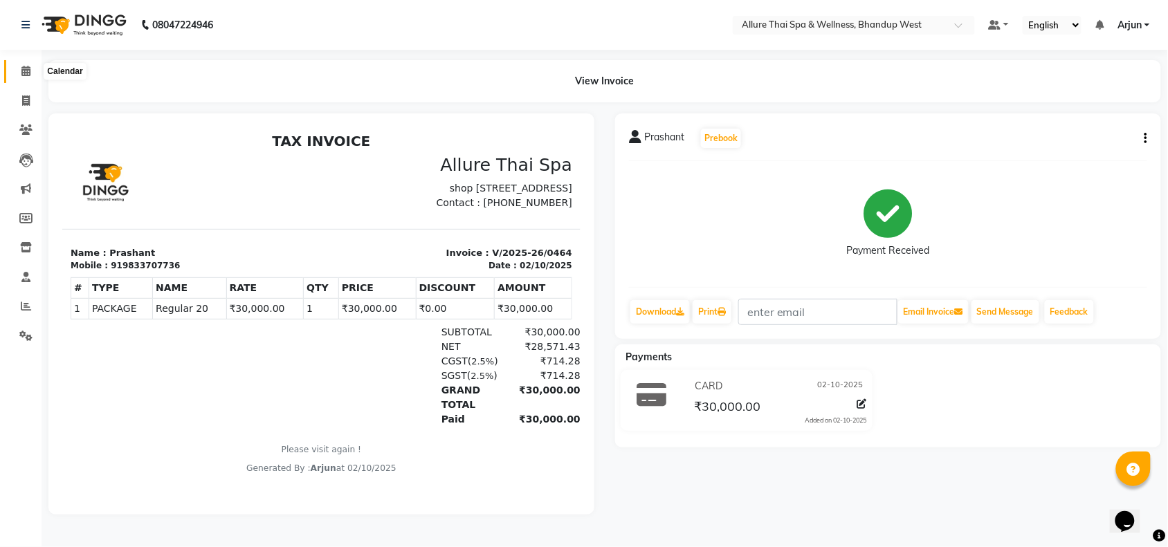
click at [25, 64] on span at bounding box center [26, 72] width 24 height 16
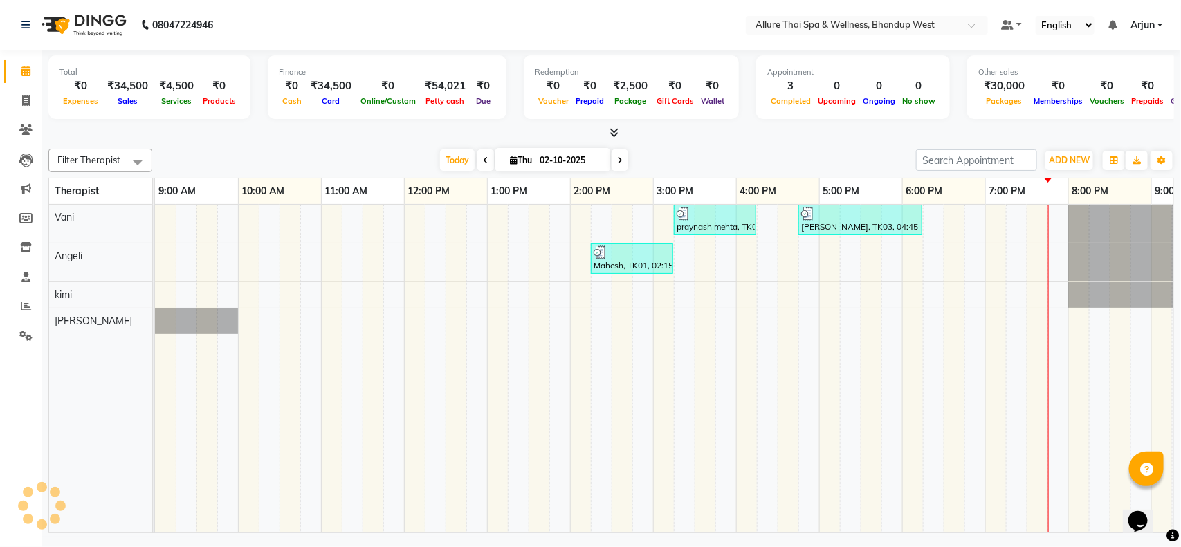
scroll to position [0, 226]
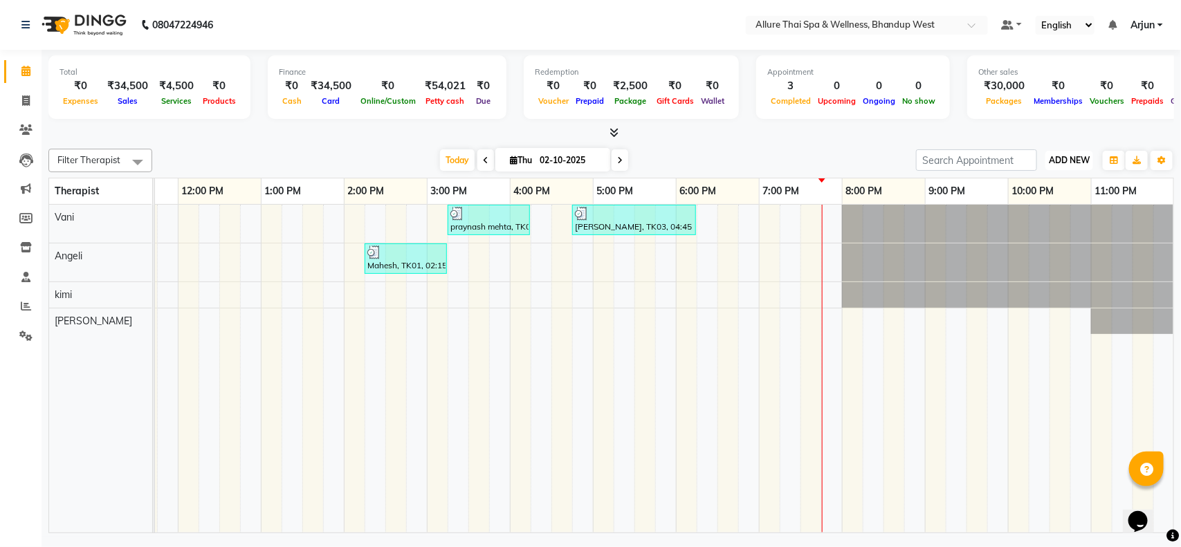
click at [1061, 165] on span "ADD NEW" at bounding box center [1069, 160] width 41 height 10
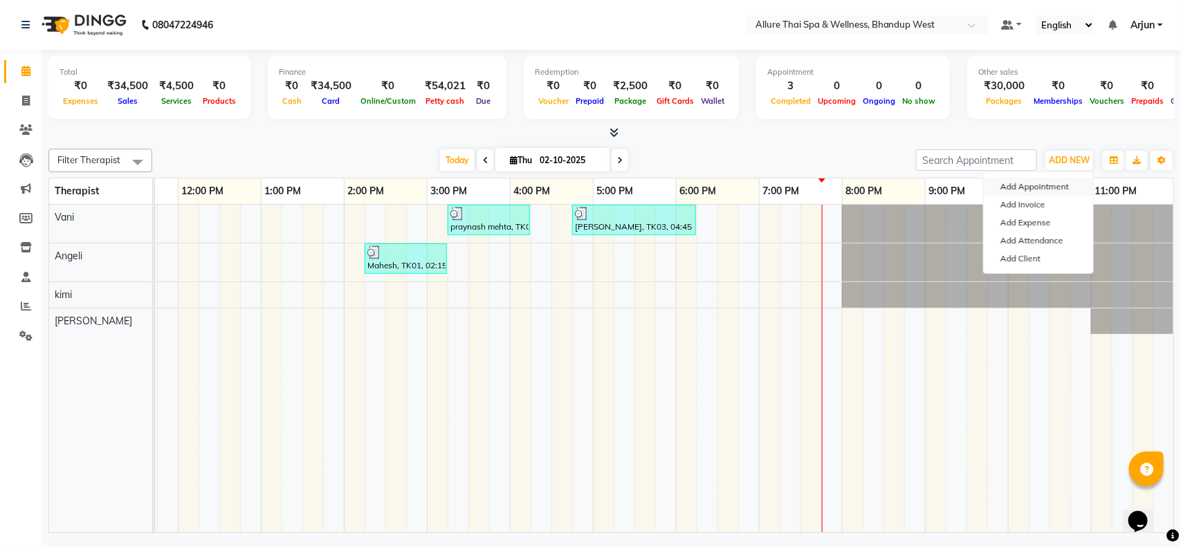
click at [1035, 190] on button "Add Appointment" at bounding box center [1038, 187] width 109 height 18
select select "600"
select select "tentative"
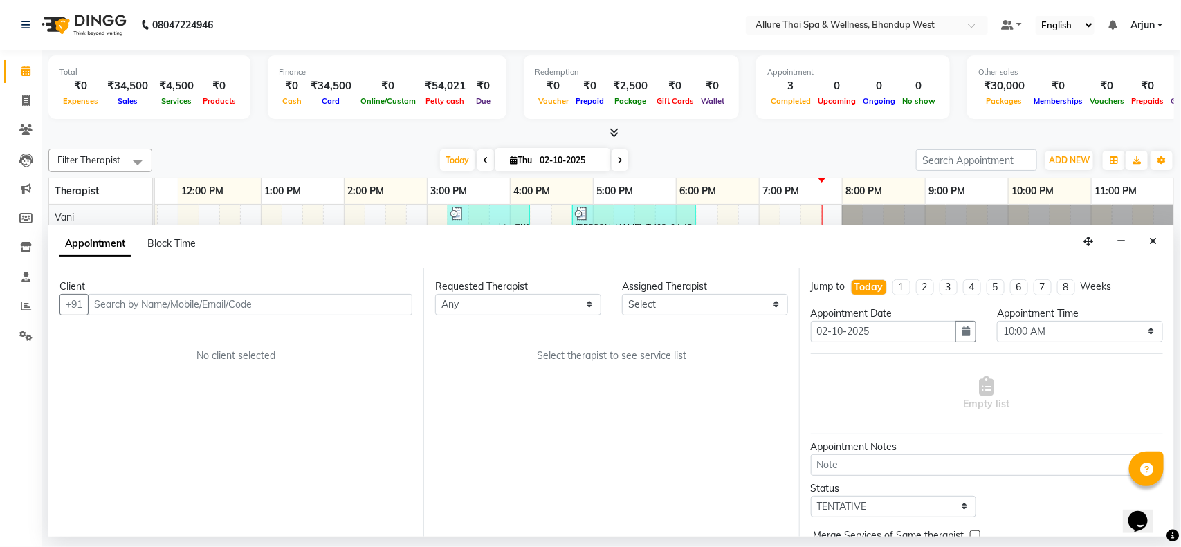
click at [358, 140] on div "Total ₹0 Expenses ₹34,500 Sales ₹4,500 Services ₹0 Products Finance ₹0 Cash ₹34…" at bounding box center [612, 293] width 1140 height 487
click at [1125, 240] on icon "button" at bounding box center [1121, 242] width 9 height 10
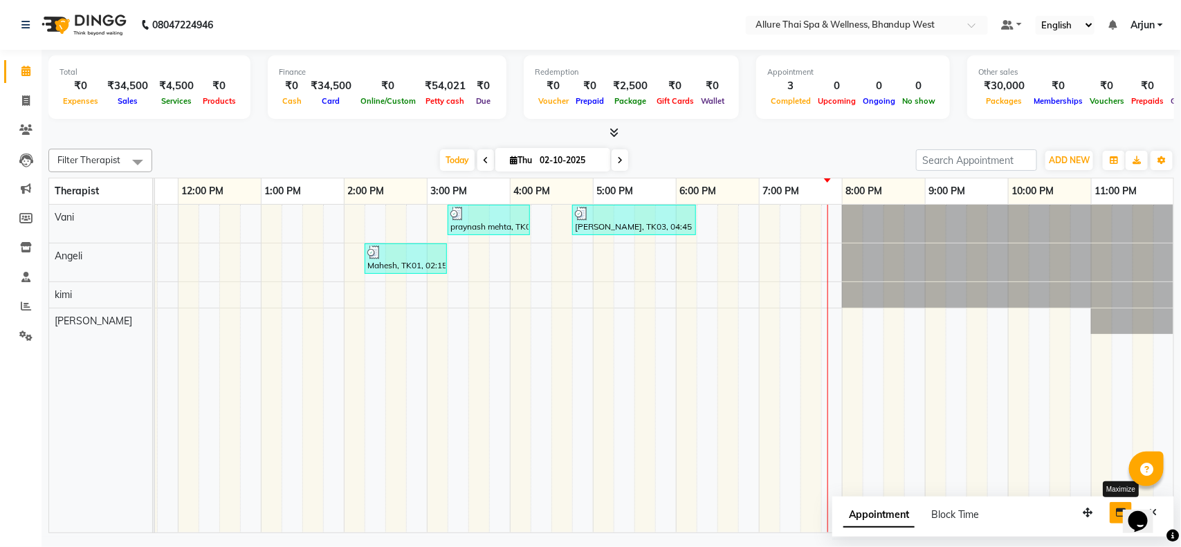
click at [620, 136] on div at bounding box center [611, 133] width 1126 height 15
click at [612, 137] on icon at bounding box center [614, 132] width 9 height 10
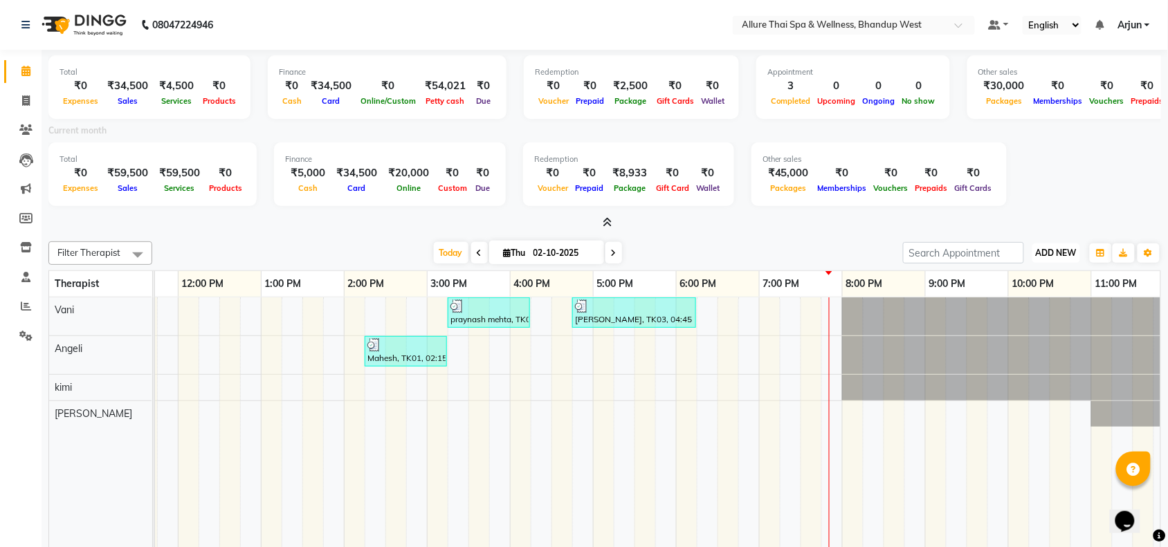
click at [1074, 251] on span "ADD NEW" at bounding box center [1056, 253] width 41 height 10
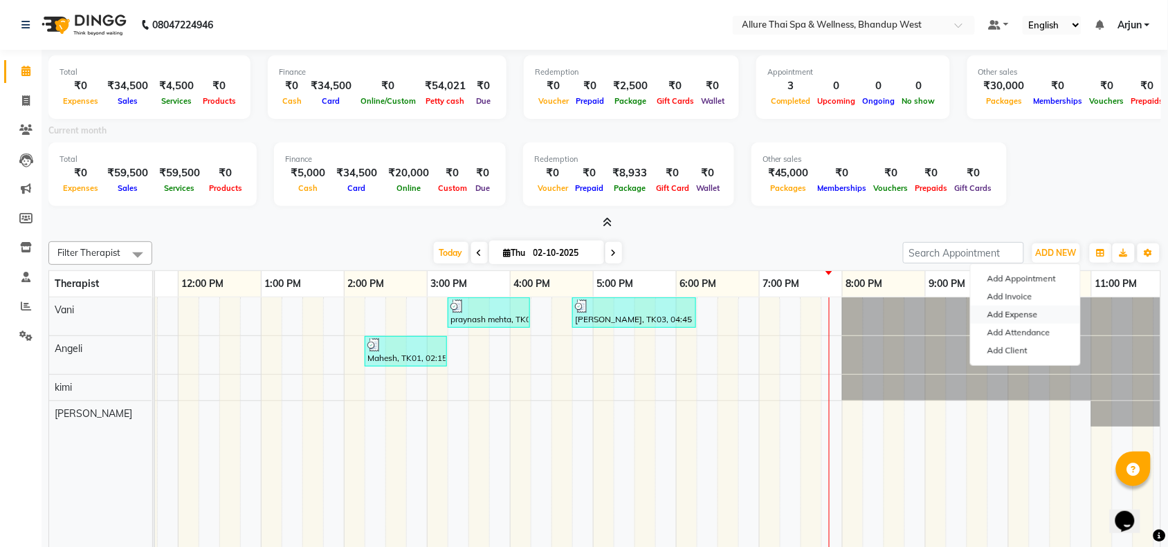
click at [1019, 315] on link "Add Expense" at bounding box center [1025, 315] width 109 height 18
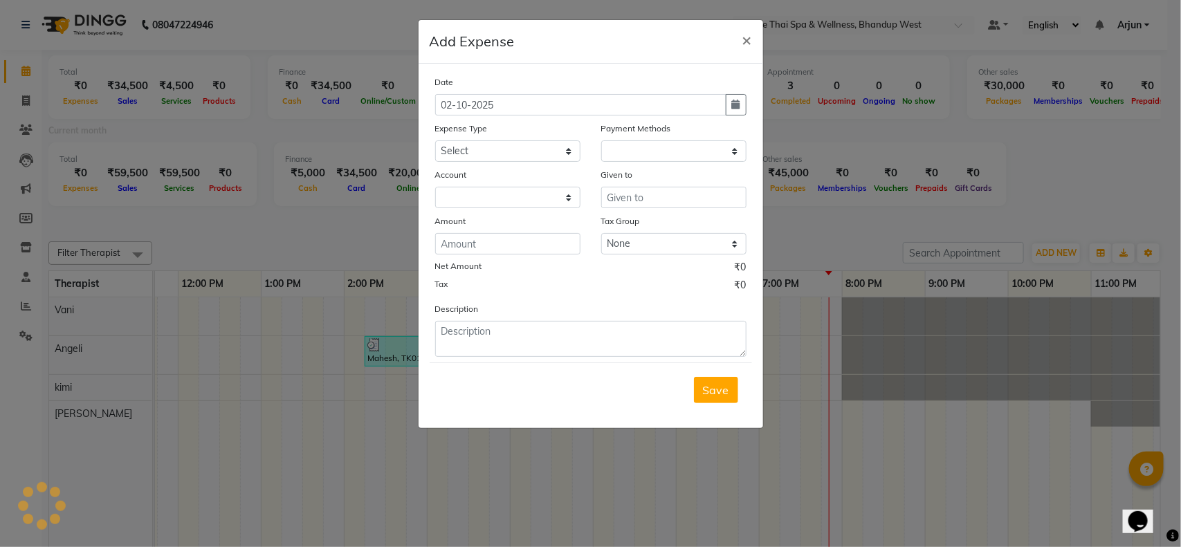
select select "1"
select select "7731"
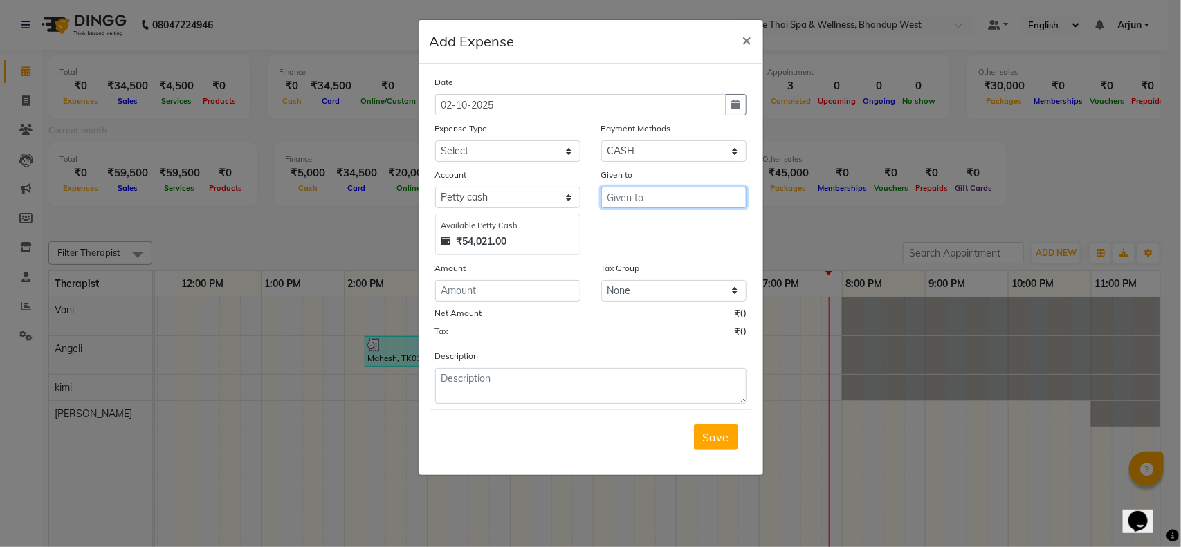
click at [630, 191] on input "text" at bounding box center [673, 197] width 145 height 21
type input "486"
click at [475, 289] on input "number" at bounding box center [507, 290] width 145 height 21
type input "486"
click at [572, 194] on select "Select [PERSON_NAME] cash Default account" at bounding box center [507, 197] width 145 height 21
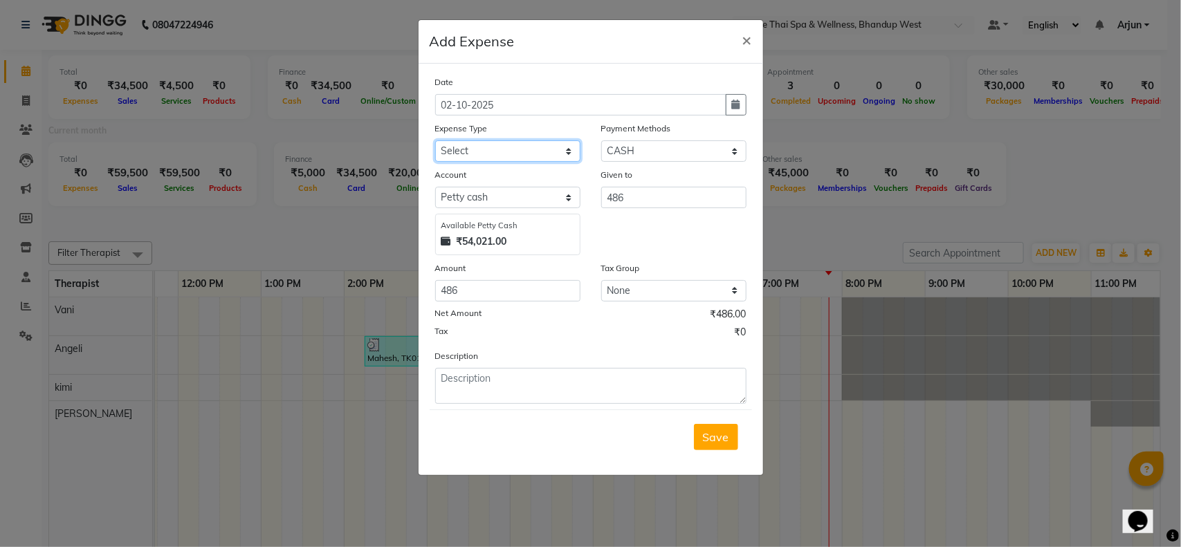
click at [556, 159] on select "Select Advance Salary Advertising and Marketing Expenses Bank charges Car maint…" at bounding box center [507, 150] width 145 height 21
click at [557, 150] on select "Select Advance Salary Advertising and Marketing Expenses Bank charges Car maint…" at bounding box center [507, 150] width 145 height 21
select select "19830"
click at [435, 140] on select "Select Advance Salary Advertising and Marketing Expenses Bank charges Car maint…" at bounding box center [507, 150] width 145 height 21
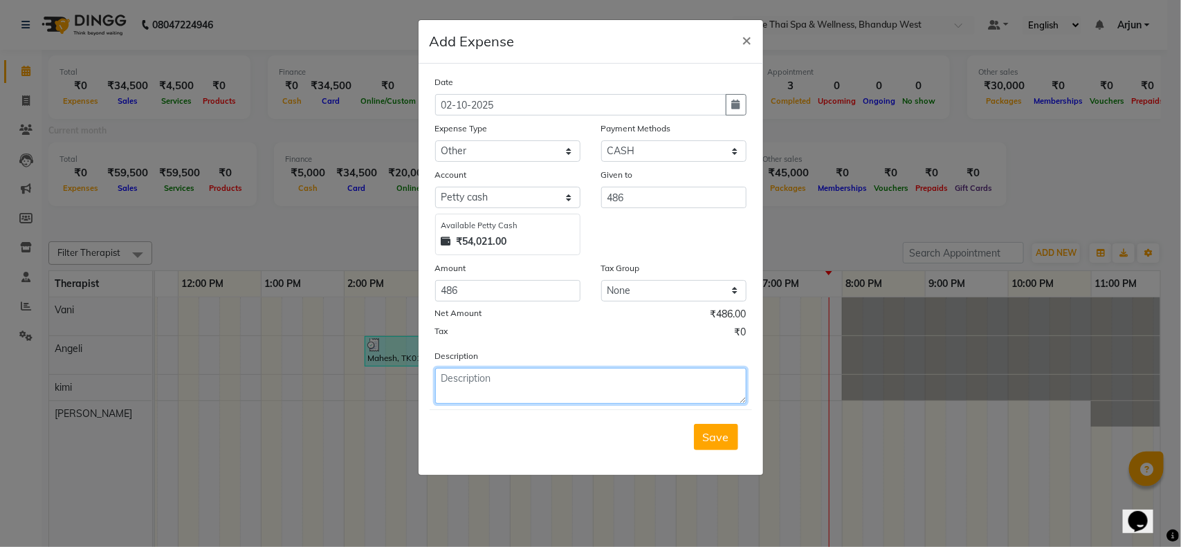
click at [467, 396] on textarea at bounding box center [590, 386] width 311 height 36
paste textarea "flower, incense sticks, sweet 500gm, mala, matches"
type textarea "flower, incense sticks, sweet 500gm, mala, matches"
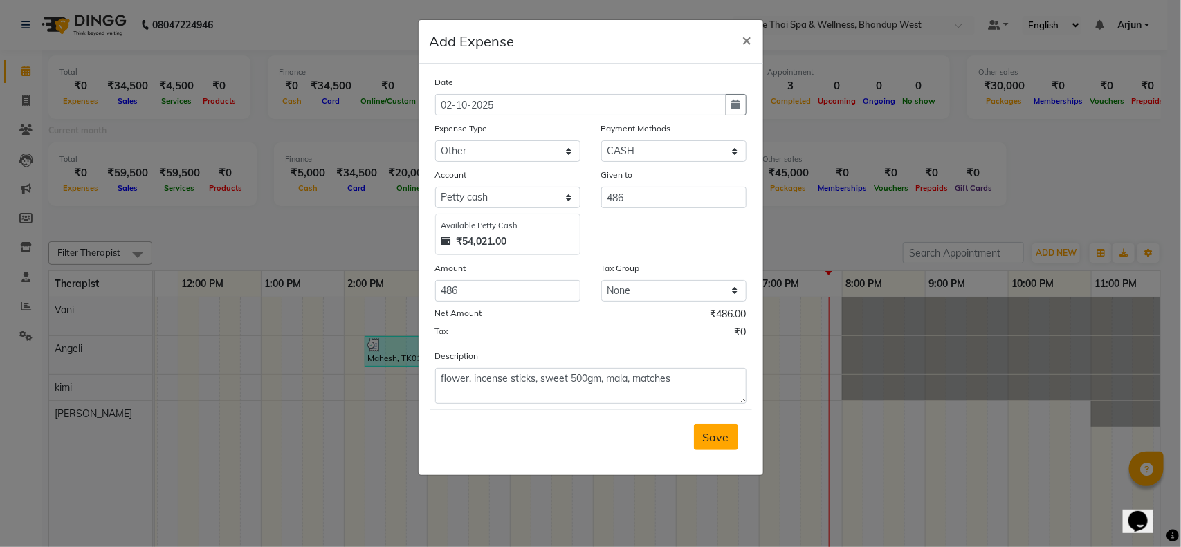
click at [707, 430] on span "Save" at bounding box center [716, 437] width 26 height 14
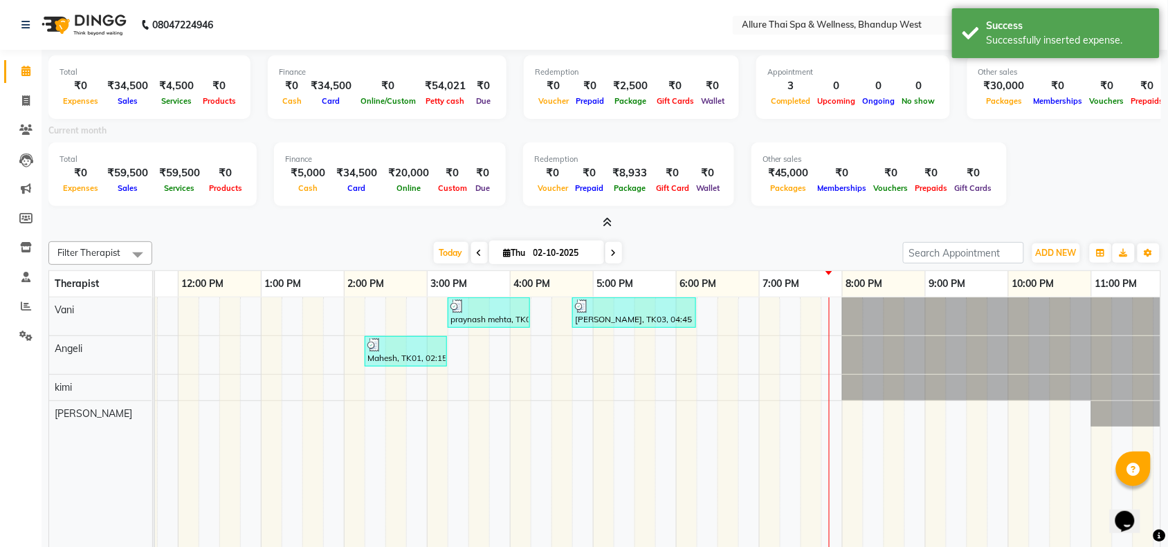
click at [340, 246] on div "Today Thu 02-10-2025" at bounding box center [527, 253] width 737 height 21
click at [606, 222] on icon at bounding box center [607, 222] width 9 height 10
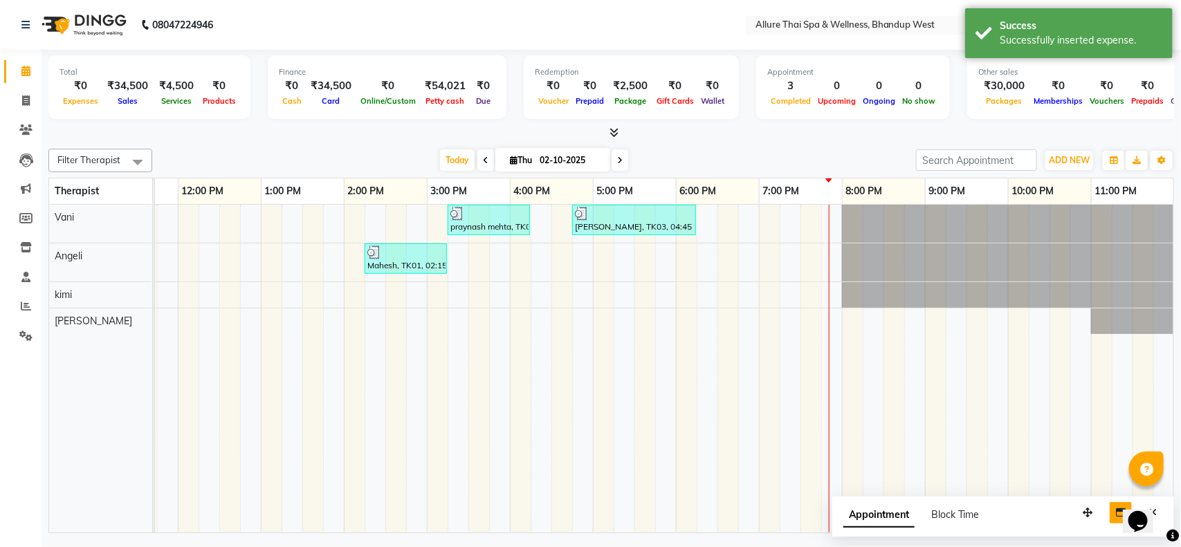
click at [242, 145] on div "Filter Therapist Select All [PERSON_NAME] [PERSON_NAME] [DATE] [DATE] Toggle Dr…" at bounding box center [611, 338] width 1126 height 390
click at [284, 154] on div "Today Thu 02-10-2025" at bounding box center [534, 160] width 750 height 21
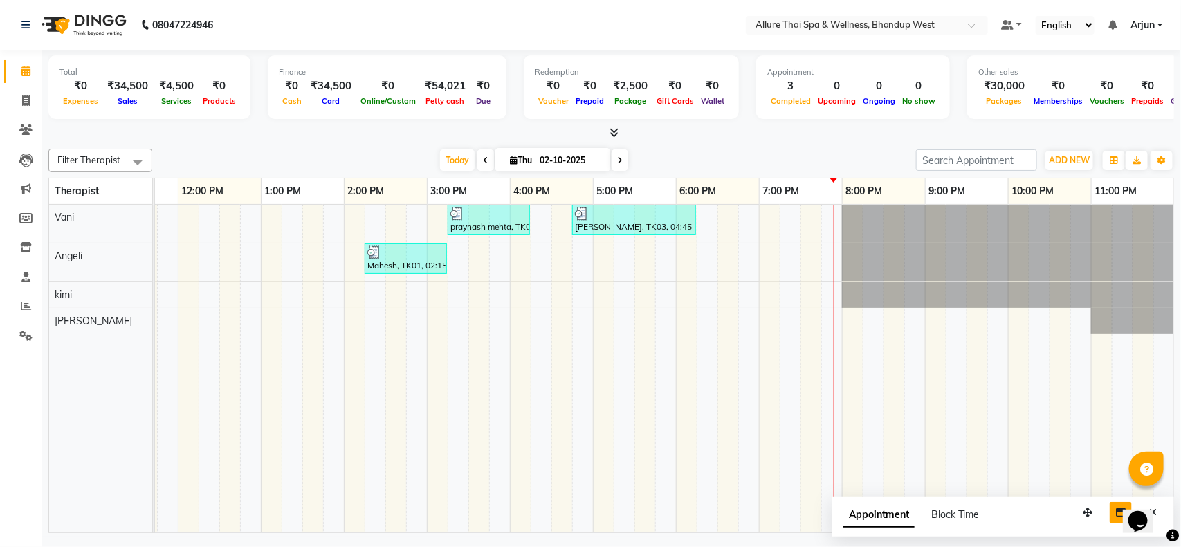
click at [790, 334] on div "praynash mehta, TK02, 03:15 PM-04:15 PM, SWEDISH MASSAGE - 60 [PERSON_NAME], TK…" at bounding box center [552, 369] width 1246 height 328
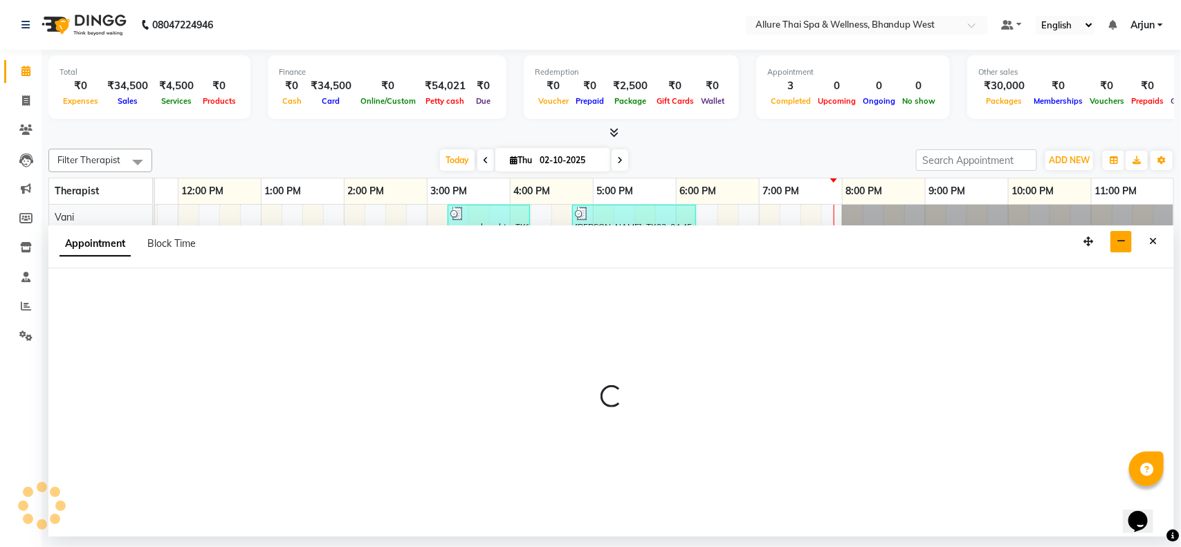
select select "89385"
select select "1155"
select select "tentative"
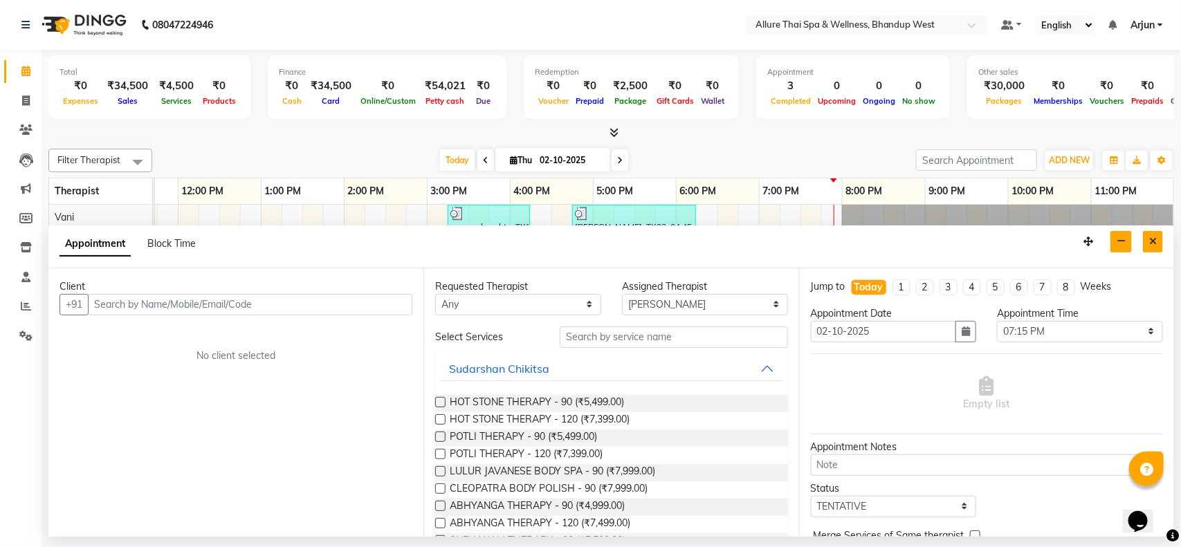
click at [1150, 237] on icon "Close" at bounding box center [1153, 242] width 8 height 10
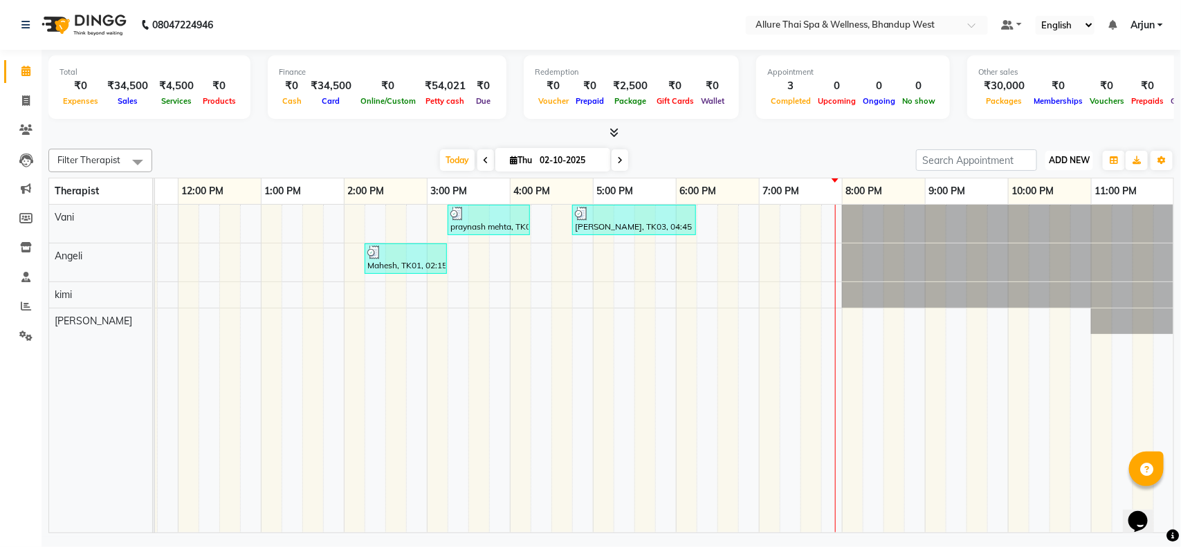
click at [1081, 161] on span "ADD NEW" at bounding box center [1069, 160] width 41 height 10
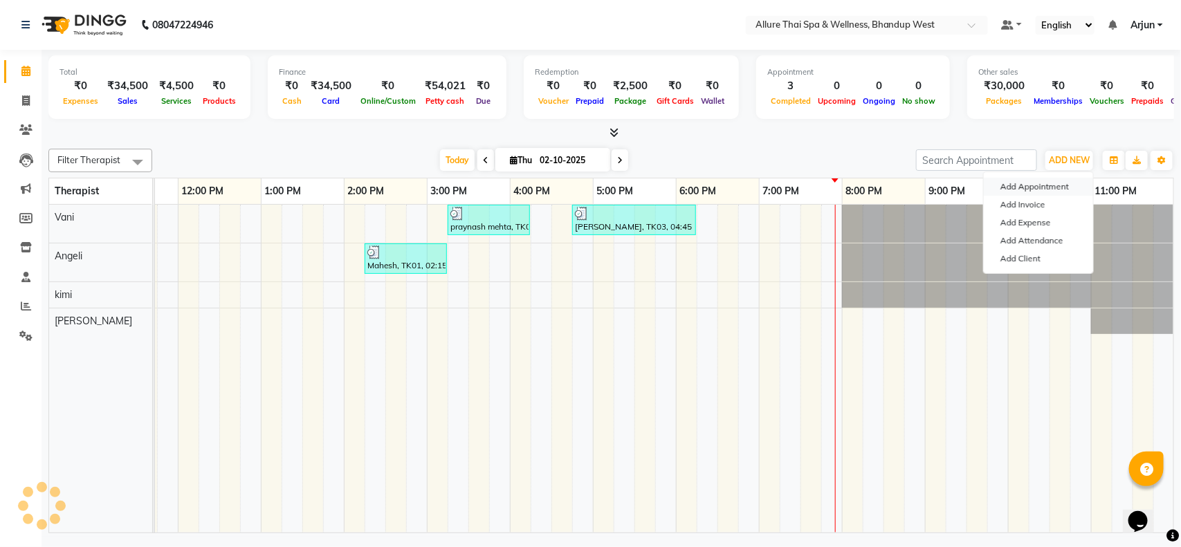
click at [1049, 187] on button "Add Appointment" at bounding box center [1038, 187] width 109 height 18
select select "600"
select select "tentative"
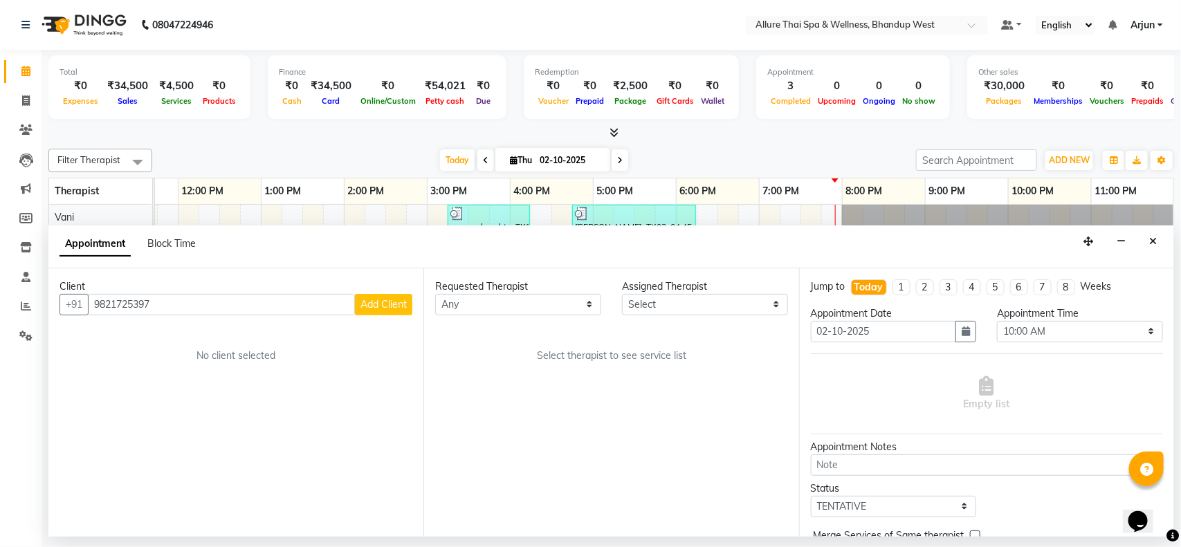
type input "9821725397"
click at [388, 302] on span "Add Client" at bounding box center [384, 304] width 46 height 12
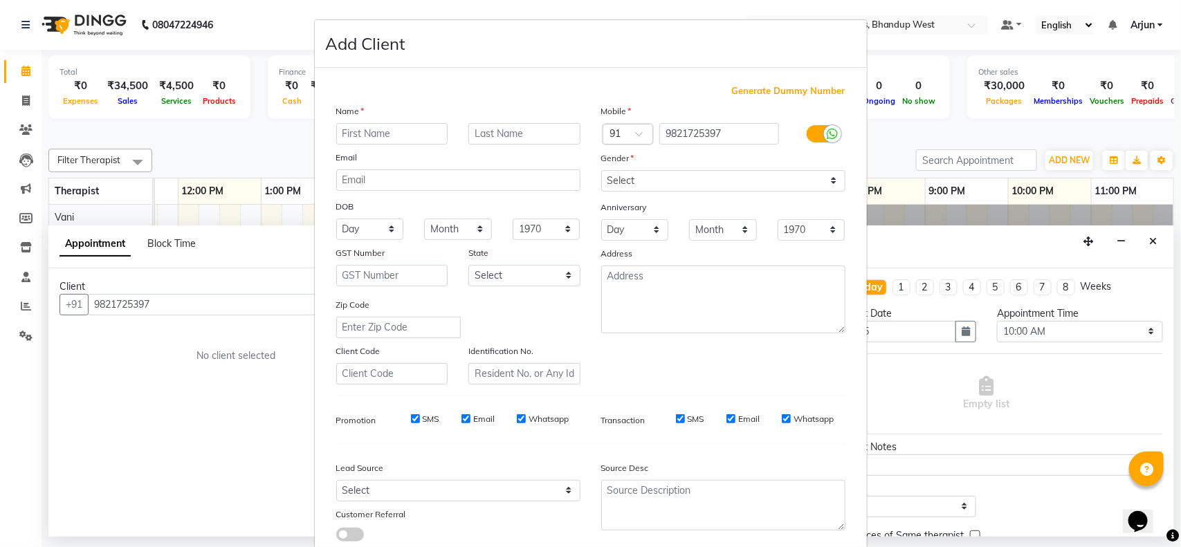
click at [383, 140] on input "text" at bounding box center [392, 133] width 112 height 21
type input "Pramod"
click at [489, 139] on input "text" at bounding box center [524, 133] width 112 height 21
type input "shetty"
click at [776, 178] on select "Select [DEMOGRAPHIC_DATA] [DEMOGRAPHIC_DATA] Other Prefer Not To Say" at bounding box center [723, 180] width 244 height 21
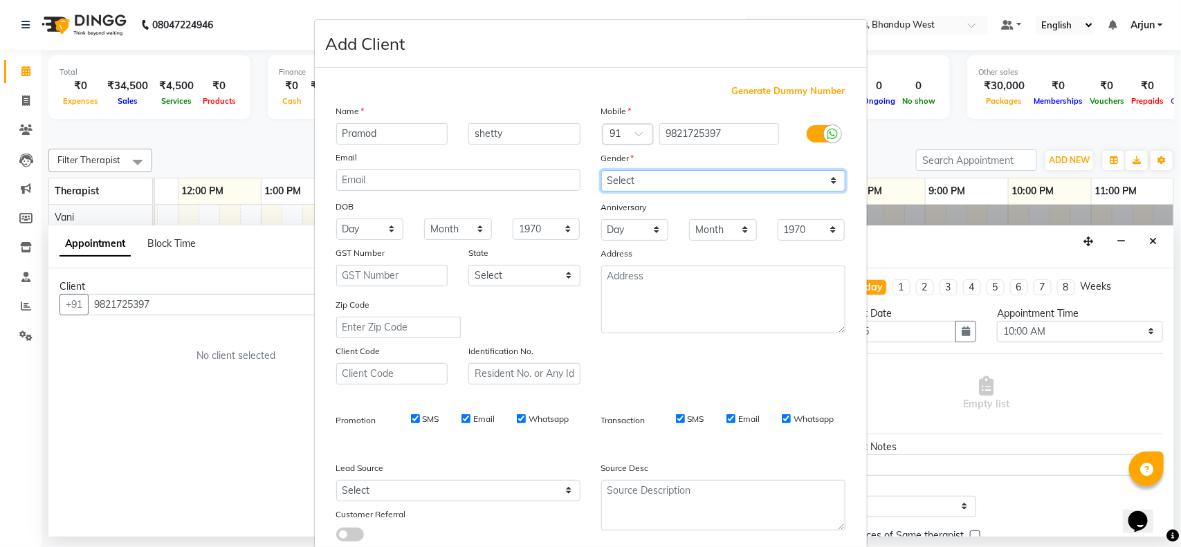
select select "[DEMOGRAPHIC_DATA]"
click at [601, 170] on select "Select [DEMOGRAPHIC_DATA] [DEMOGRAPHIC_DATA] Other Prefer Not To Say" at bounding box center [723, 180] width 244 height 21
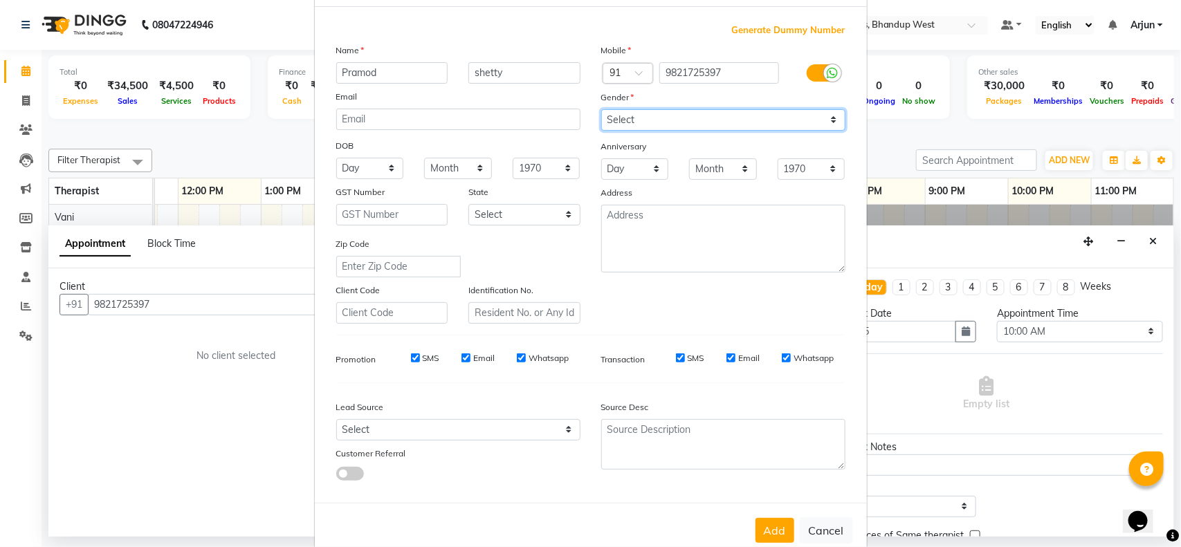
scroll to position [87, 0]
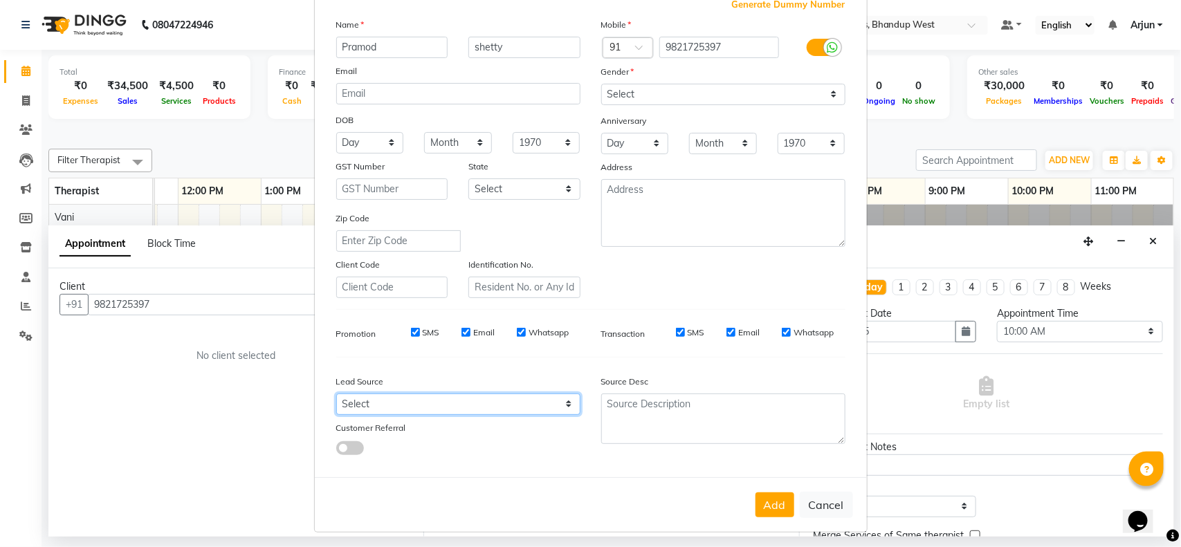
click at [534, 399] on select "Select Walk-in Referral Internet Friend Word of Mouth Advertisement Facebook Ju…" at bounding box center [458, 404] width 244 height 21
select select "55736"
click at [336, 394] on select "Select Walk-in Referral Internet Friend Word of Mouth Advertisement Facebook Ju…" at bounding box center [458, 404] width 244 height 21
click at [766, 502] on button "Add" at bounding box center [775, 505] width 39 height 25
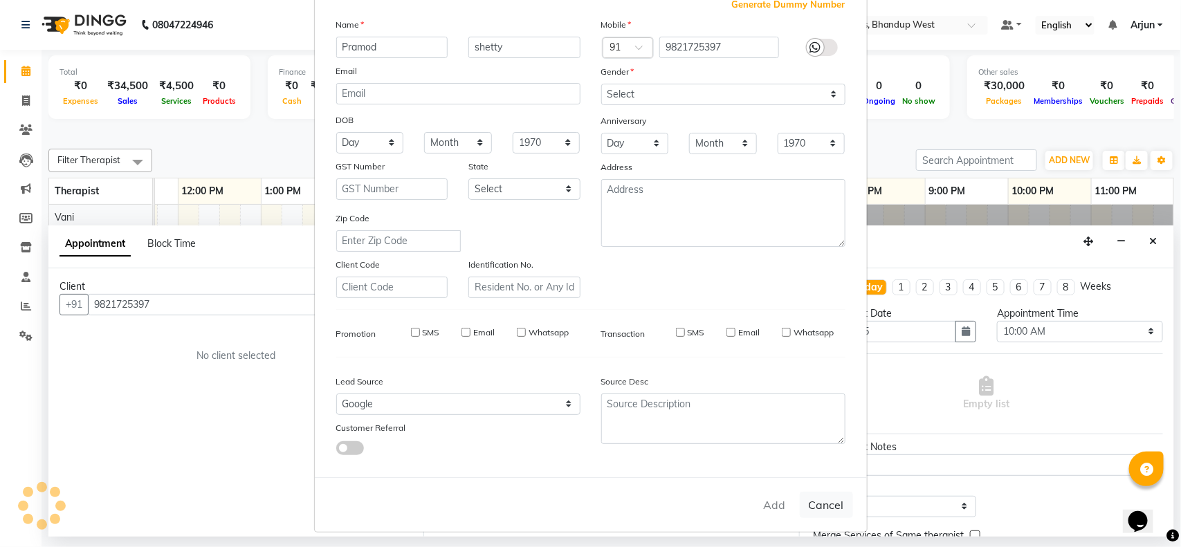
select select
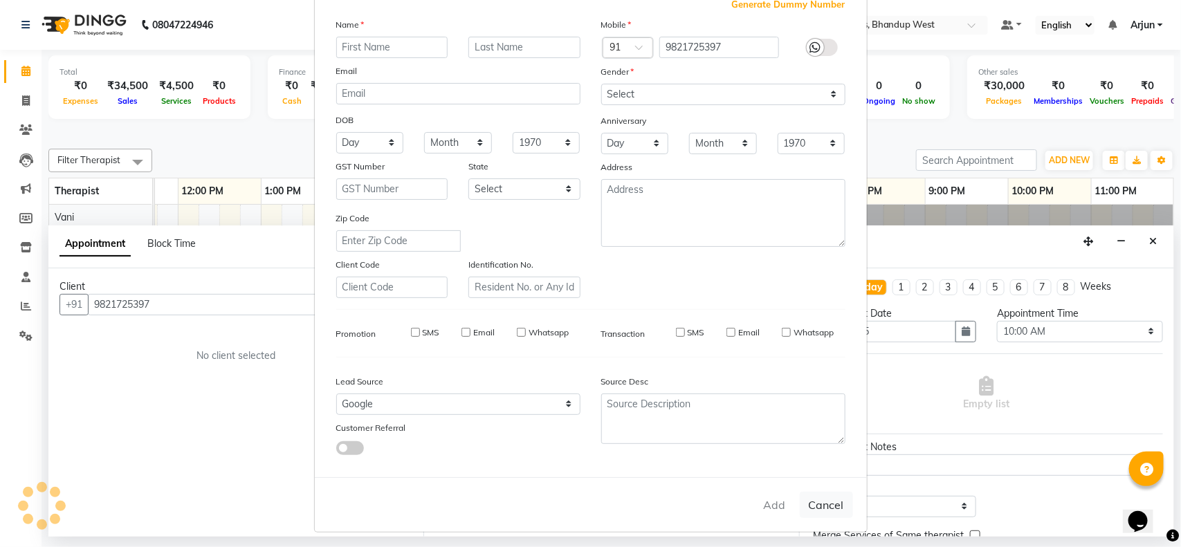
select select
checkbox input "false"
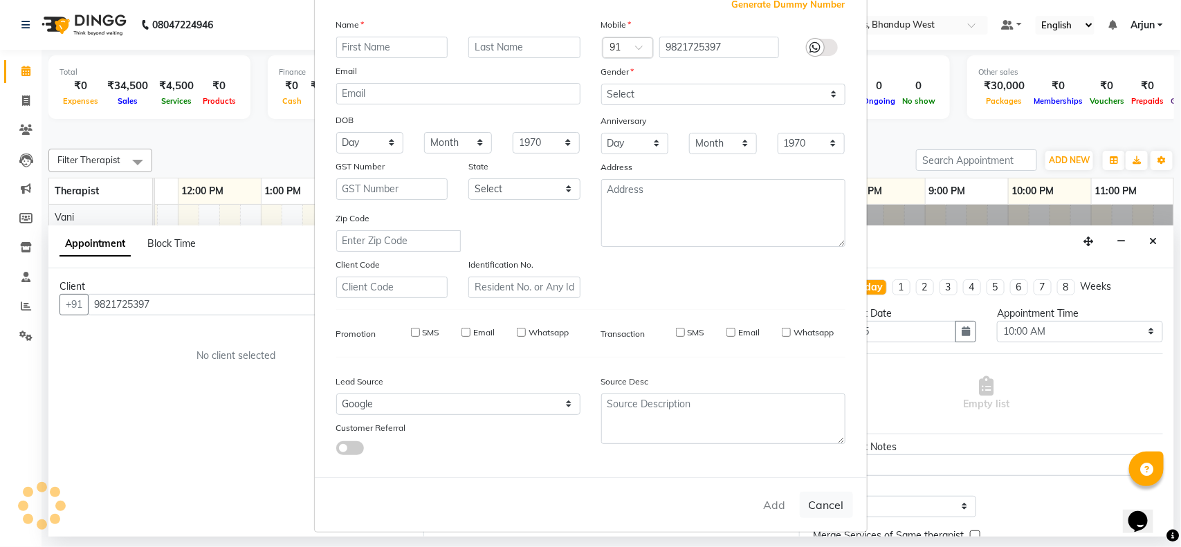
checkbox input "false"
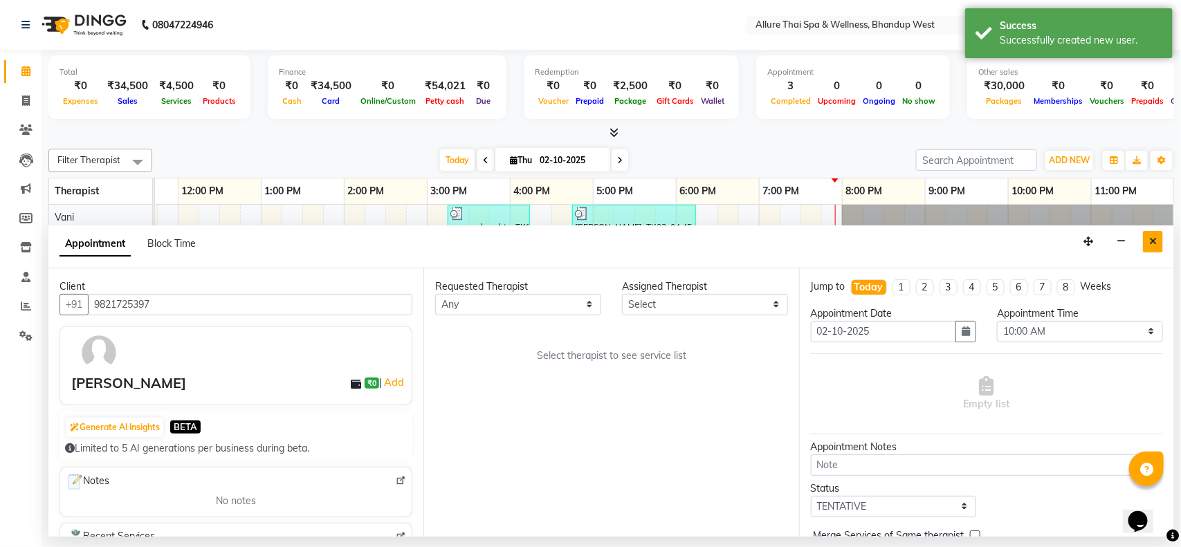
click at [1156, 241] on button "Close" at bounding box center [1153, 241] width 20 height 21
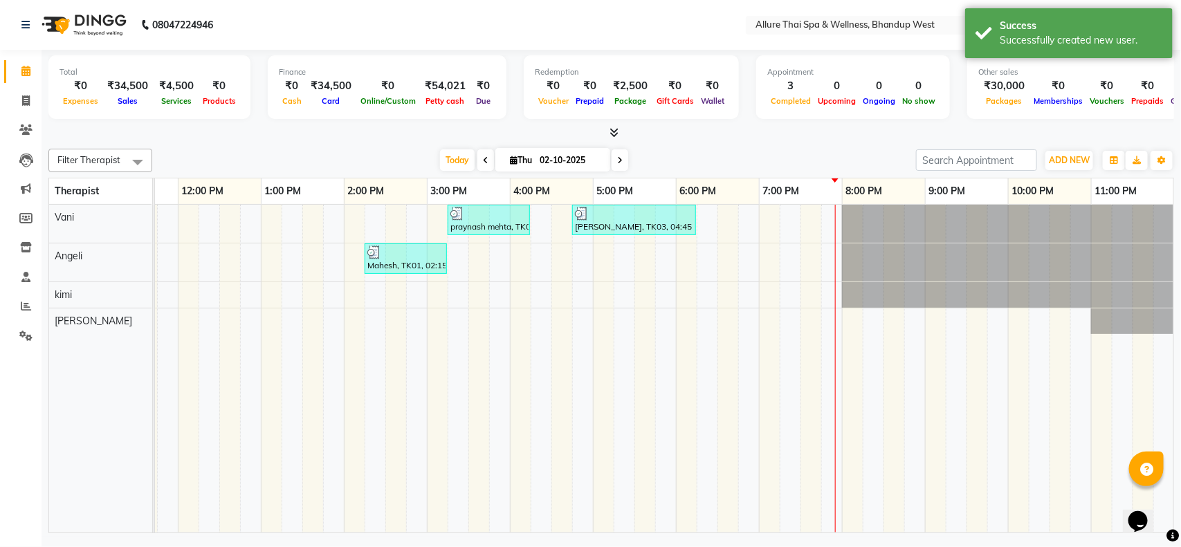
click at [813, 293] on div "praynash mehta, TK02, 03:15 PM-04:15 PM, SWEDISH MASSAGE - 60 [PERSON_NAME], TK…" at bounding box center [552, 369] width 1246 height 328
select select "86274"
select select "tentative"
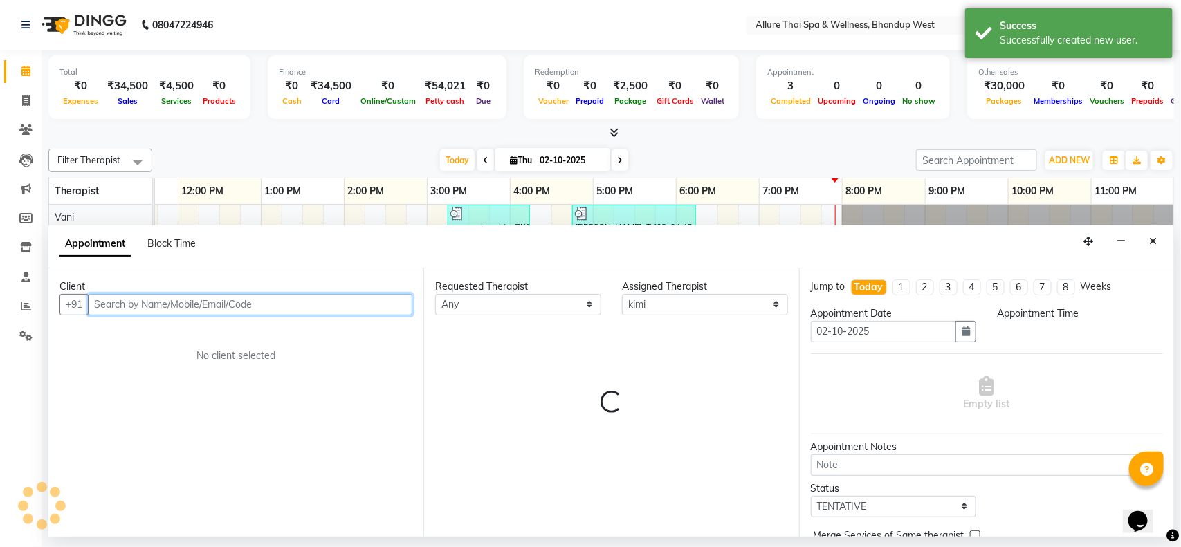
select select "1170"
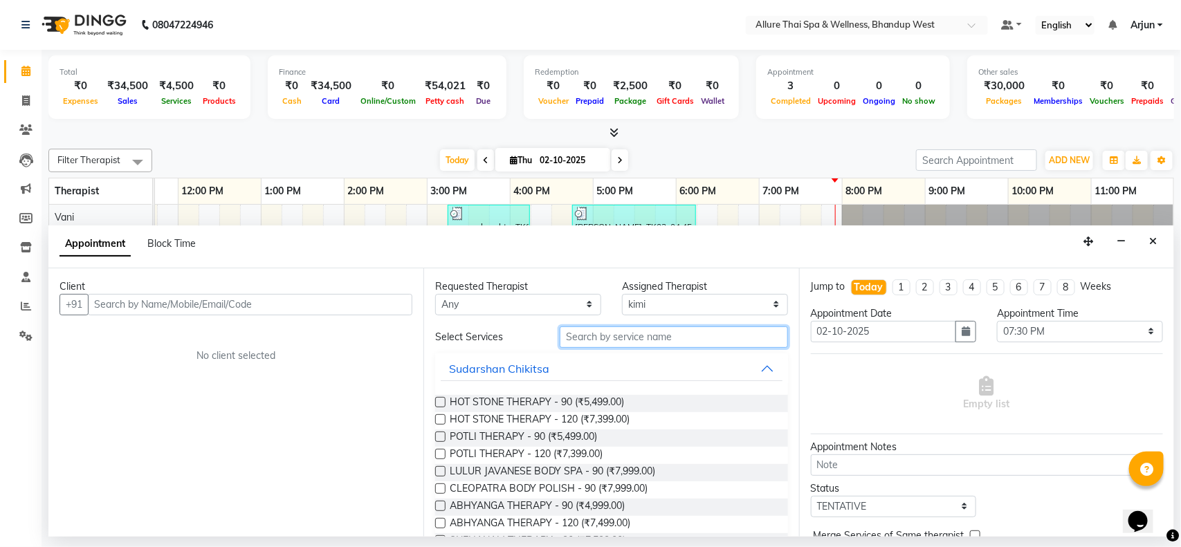
click at [614, 337] on input "text" at bounding box center [674, 337] width 228 height 21
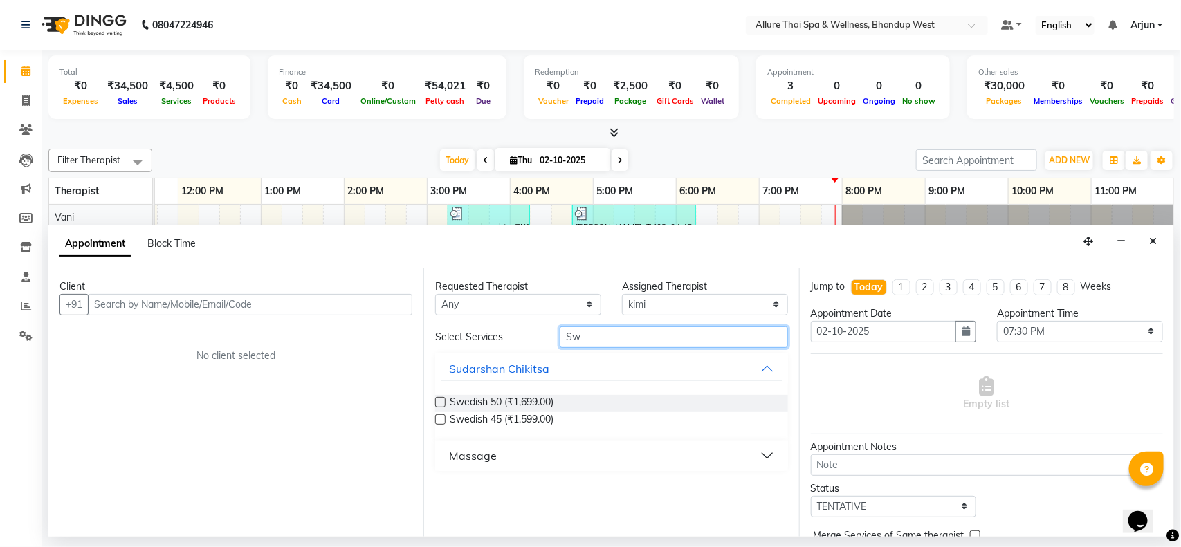
type input "Sw"
click at [769, 451] on button "Massage" at bounding box center [611, 456] width 341 height 25
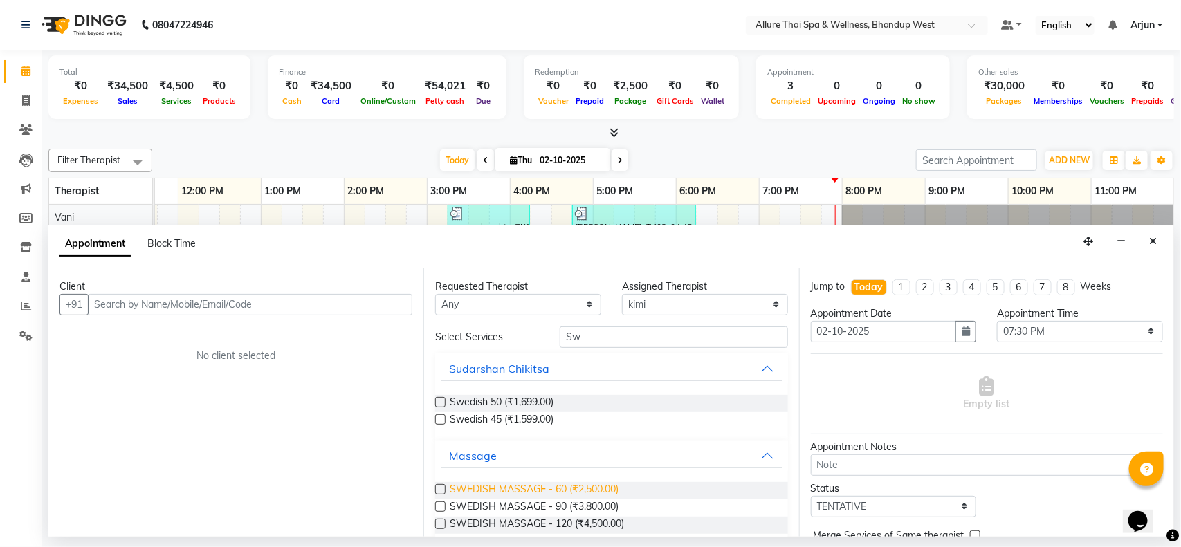
click at [597, 489] on span "SWEDISH MASSAGE - 60 (₹2,500.00)" at bounding box center [534, 490] width 169 height 17
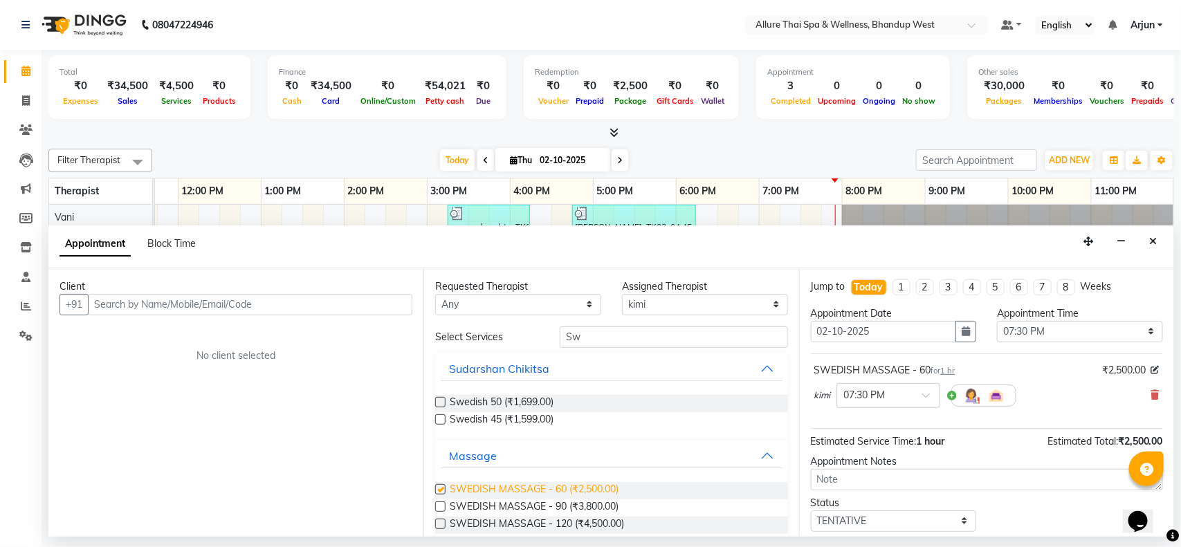
checkbox input "false"
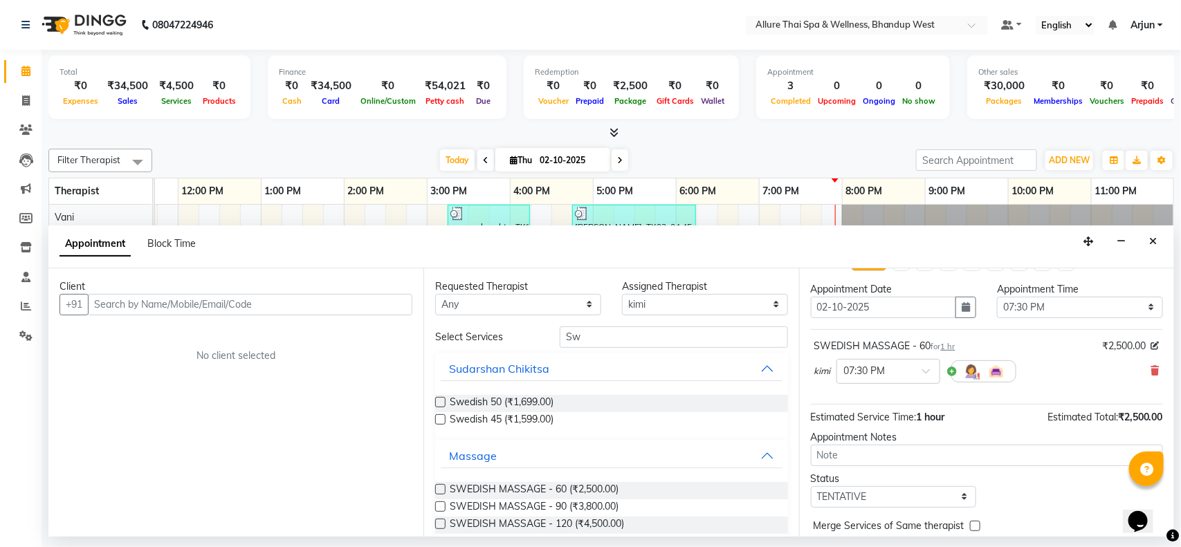
scroll to position [0, 0]
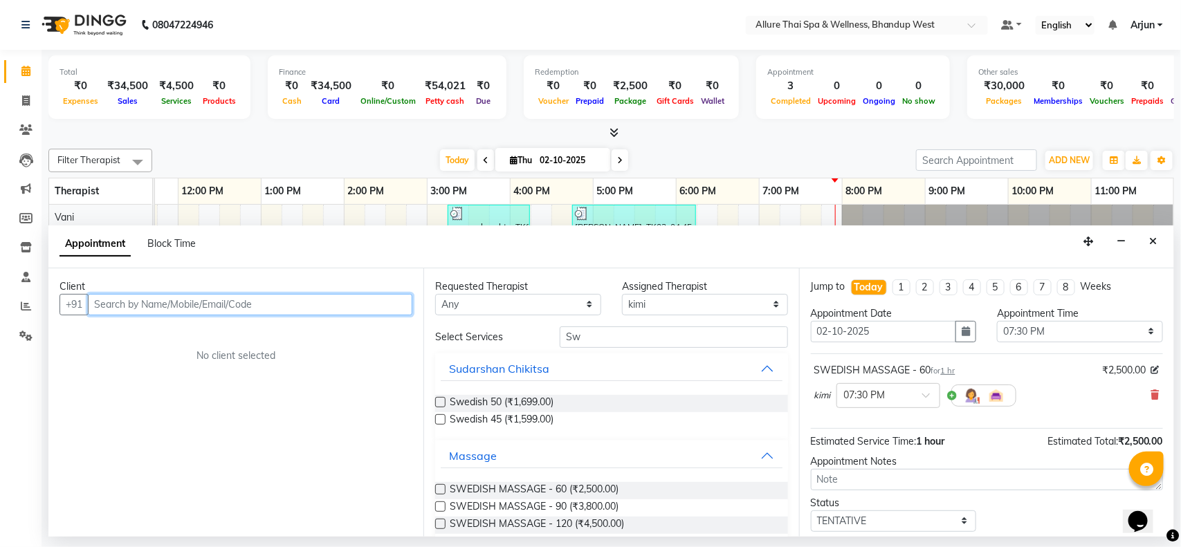
click at [353, 313] on input "text" at bounding box center [250, 304] width 325 height 21
paste input "9821725397"
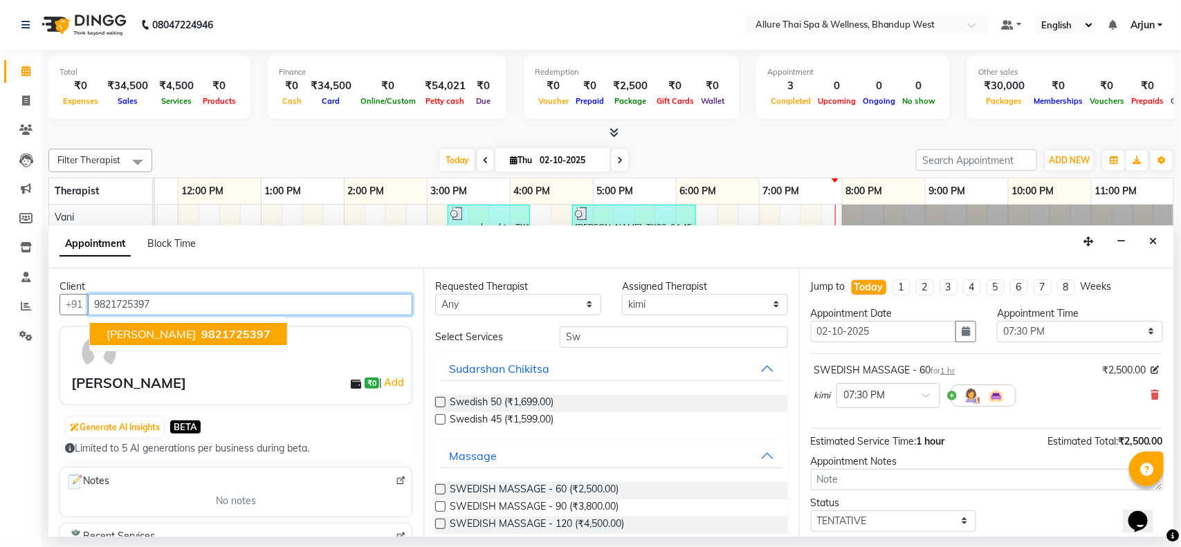
scroll to position [83, 0]
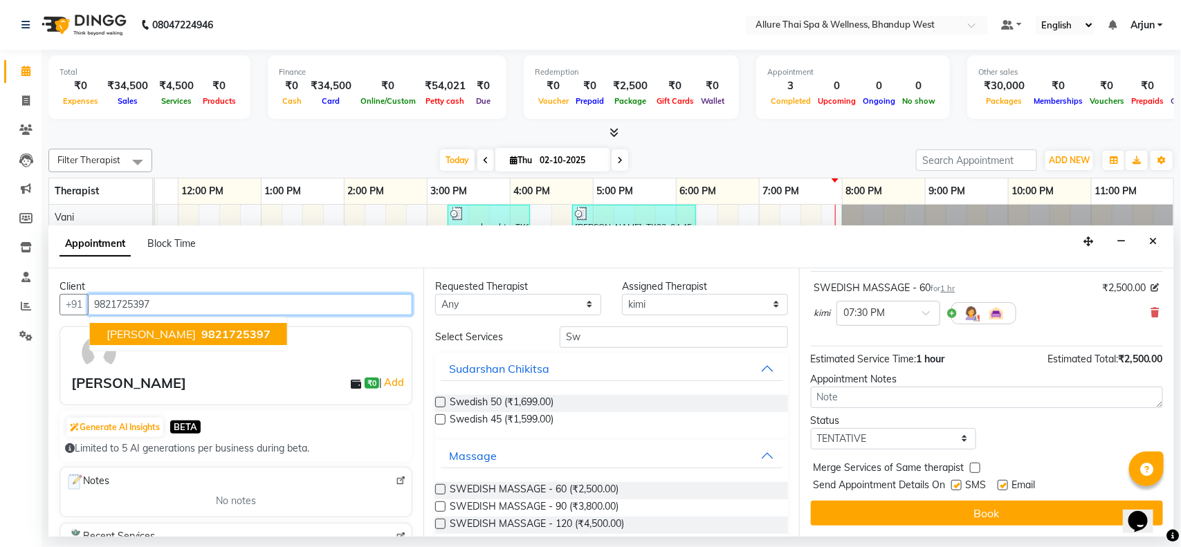
type input "9821725397"
click at [955, 484] on label at bounding box center [957, 485] width 10 height 10
click at [955, 484] on input "checkbox" at bounding box center [956, 486] width 9 height 9
checkbox input "false"
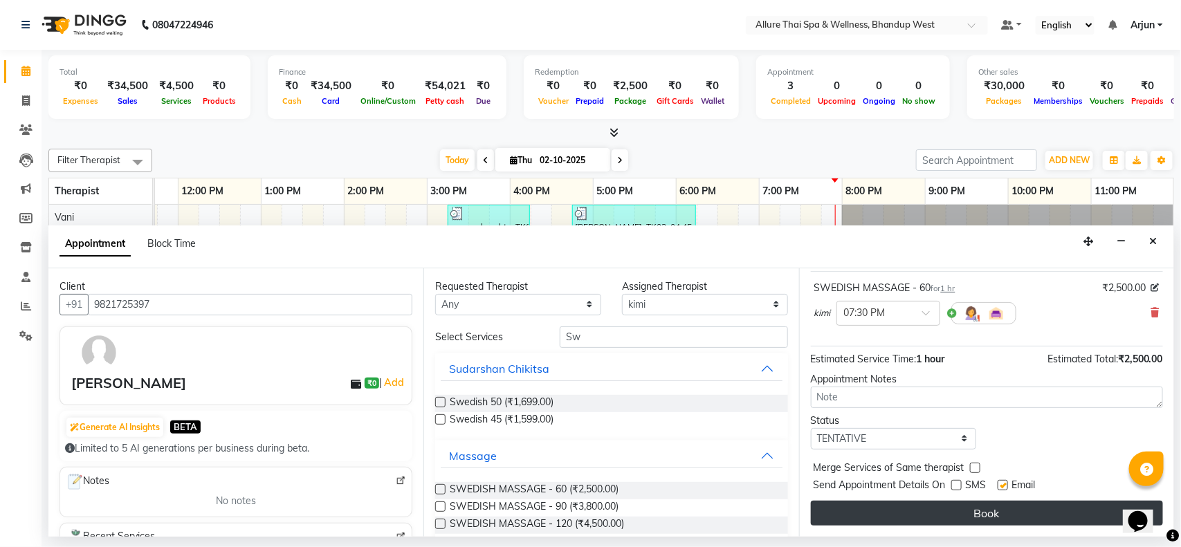
click at [969, 509] on button "Book" at bounding box center [987, 513] width 352 height 25
